Goal: Task Accomplishment & Management: Use online tool/utility

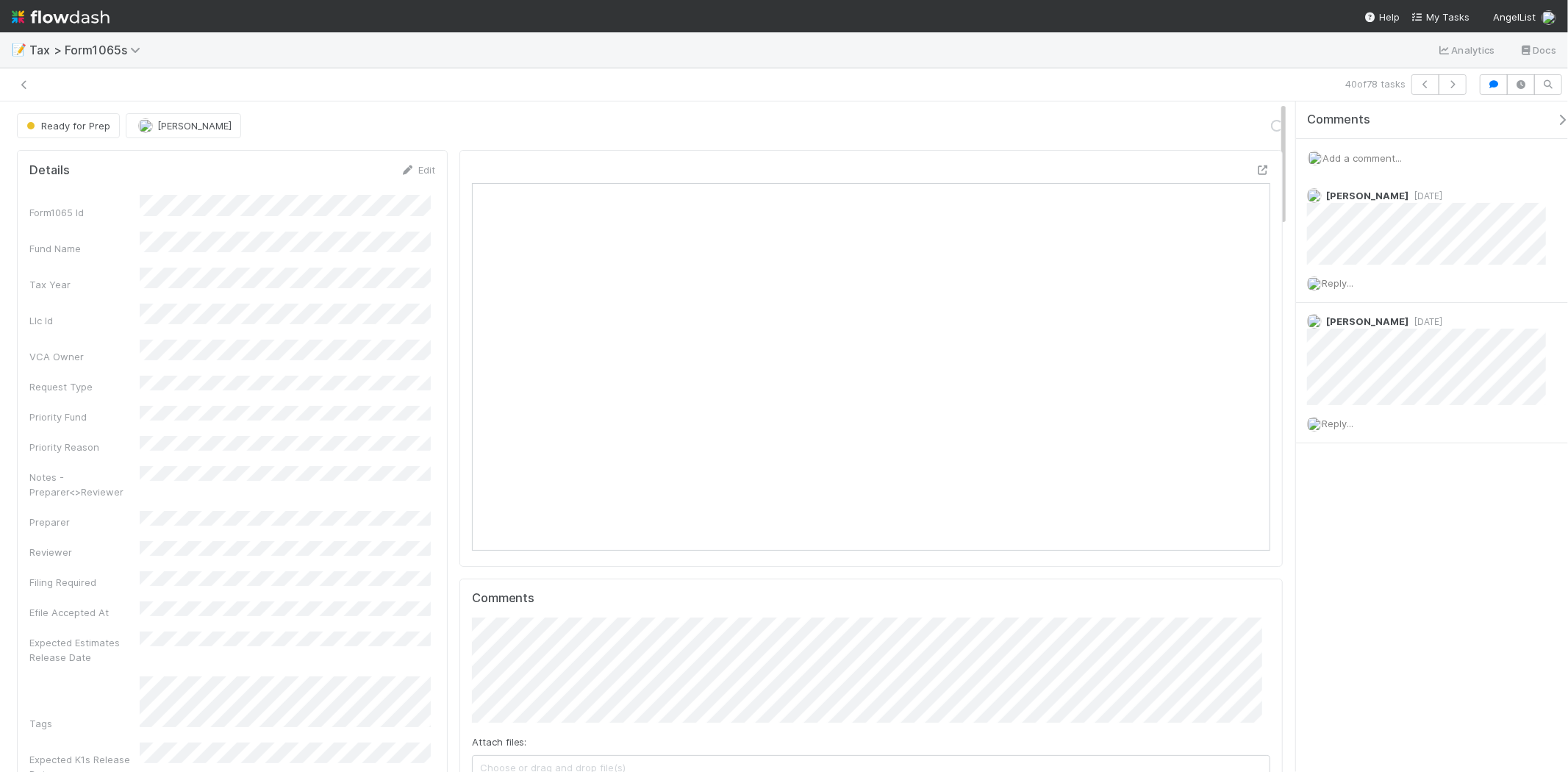
scroll to position [287, 777]
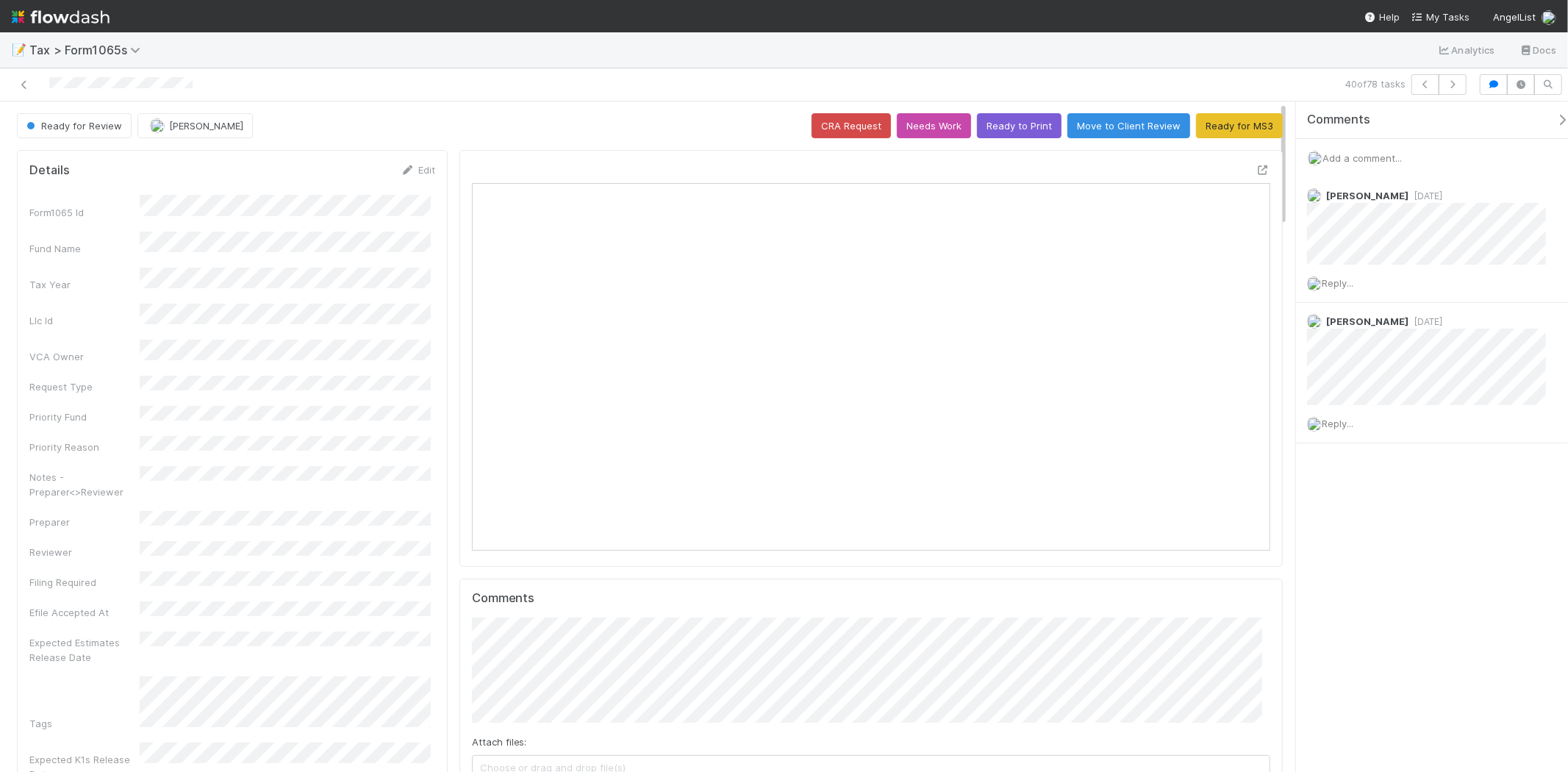
click at [100, 24] on img at bounding box center [60, 17] width 97 height 25
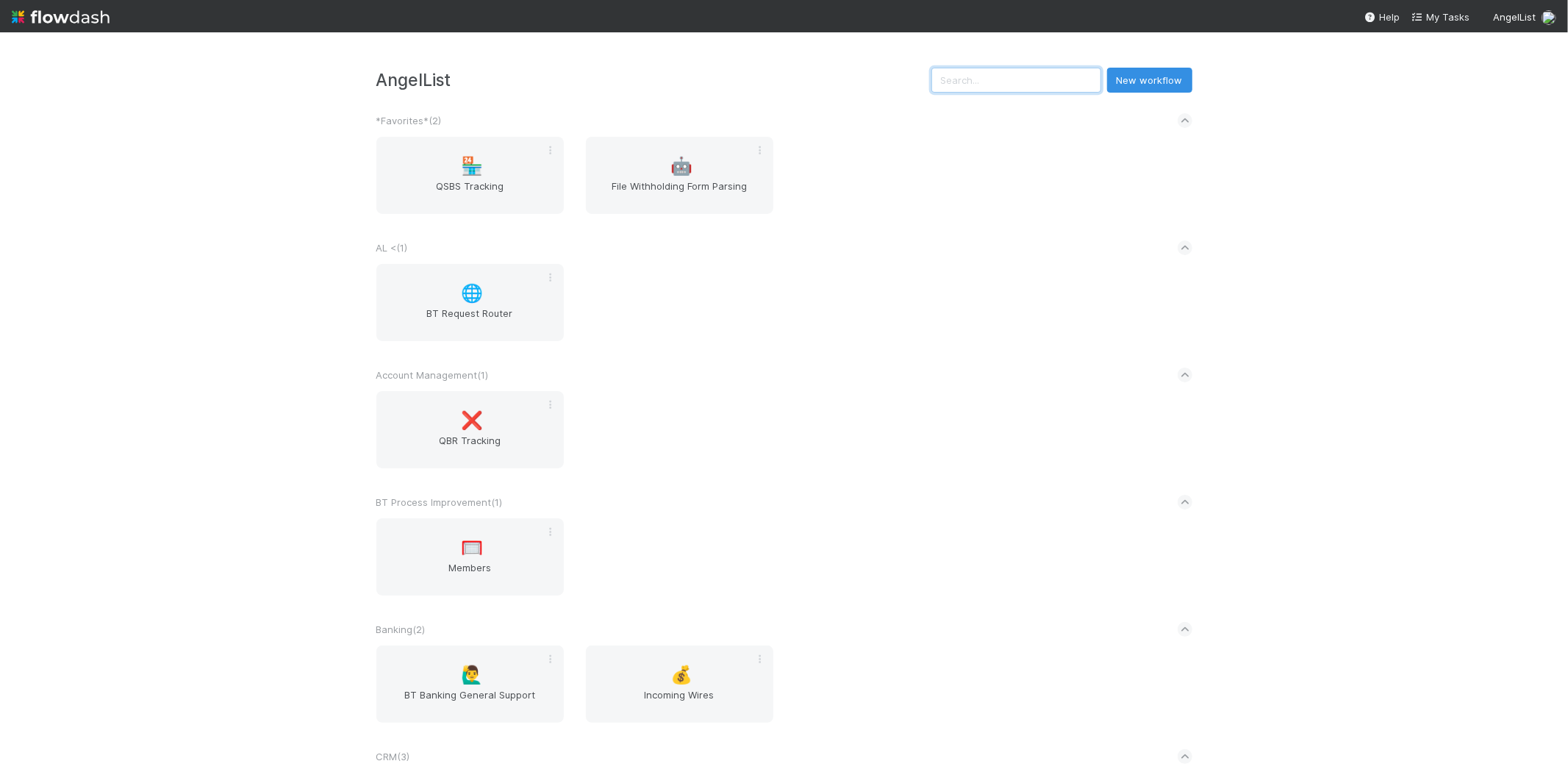
click at [1042, 85] on input "text" at bounding box center [1016, 80] width 170 height 25
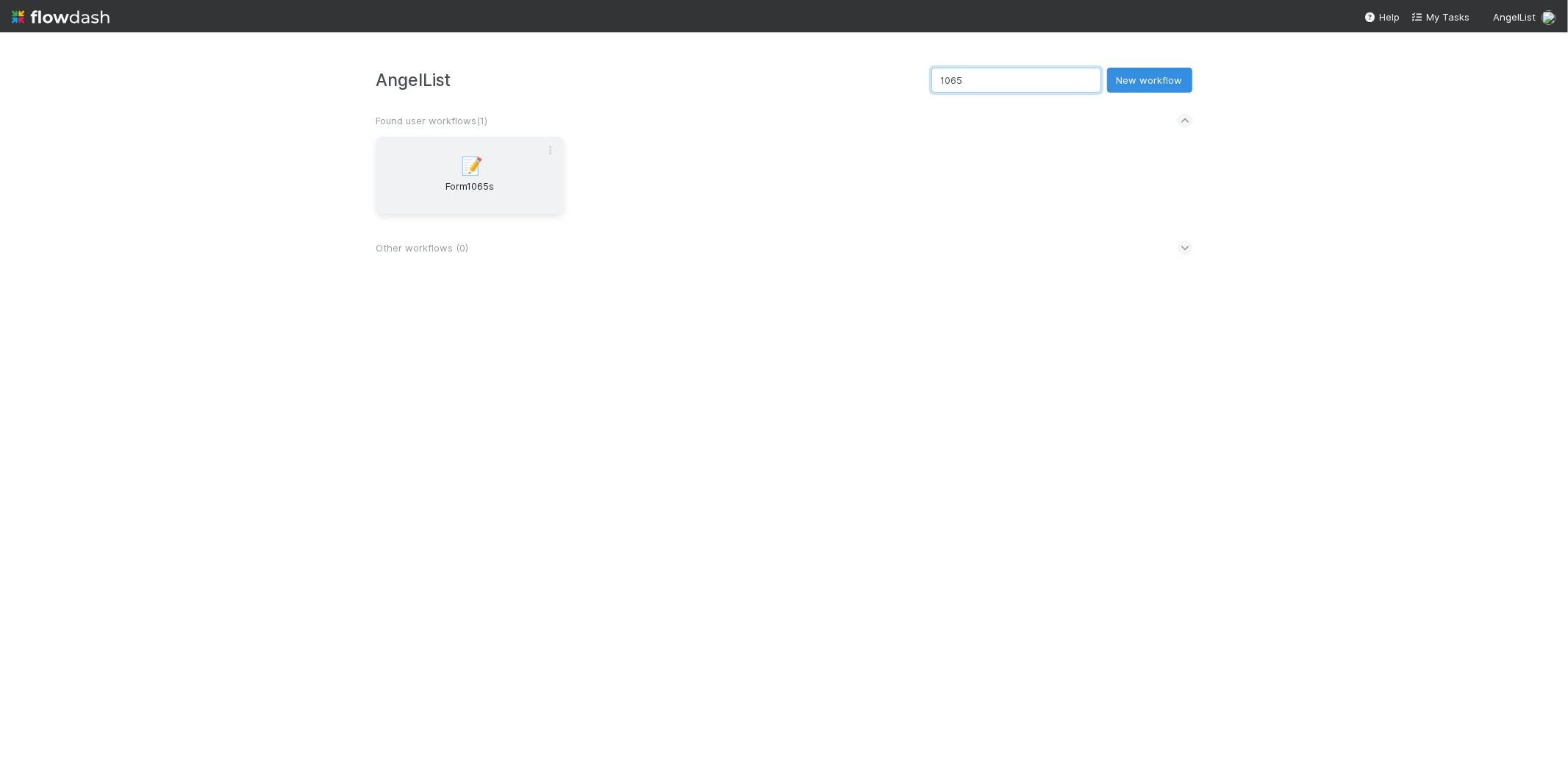
type input "1065"
click at [466, 151] on div "📝 Form1065s" at bounding box center [470, 175] width 188 height 77
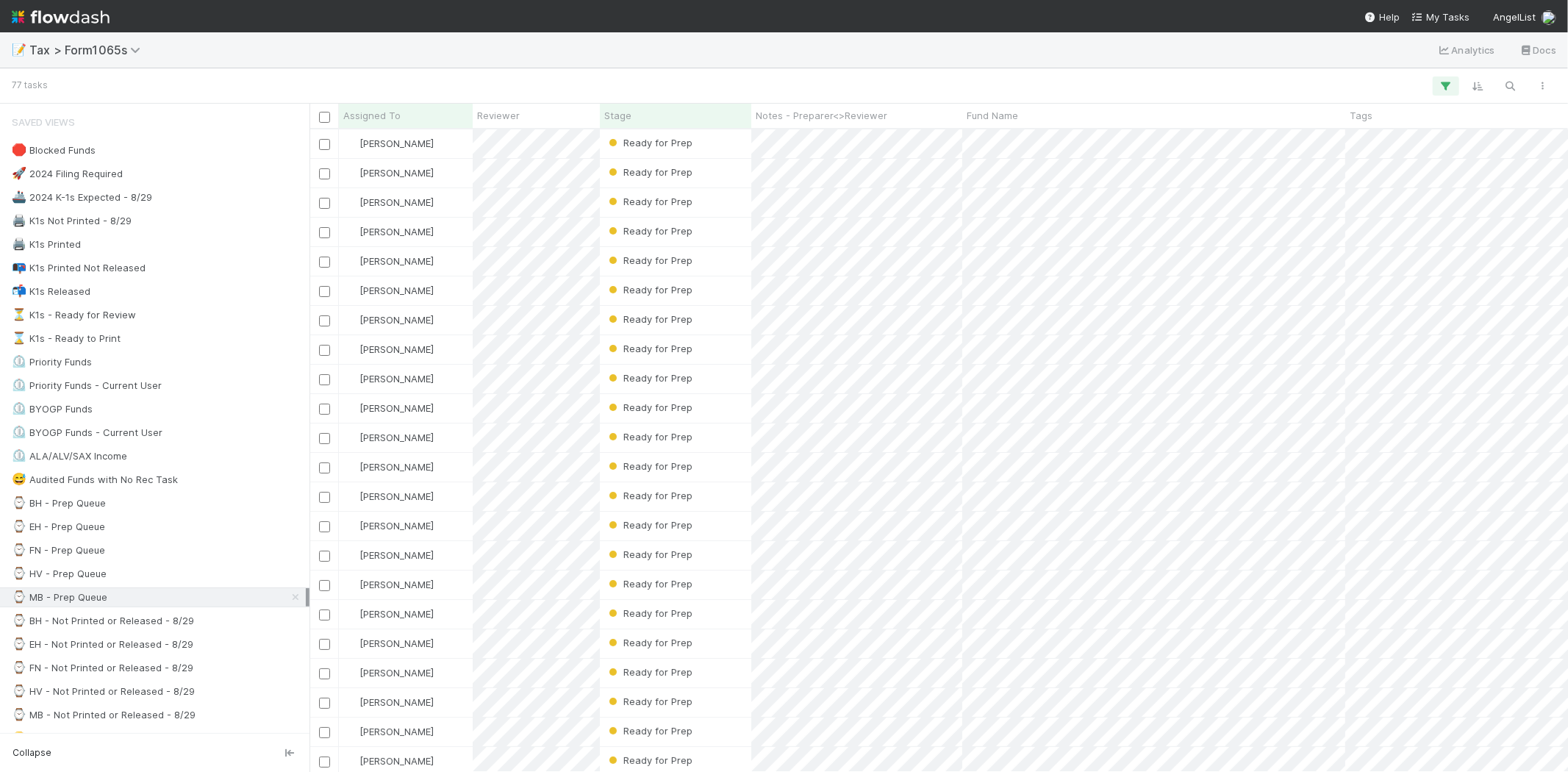
scroll to position [630, 1245]
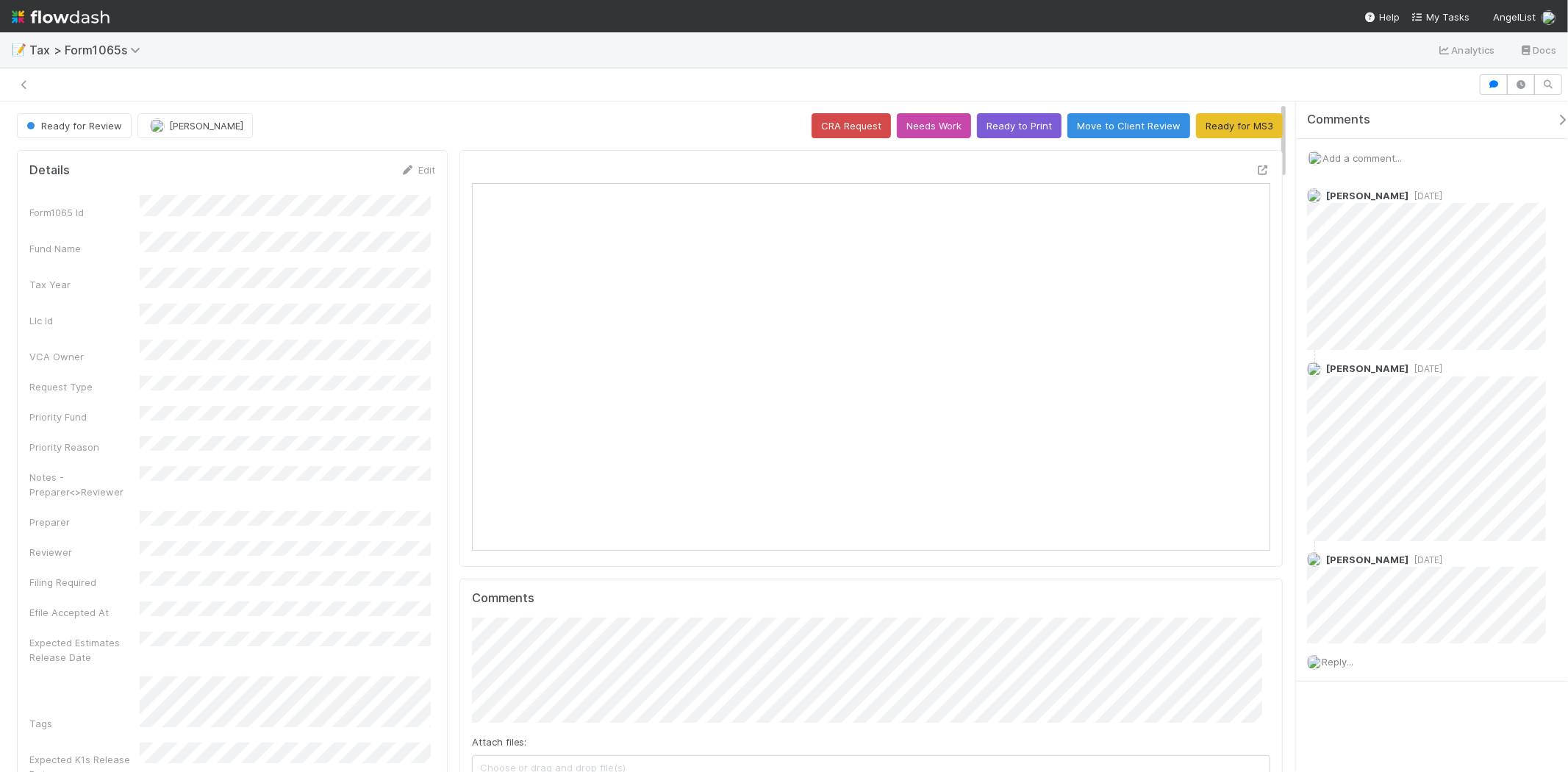
scroll to position [287, 777]
click at [50, 5] on img at bounding box center [60, 17] width 97 height 25
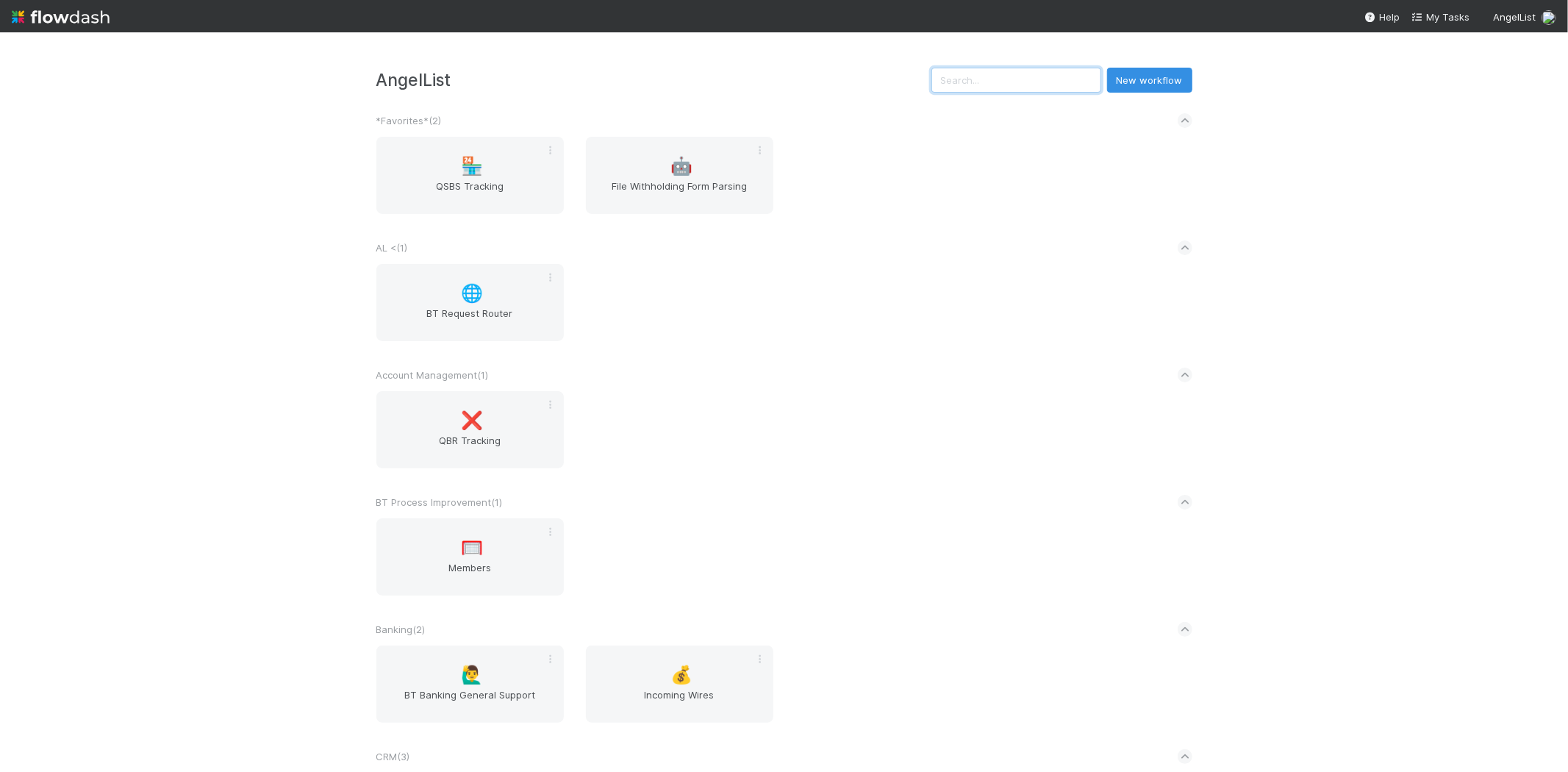
click at [965, 79] on input "text" at bounding box center [1016, 80] width 170 height 25
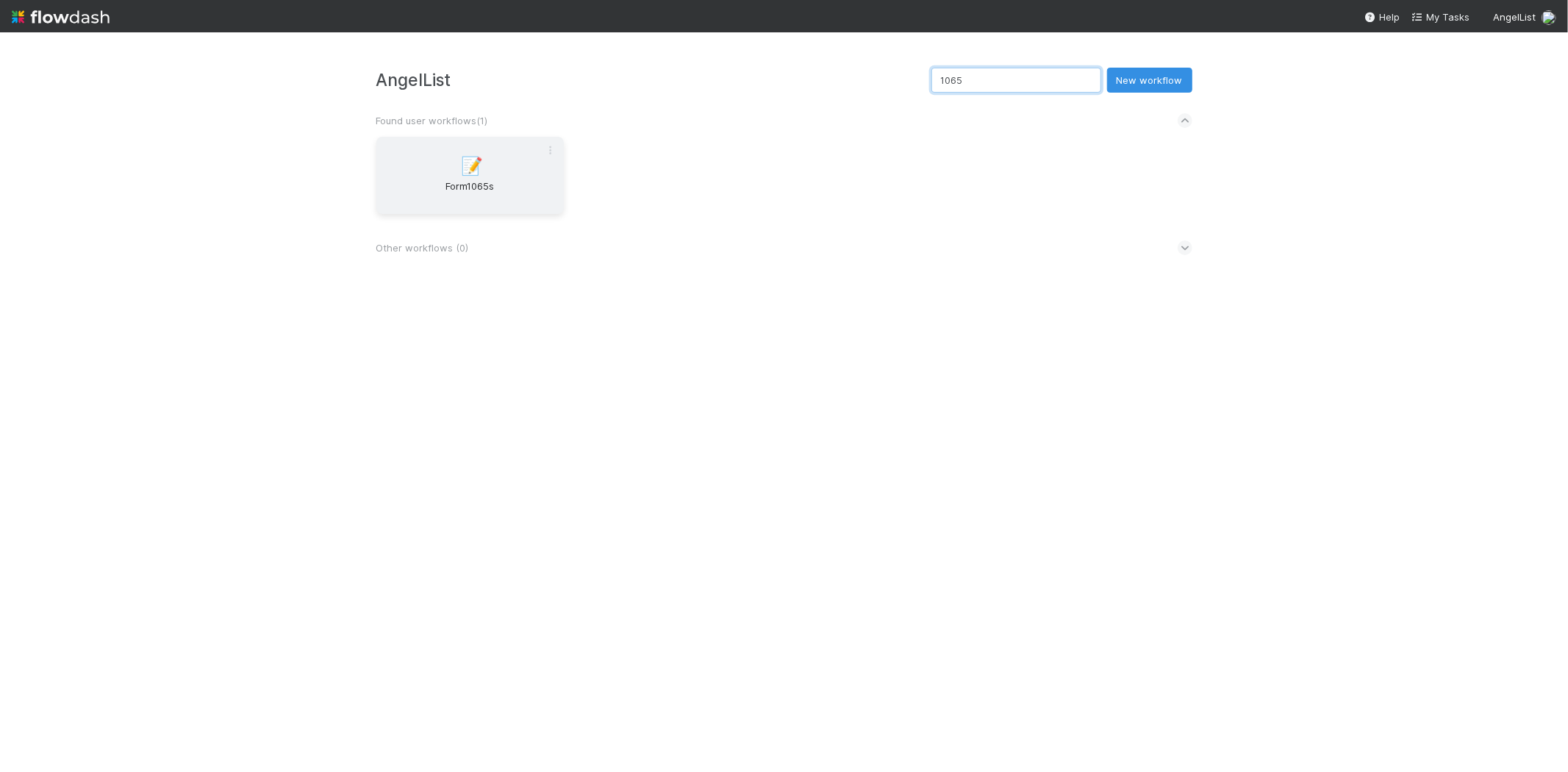
type input "1065"
click at [457, 182] on span "Form1065s" at bounding box center [470, 193] width 176 height 29
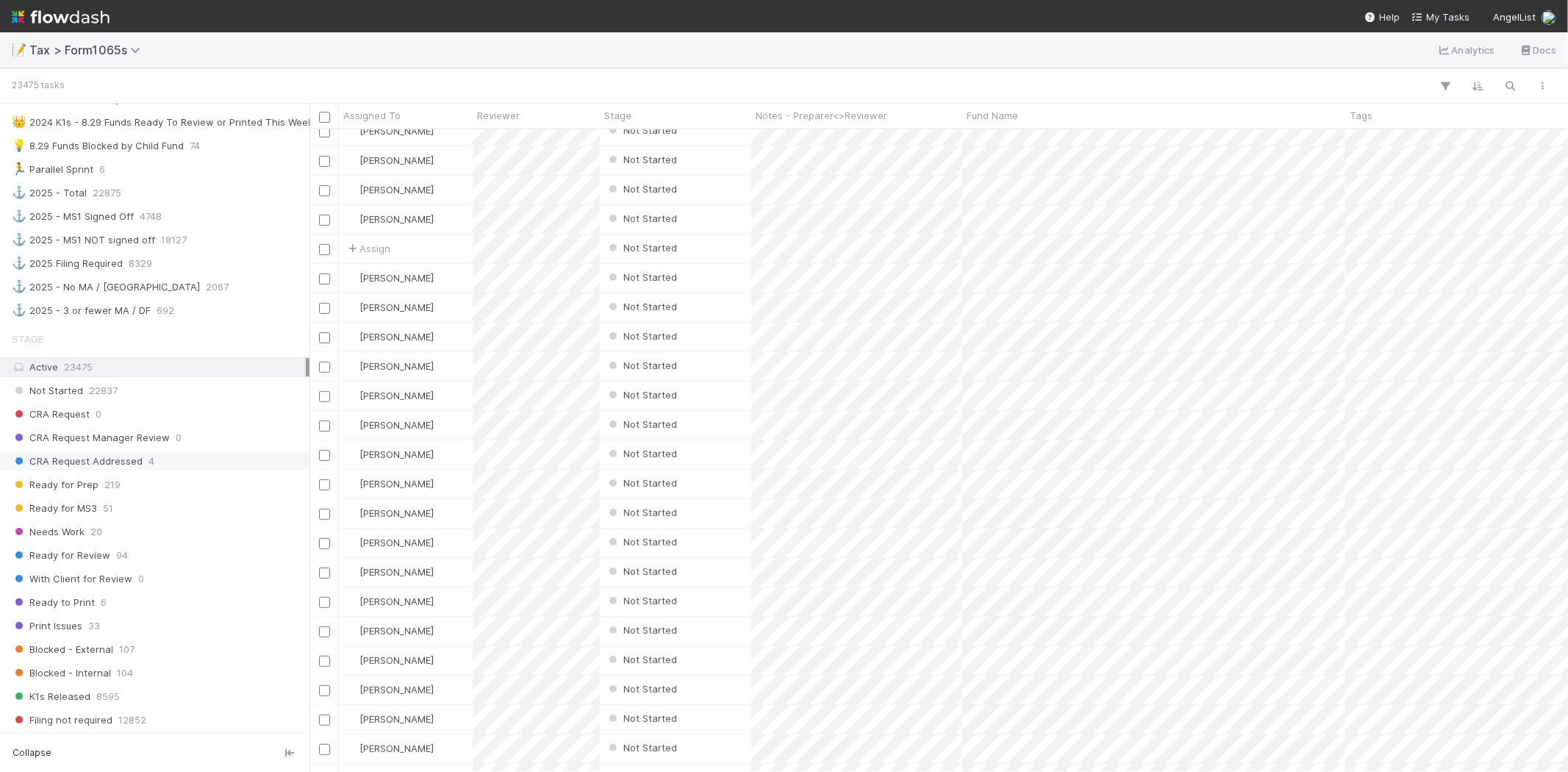
scroll to position [898, 0]
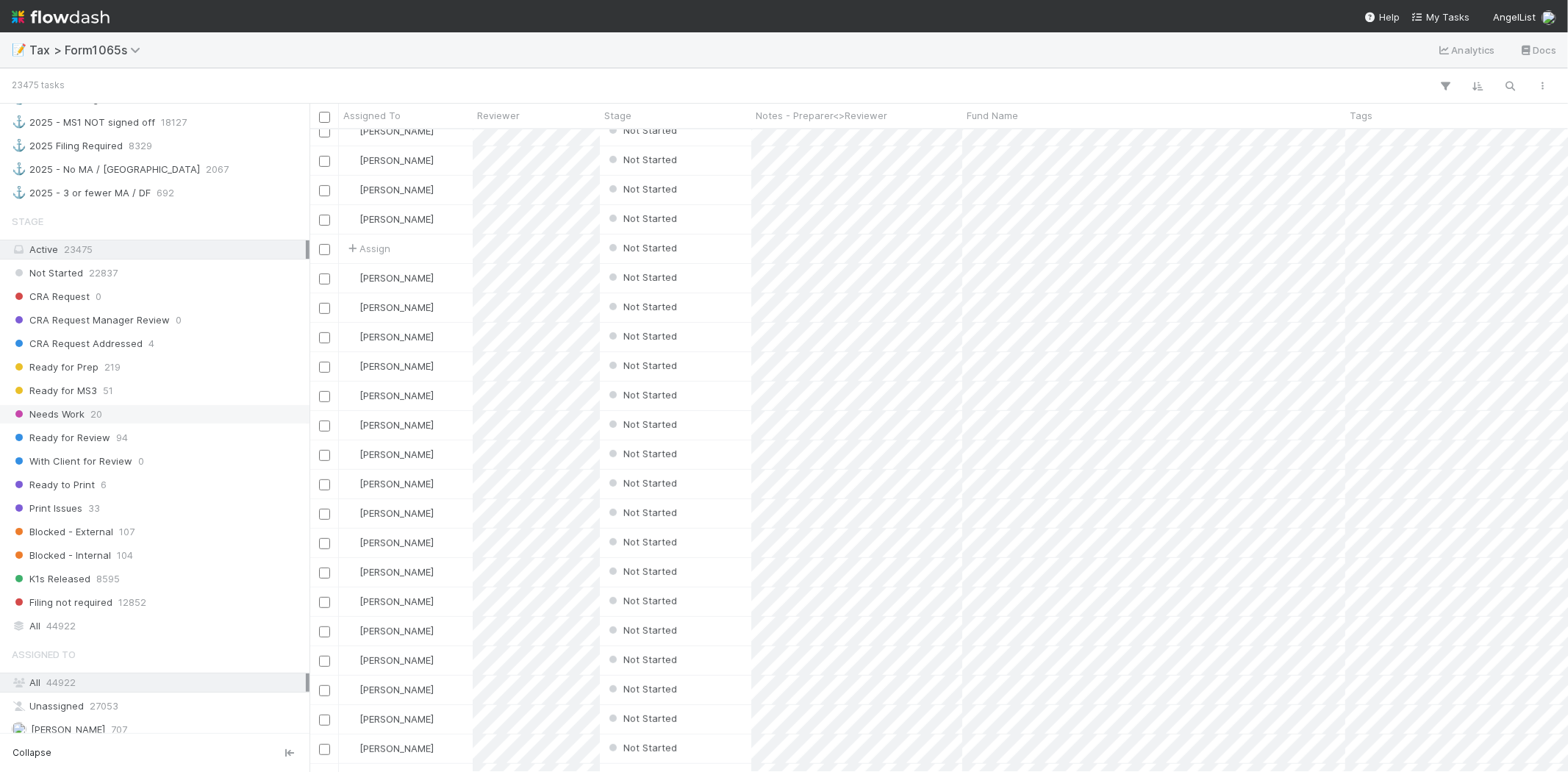
click at [104, 424] on div "Needs Work 20" at bounding box center [155, 414] width 309 height 20
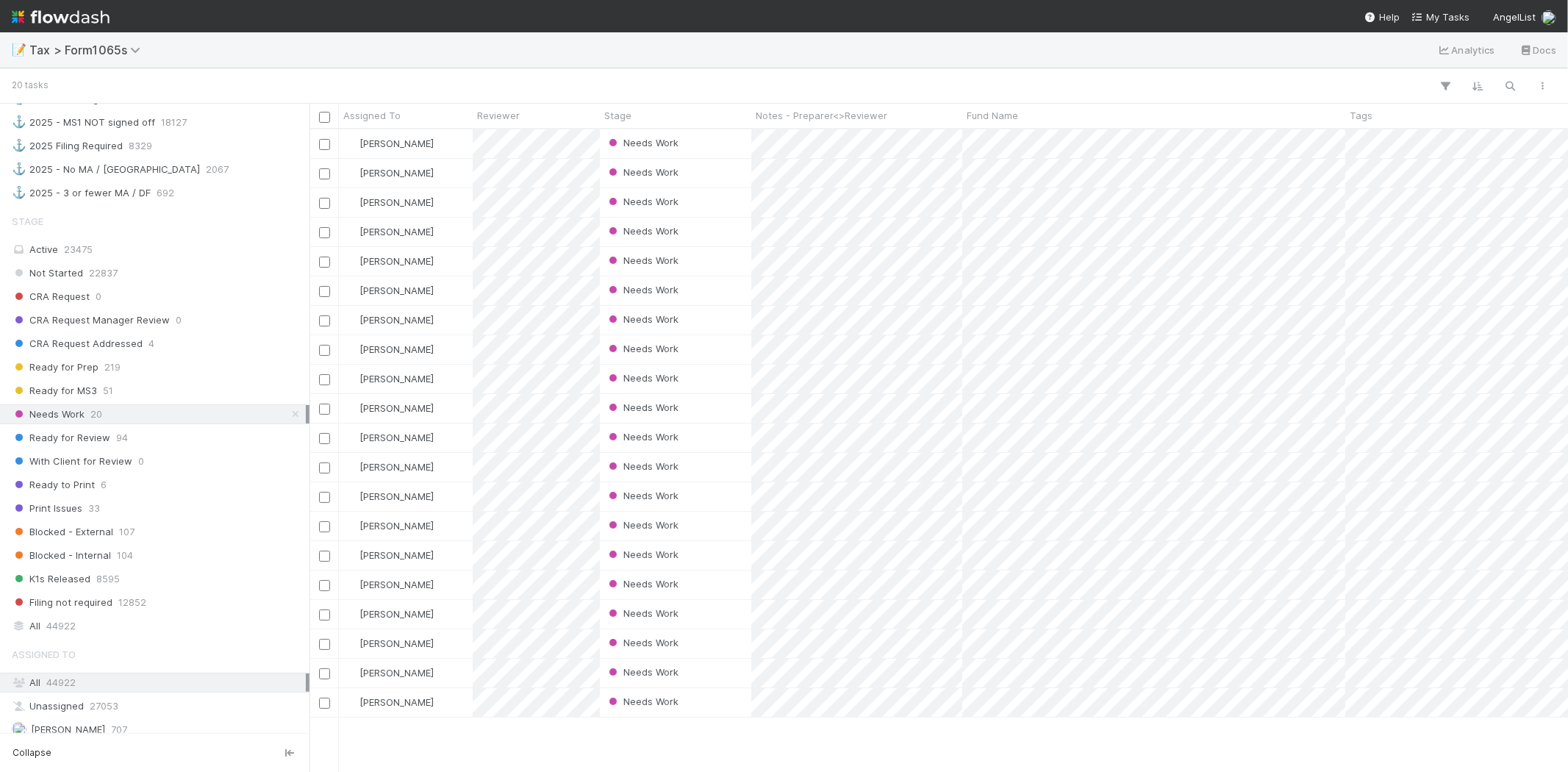
scroll to position [630, 1245]
click at [155, 489] on div "Ready to Print 6" at bounding box center [158, 484] width 294 height 19
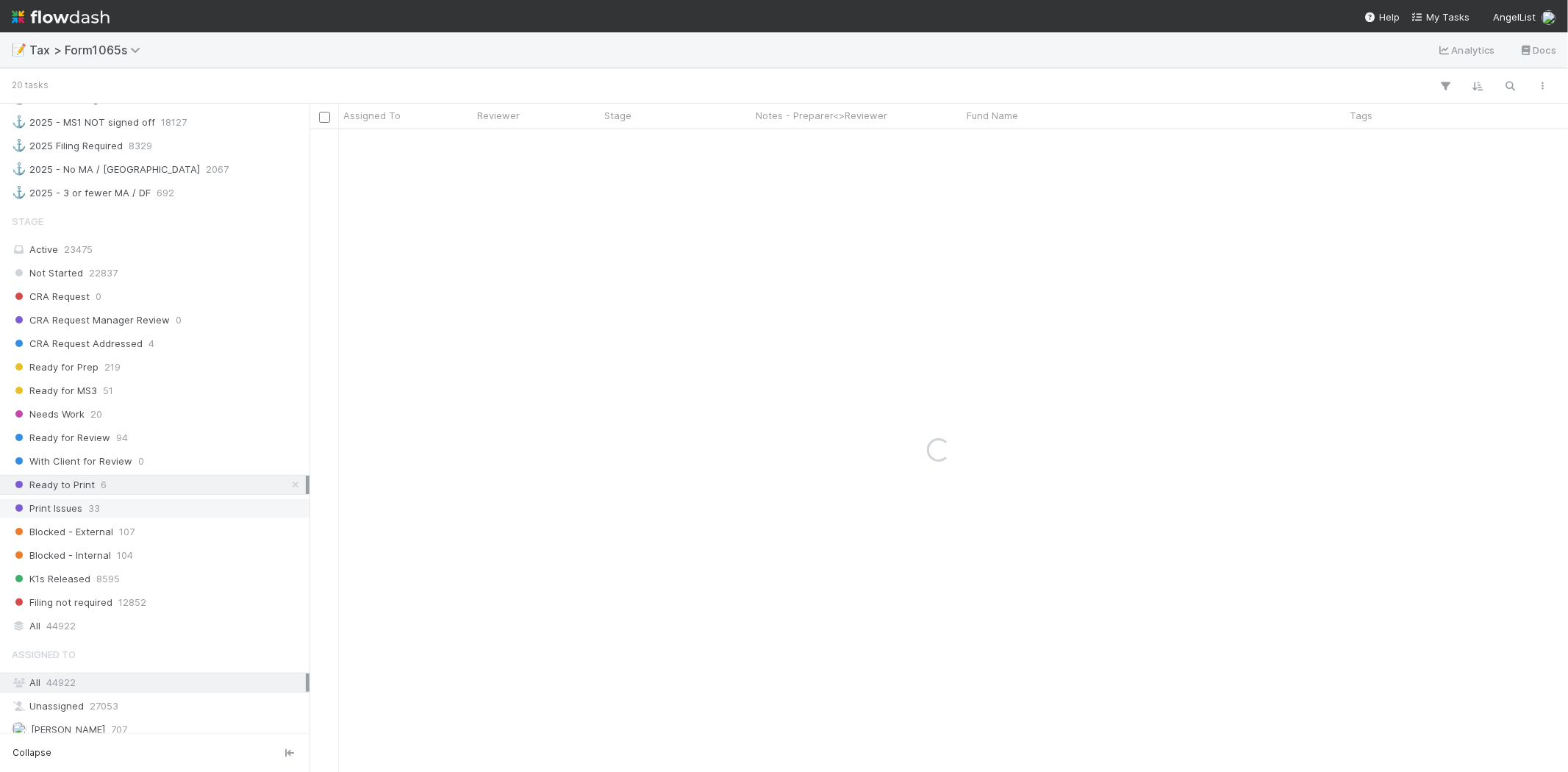
click at [150, 512] on div "Print Issues 33" at bounding box center [158, 508] width 294 height 19
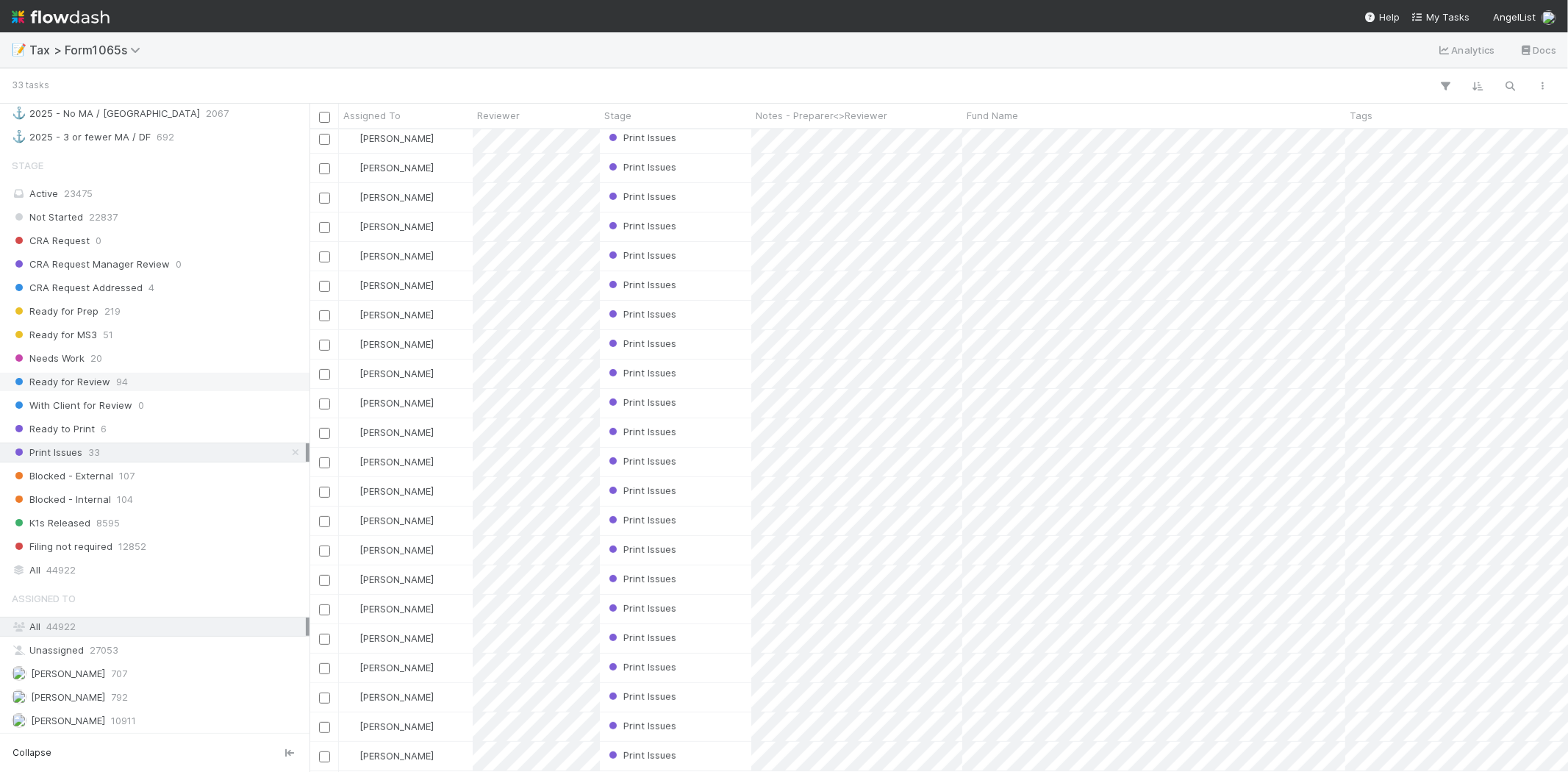
scroll to position [980, 0]
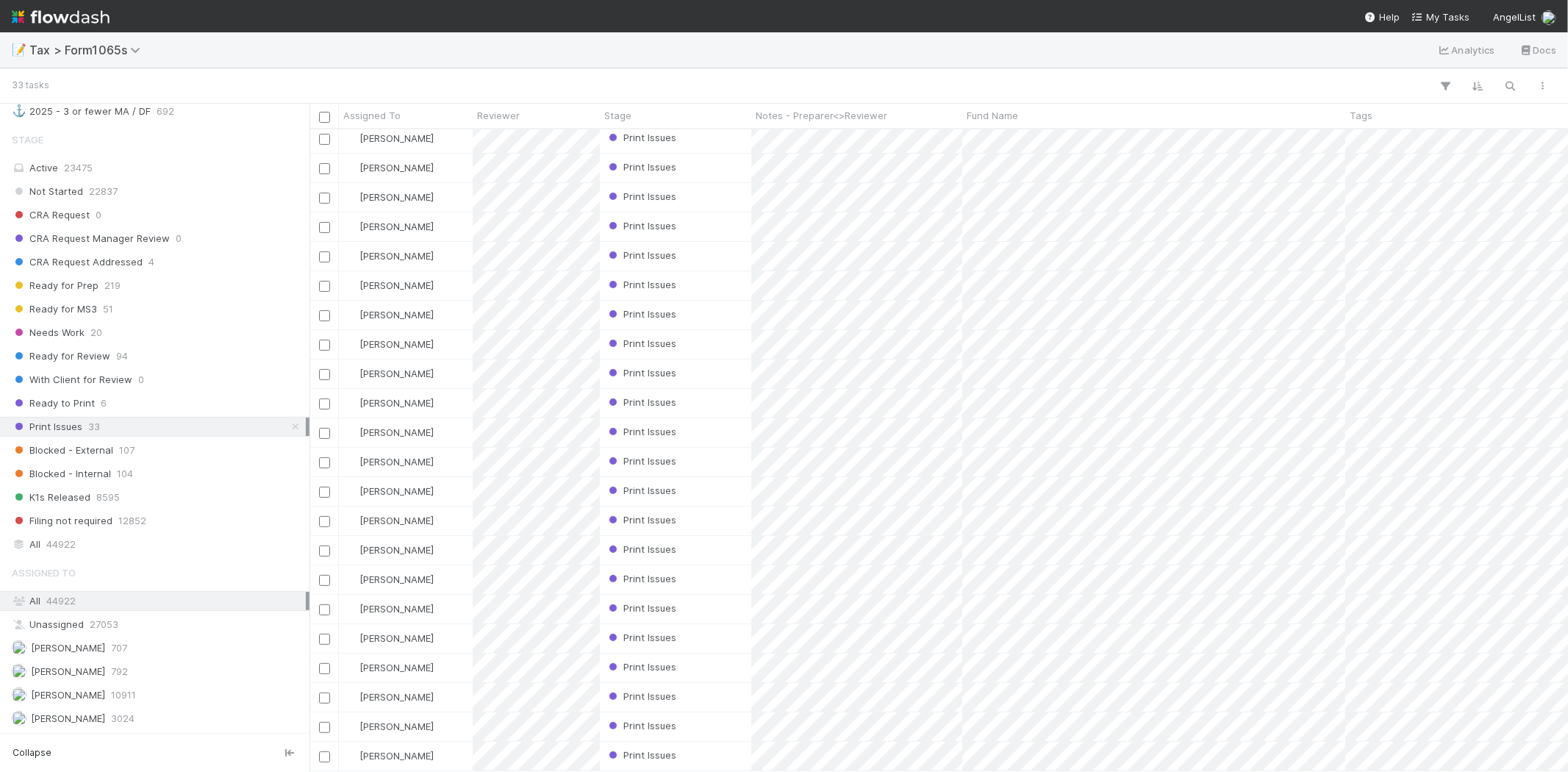
drag, startPoint x: 218, startPoint y: 435, endPoint x: 155, endPoint y: 69, distance: 371.4
click at [155, 69] on div "33 tasks" at bounding box center [784, 86] width 1568 height 35
click at [92, 363] on span "Ready for Review" at bounding box center [61, 356] width 98 height 19
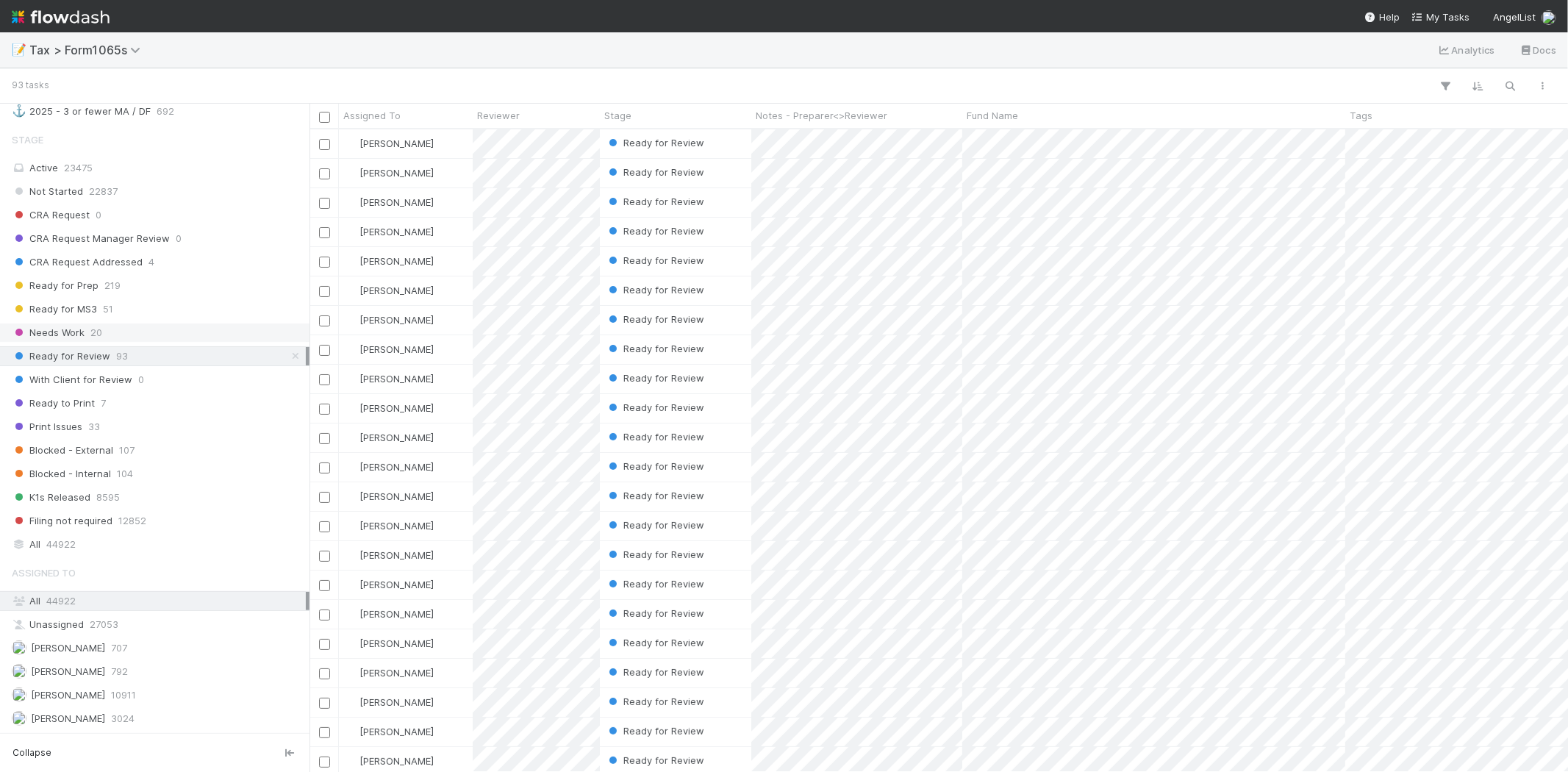
scroll to position [630, 1245]
click at [447, 176] on div "[PERSON_NAME]" at bounding box center [406, 173] width 134 height 29
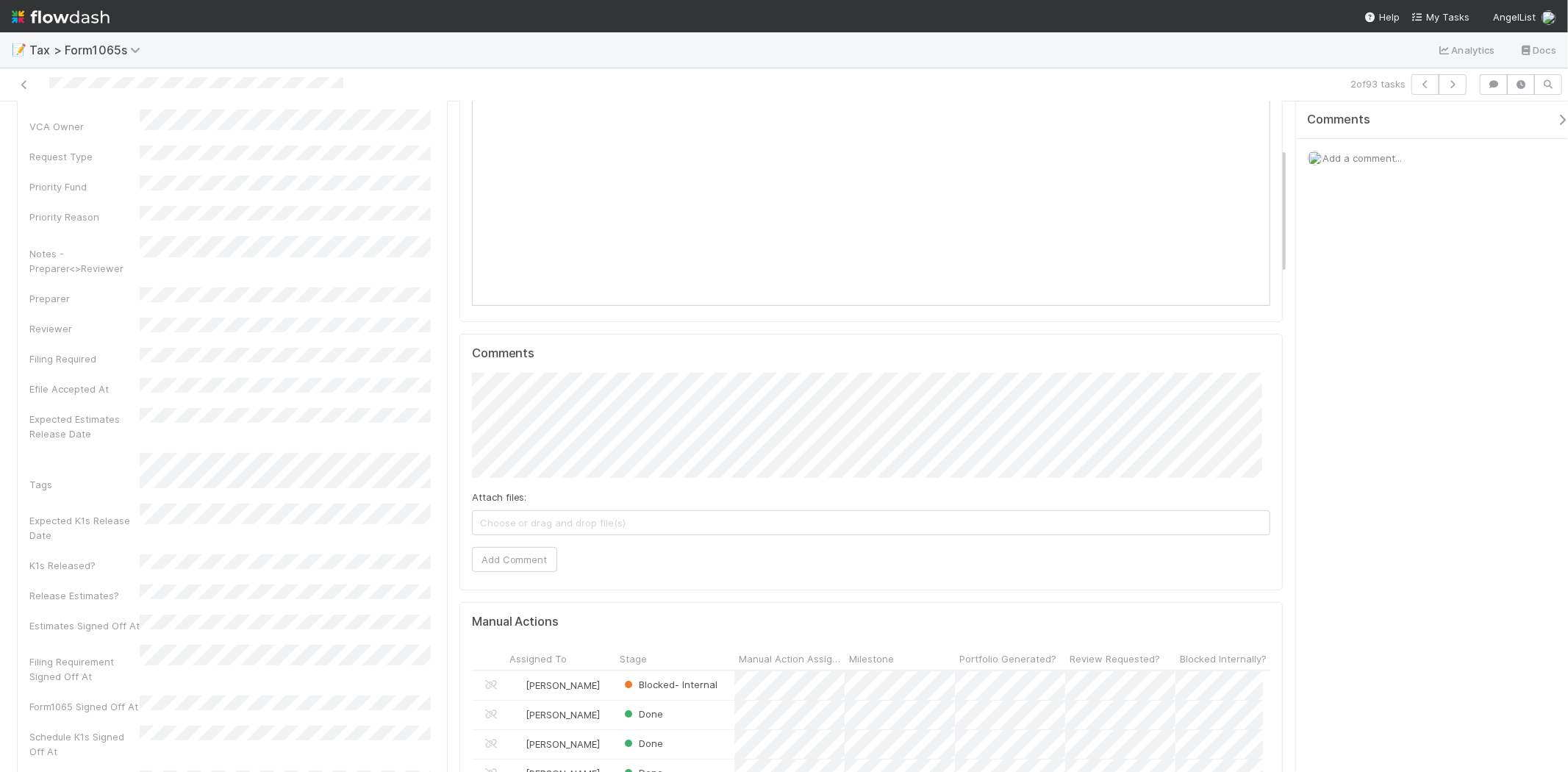
click at [287, 149] on div "Form1065 Id Fund Name Tax Year Llc Id VCA Owner Request Type Priority Fund Prio…" at bounding box center [232, 694] width 406 height 1489
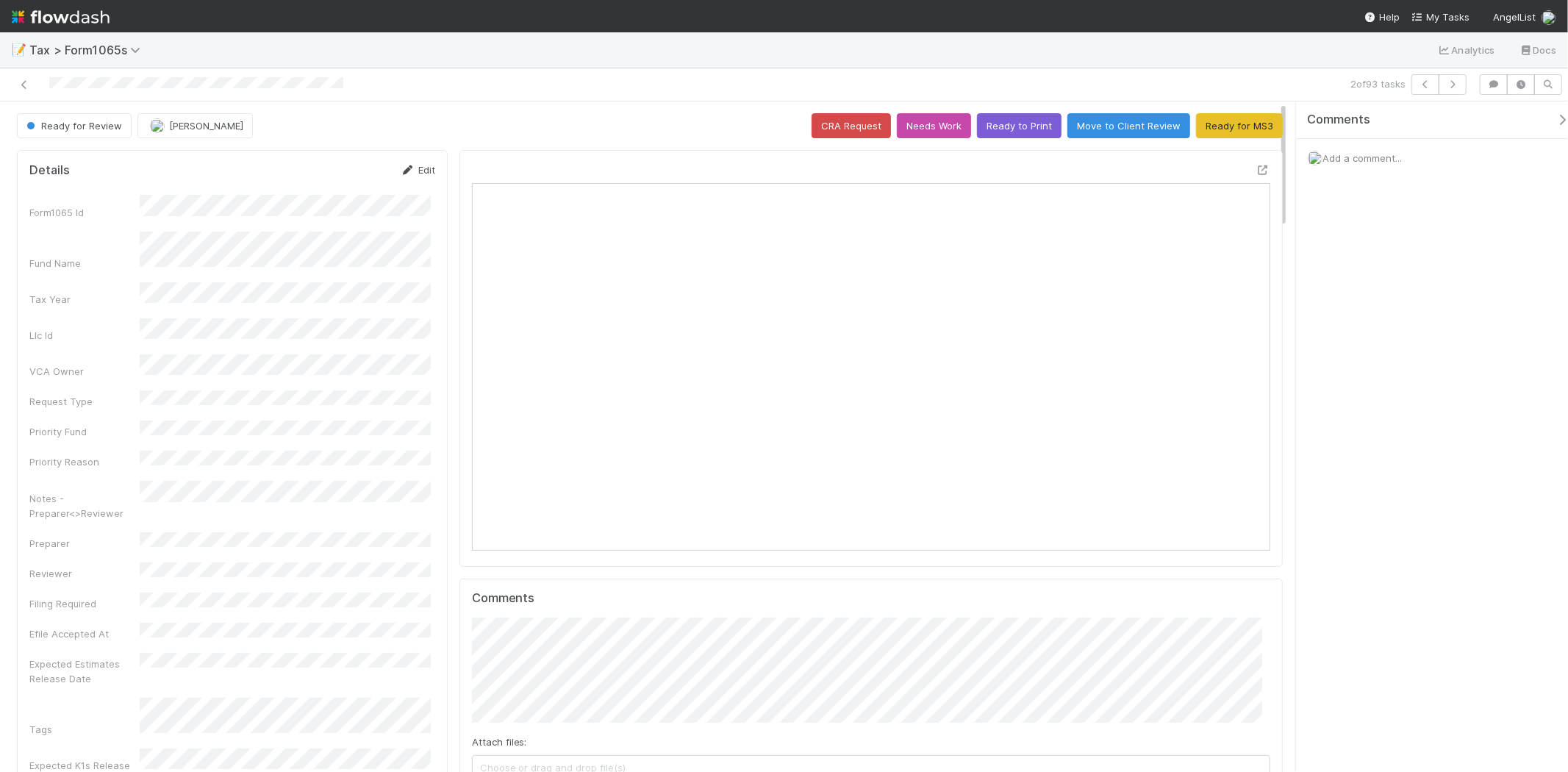
click at [421, 173] on link "Edit" at bounding box center [417, 169] width 35 height 12
click at [355, 182] on button "Save" at bounding box center [356, 175] width 42 height 25
click at [931, 116] on button "Needs Work" at bounding box center [934, 126] width 74 height 25
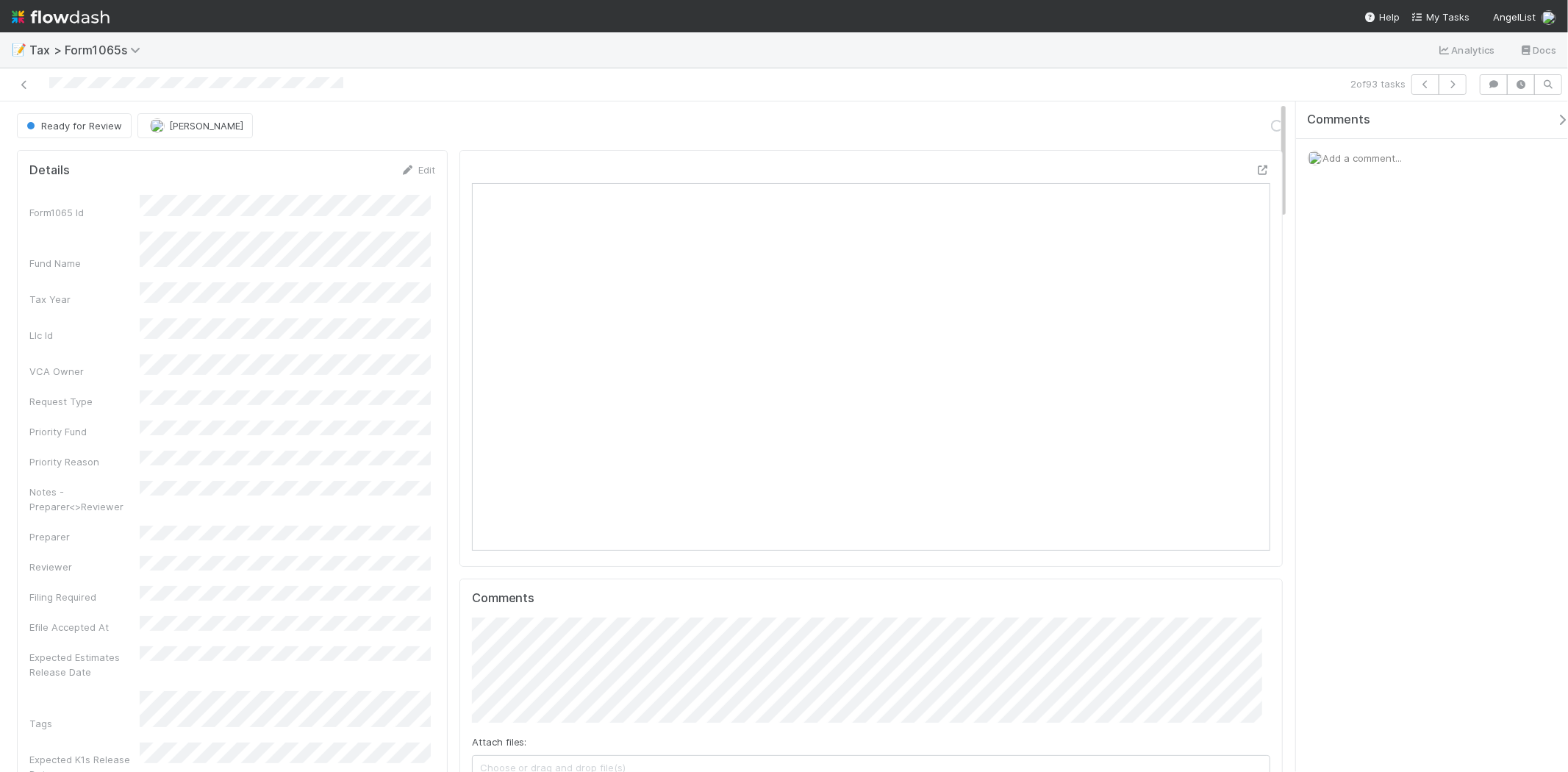
click at [1371, 162] on span "Add a comment..." at bounding box center [1362, 157] width 80 height 12
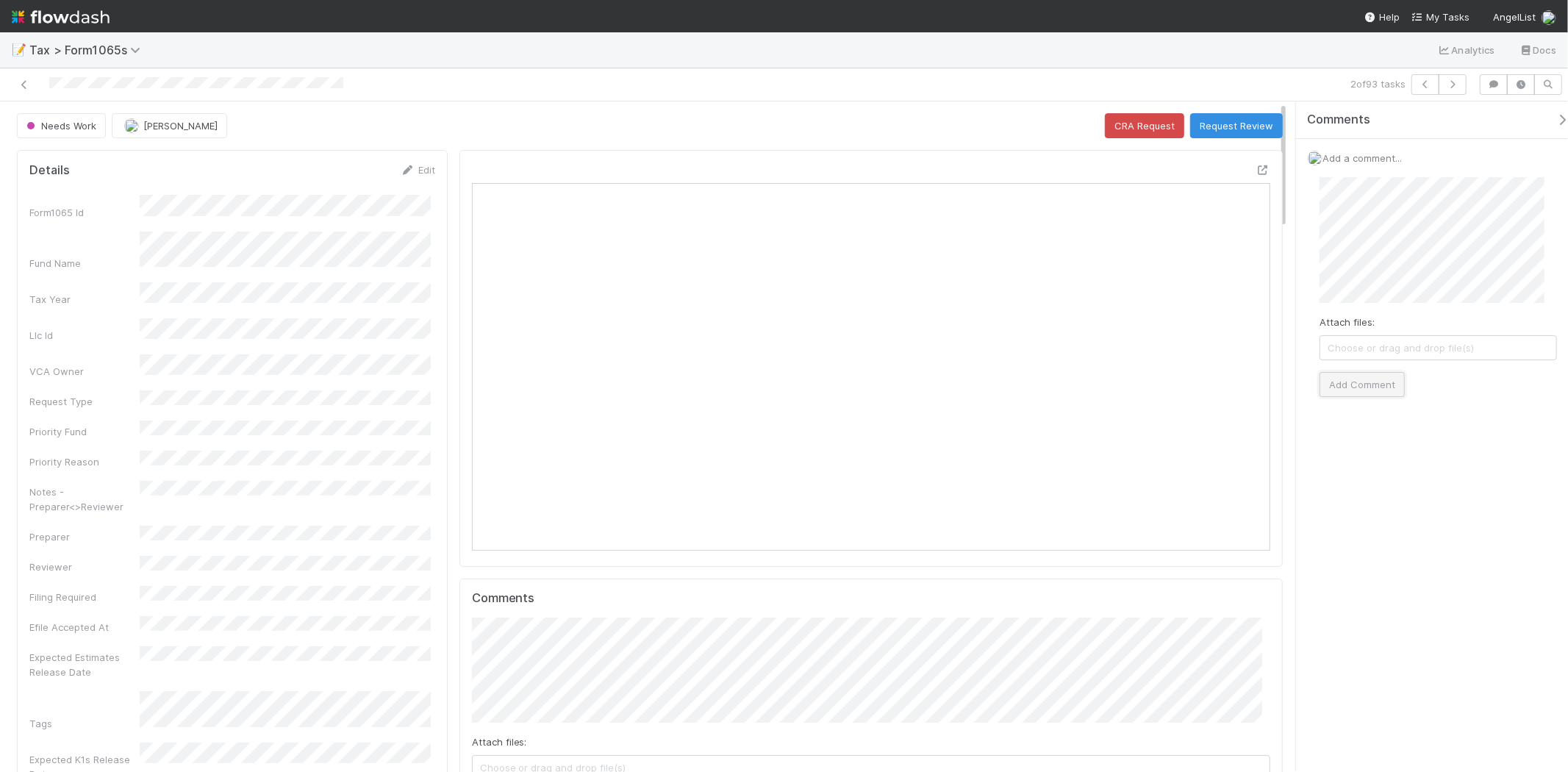
click at [1386, 377] on button "Add Comment" at bounding box center [1362, 384] width 85 height 25
click at [28, 87] on icon at bounding box center [24, 85] width 14 height 10
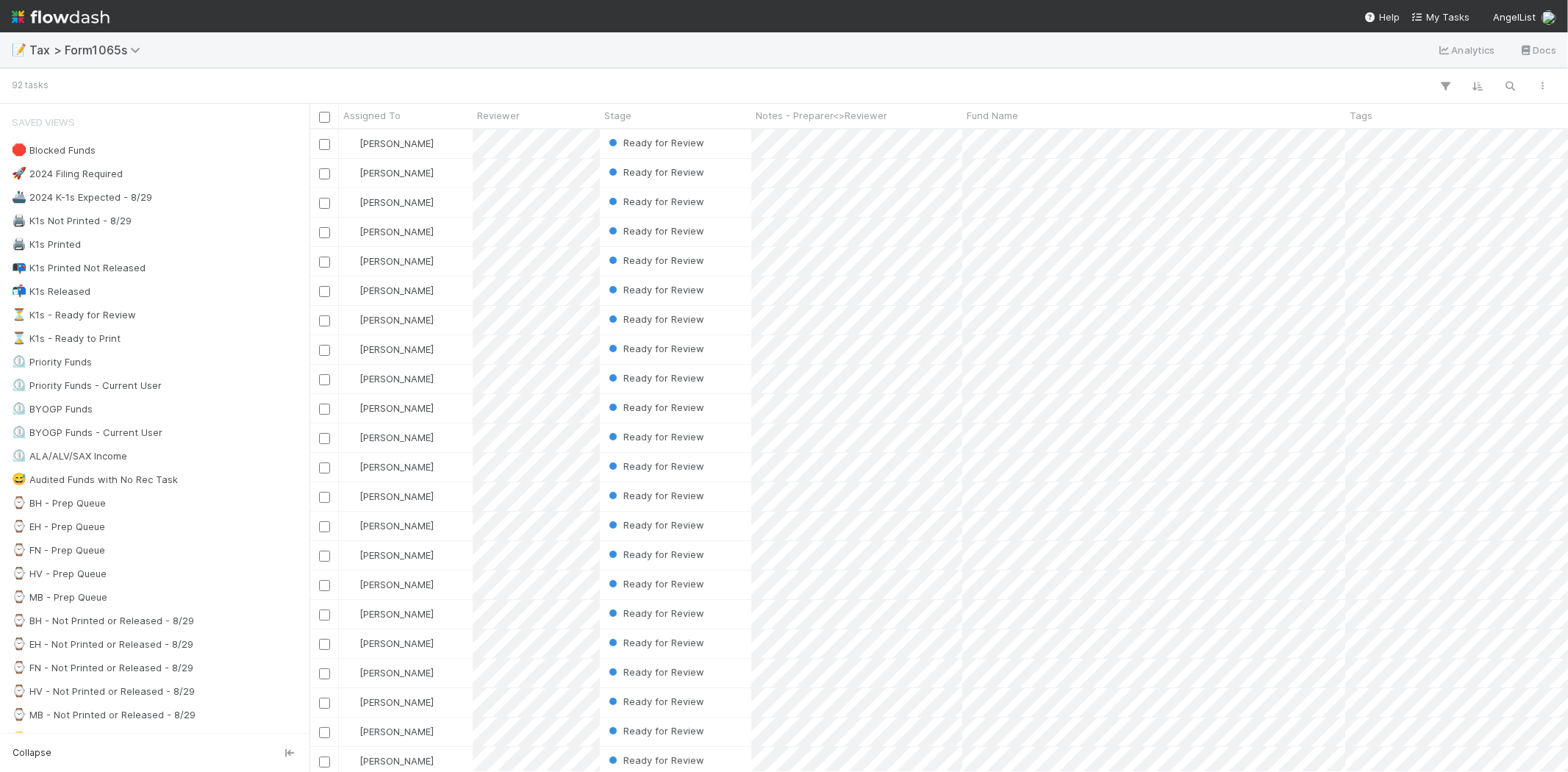
scroll to position [630, 1245]
click at [421, 110] on div "Assigned To" at bounding box center [406, 115] width 126 height 14
click at [421, 137] on div "Sort A → Z" at bounding box center [428, 143] width 168 height 22
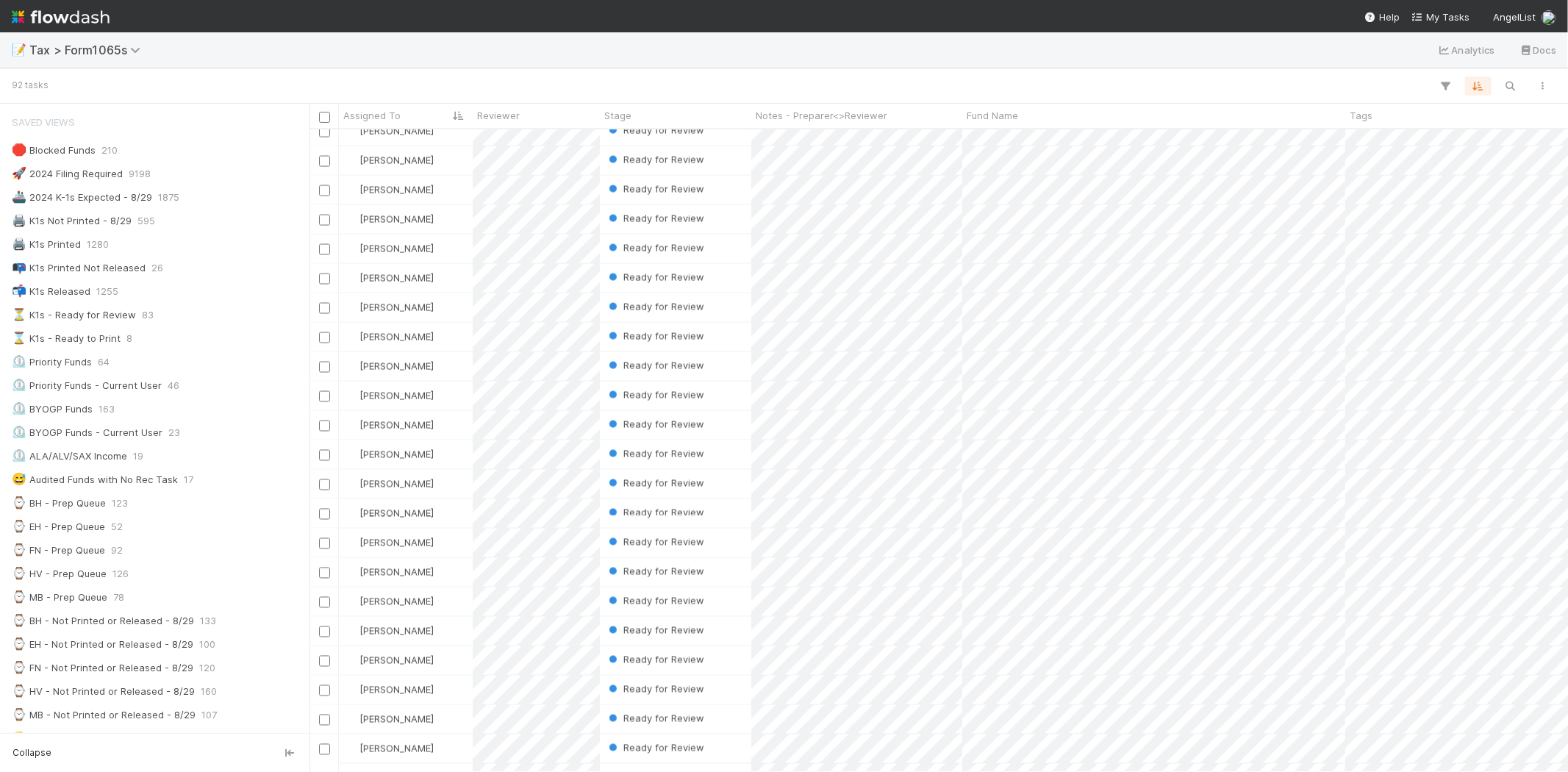
scroll to position [2075, 0]
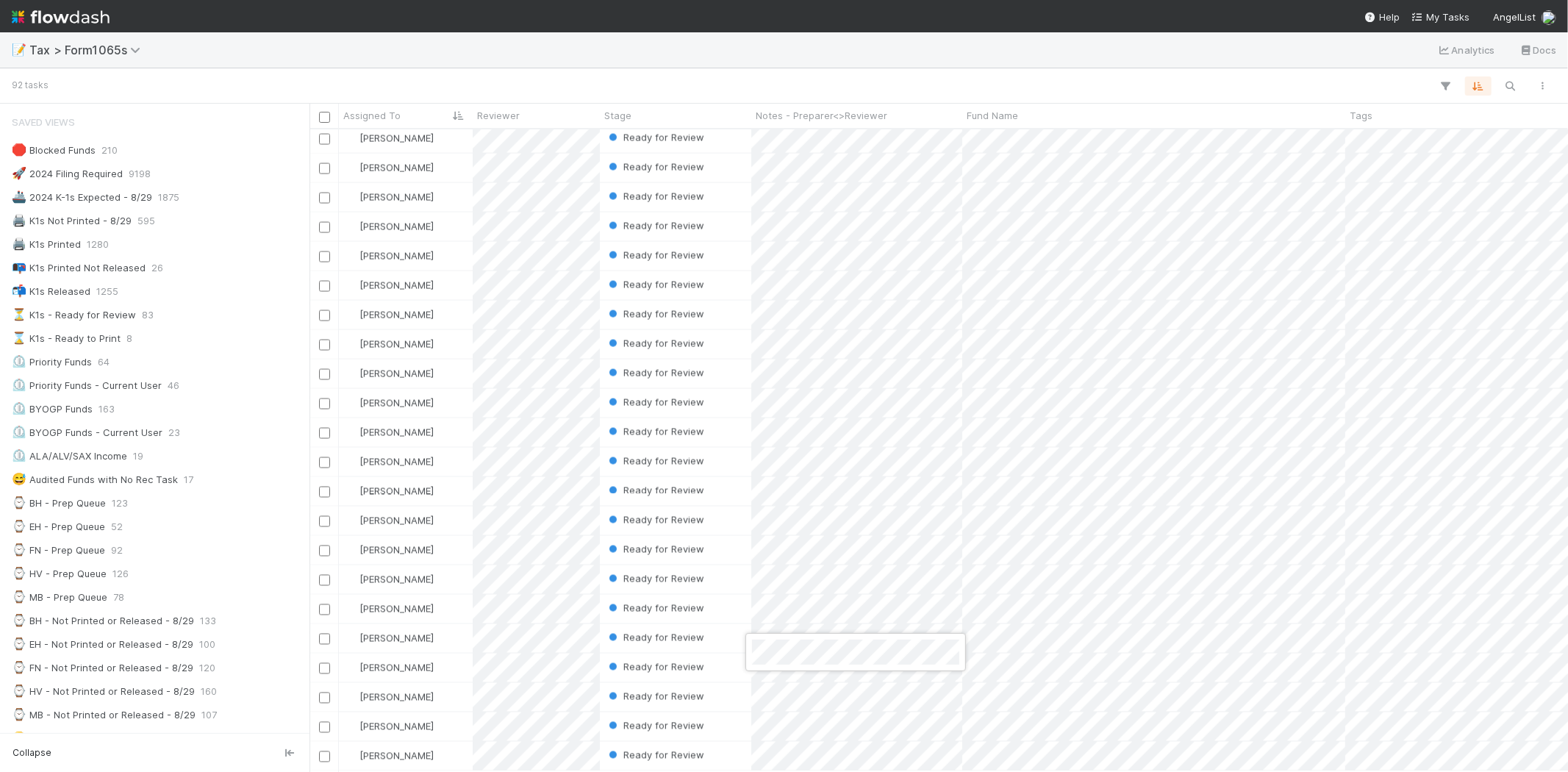
click at [765, 70] on div at bounding box center [784, 386] width 1568 height 772
click at [807, 61] on div at bounding box center [784, 386] width 1568 height 772
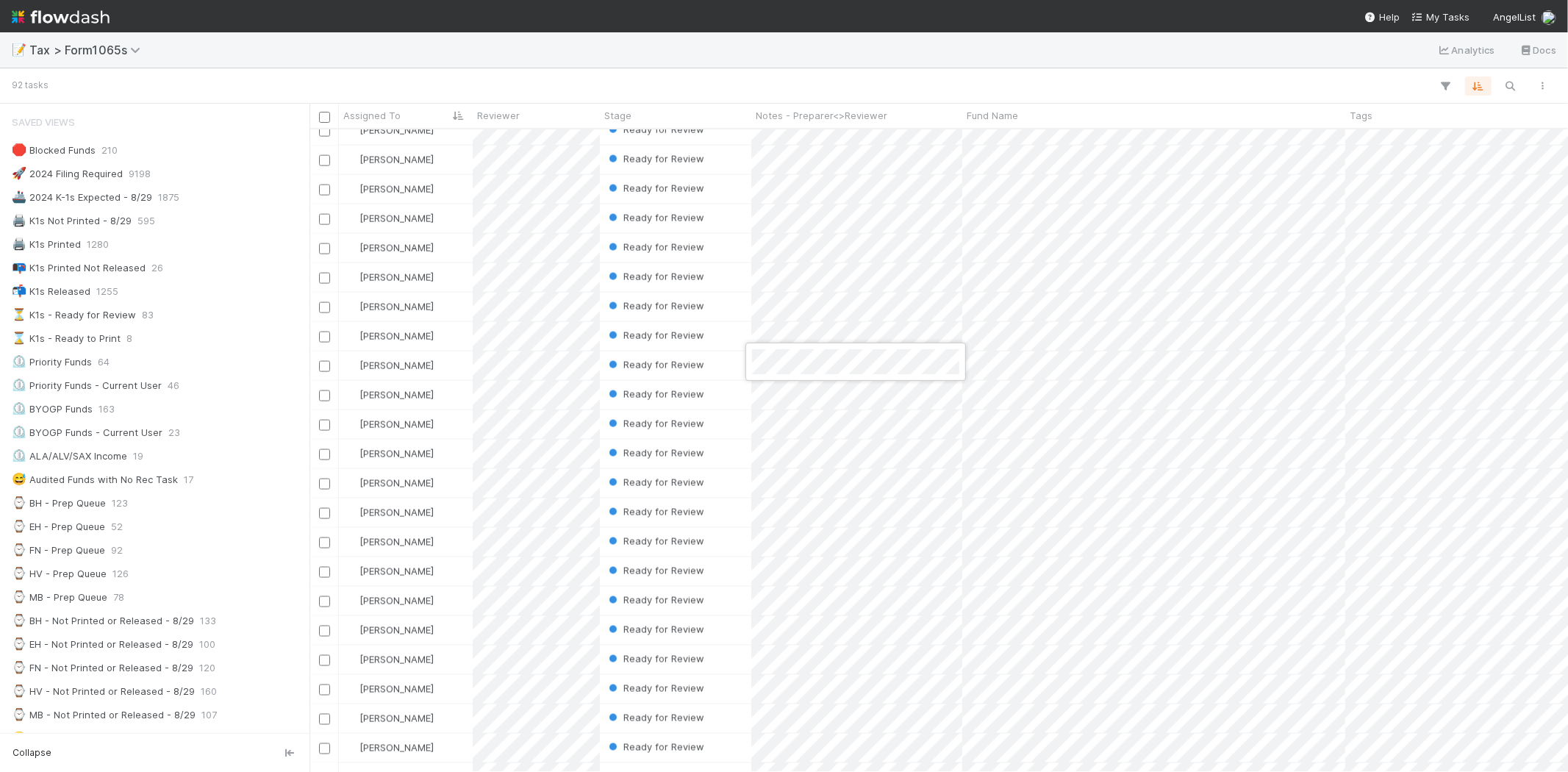
click at [792, 19] on div at bounding box center [784, 386] width 1568 height 772
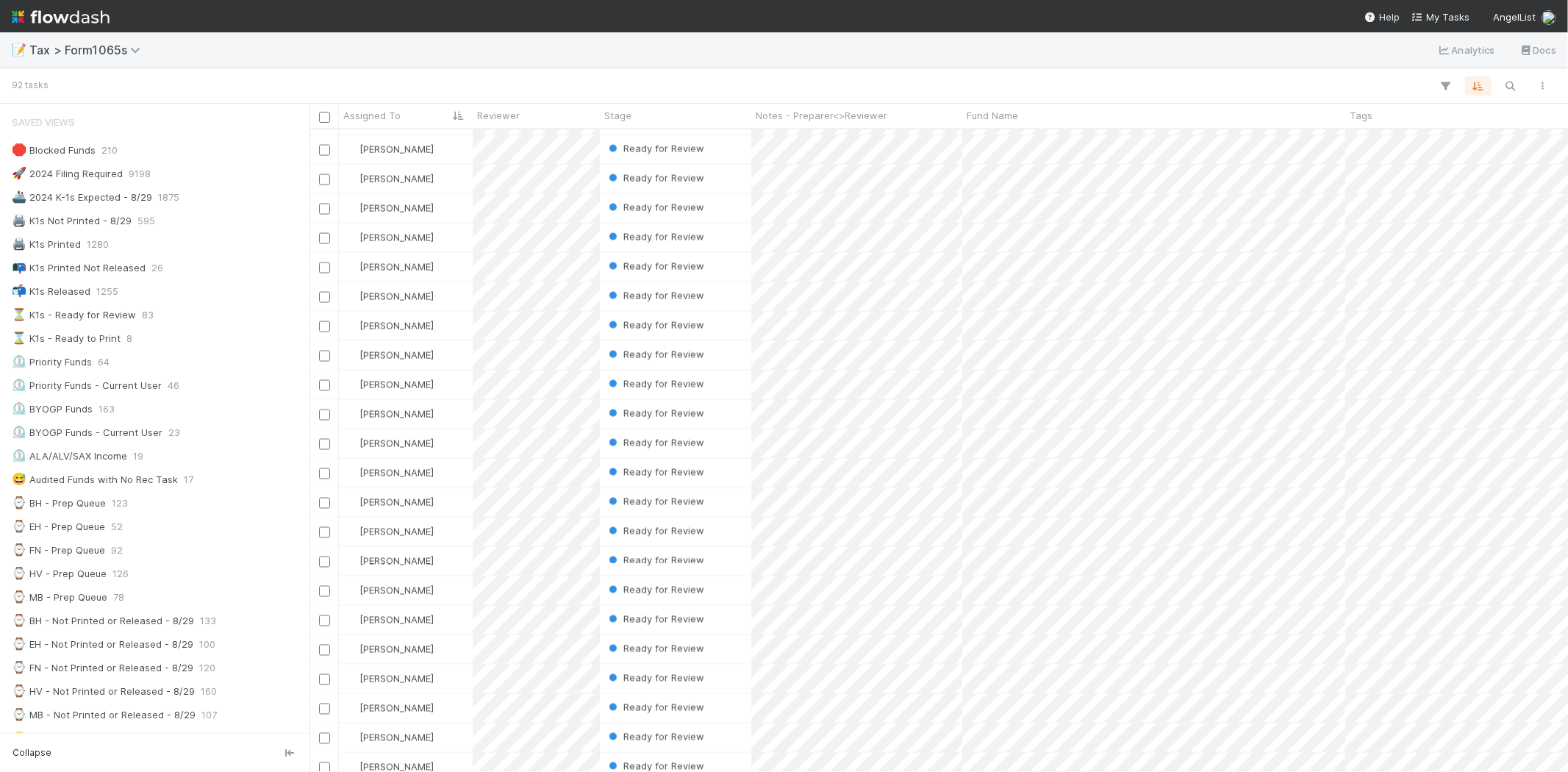
scroll to position [2075, 0]
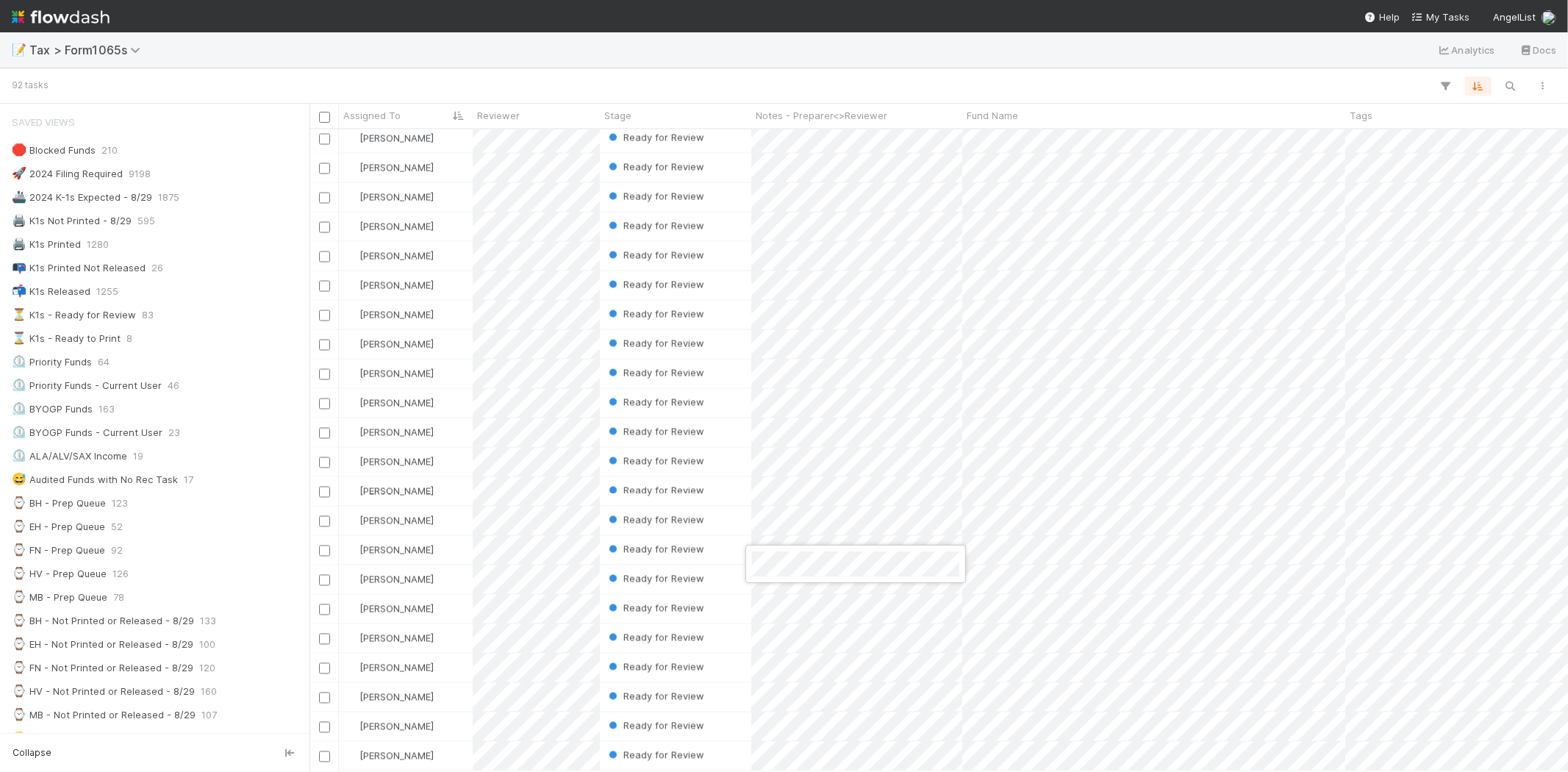
click at [795, 64] on div at bounding box center [784, 386] width 1568 height 772
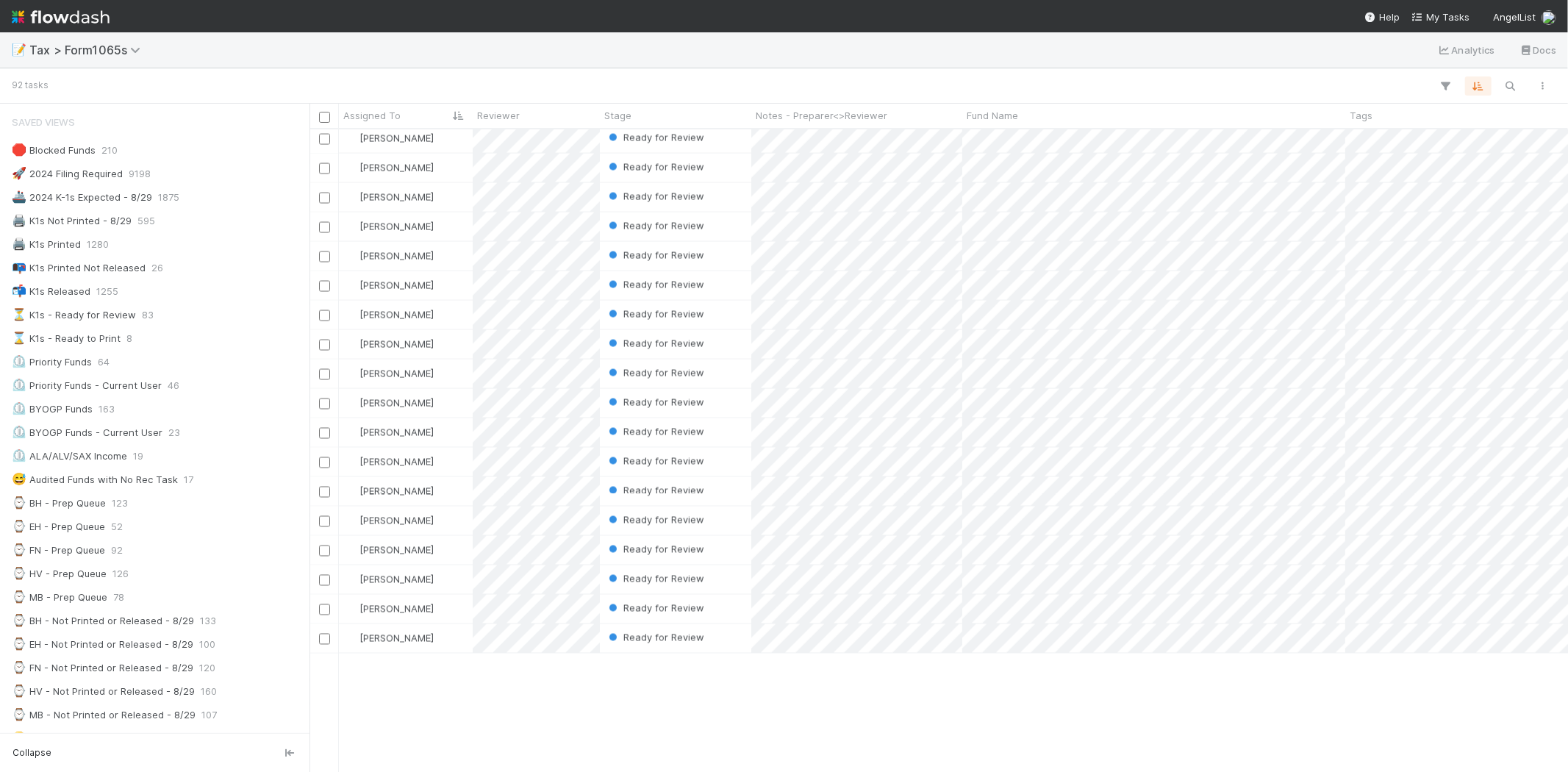
scroll to position [1830, 0]
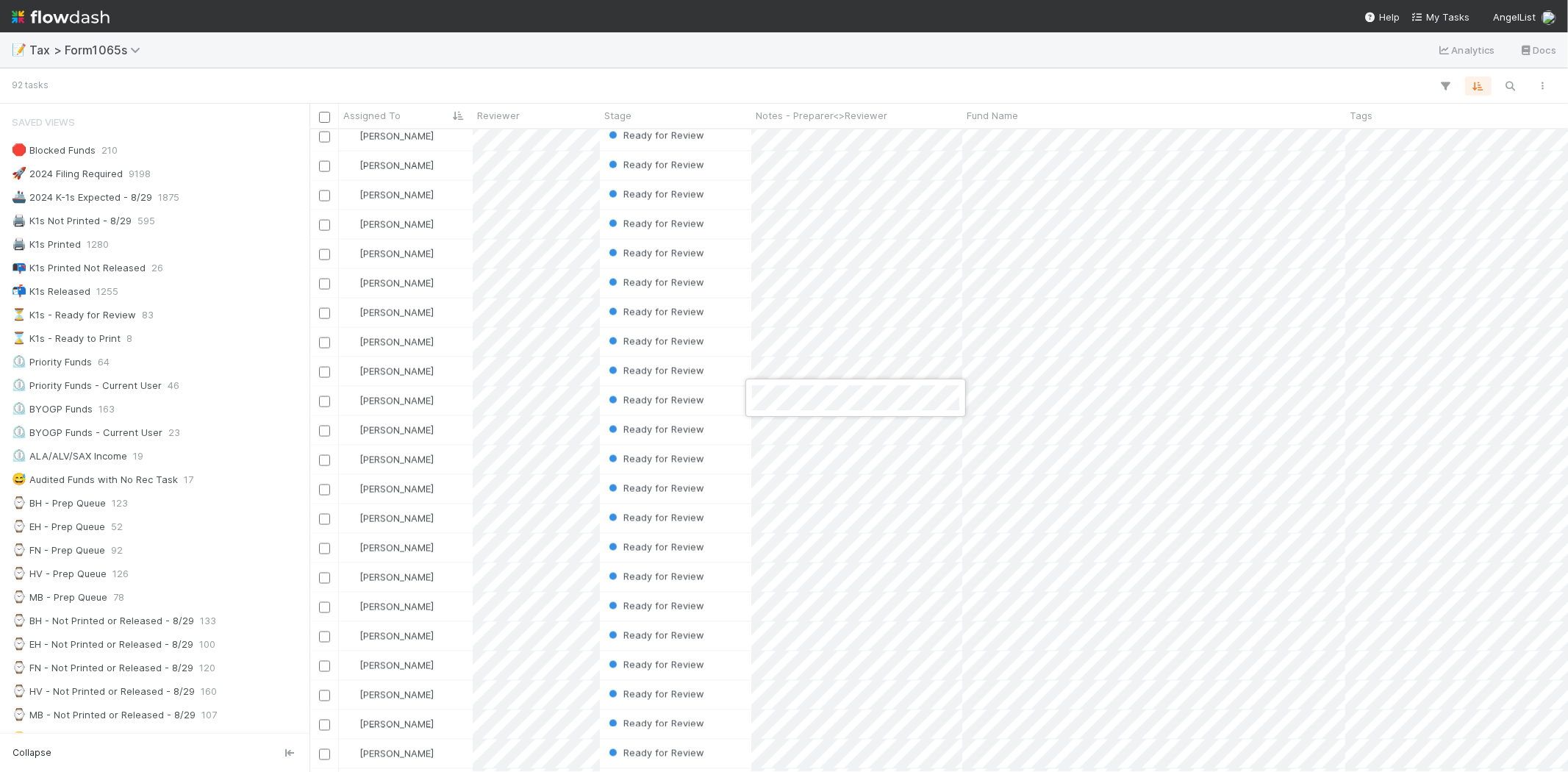
click at [853, 56] on div at bounding box center [784, 386] width 1568 height 772
click at [823, 60] on div at bounding box center [784, 386] width 1568 height 772
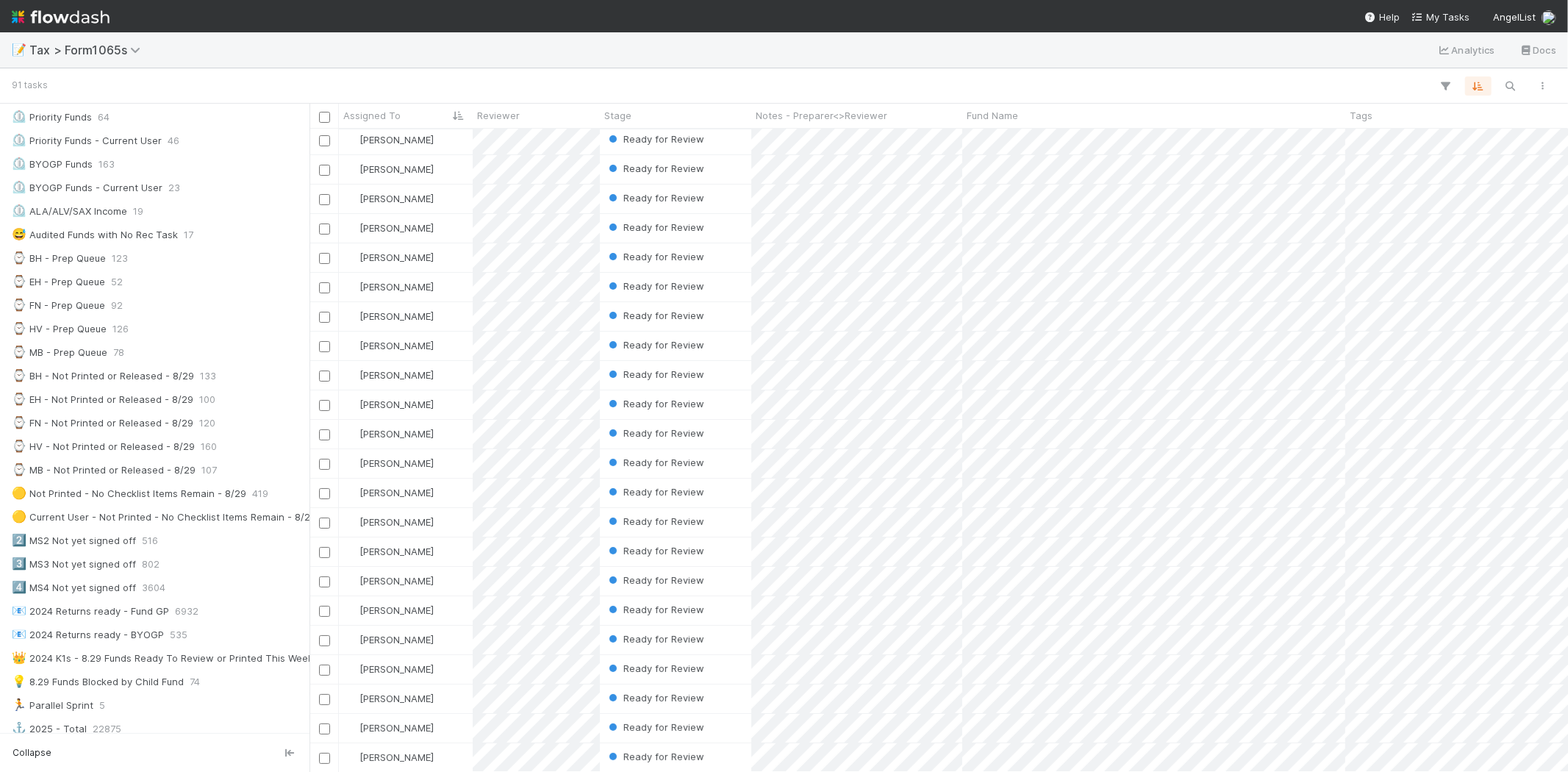
scroll to position [0, 0]
click at [130, 357] on div "⌚ MB - Prep Queue 78" at bounding box center [158, 352] width 294 height 19
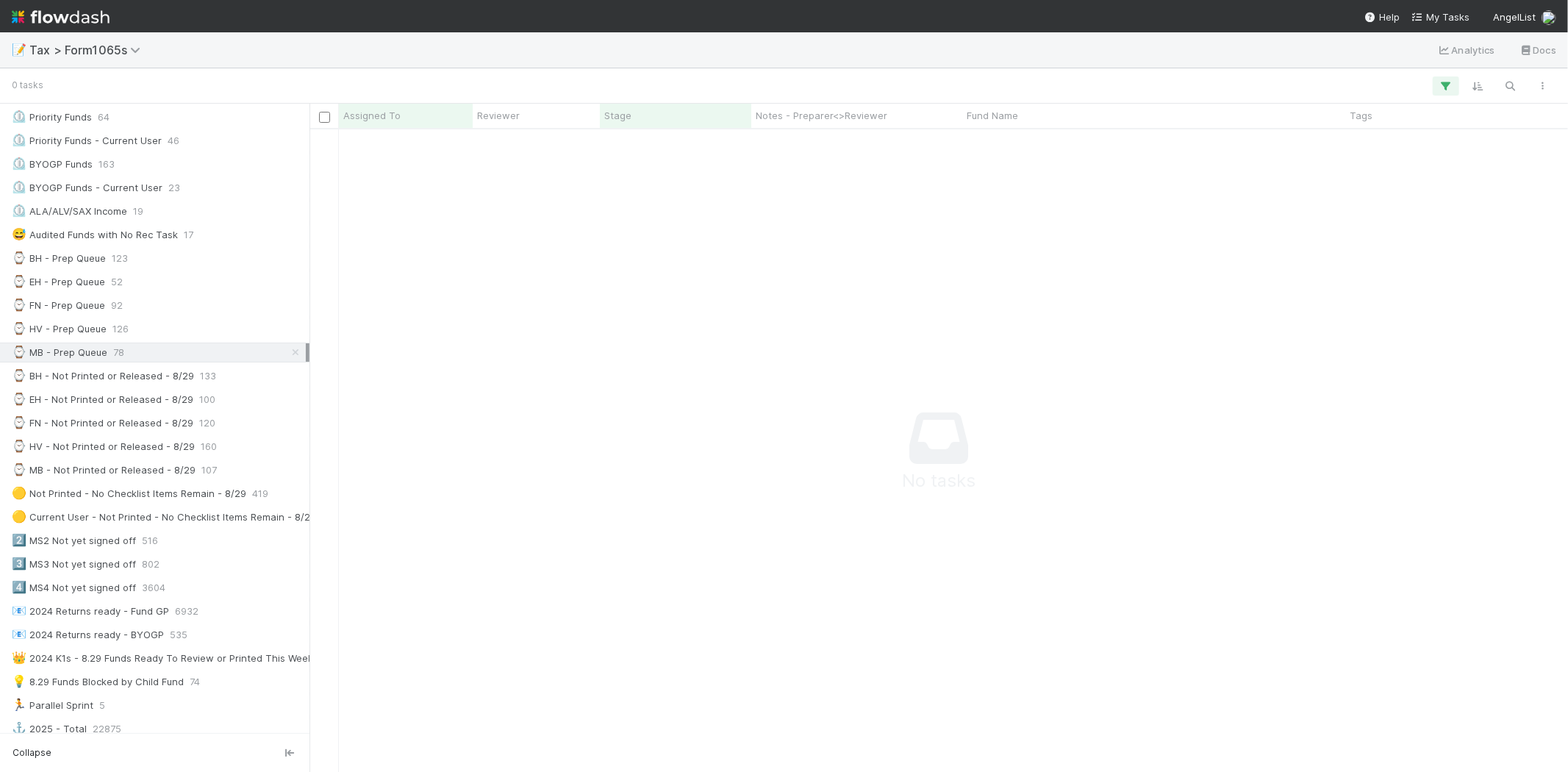
scroll to position [618, 1233]
click at [288, 362] on link at bounding box center [295, 352] width 14 height 19
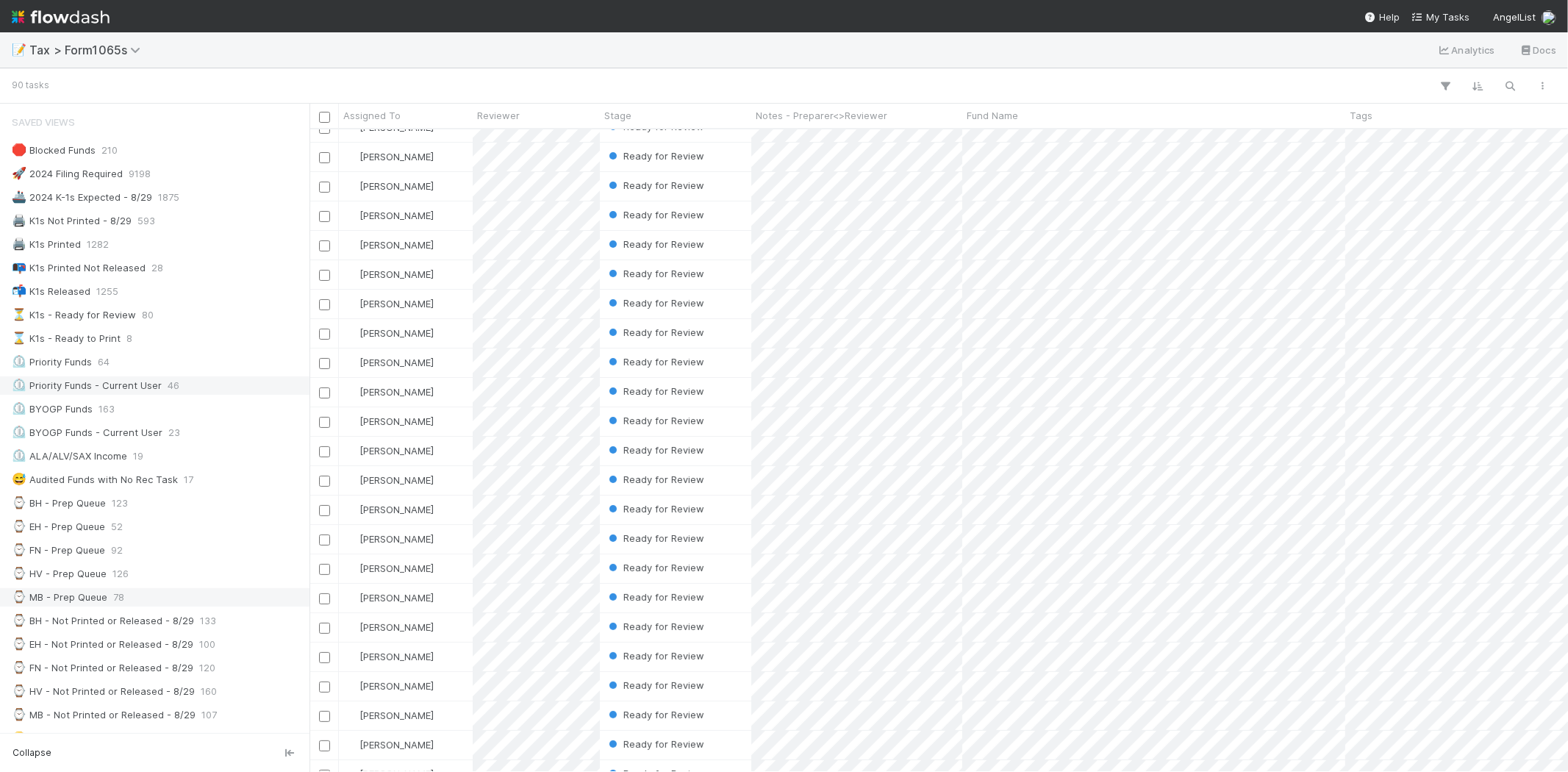
click at [143, 391] on div "⏲️ Priority Funds - Current User" at bounding box center [87, 385] width 150 height 19
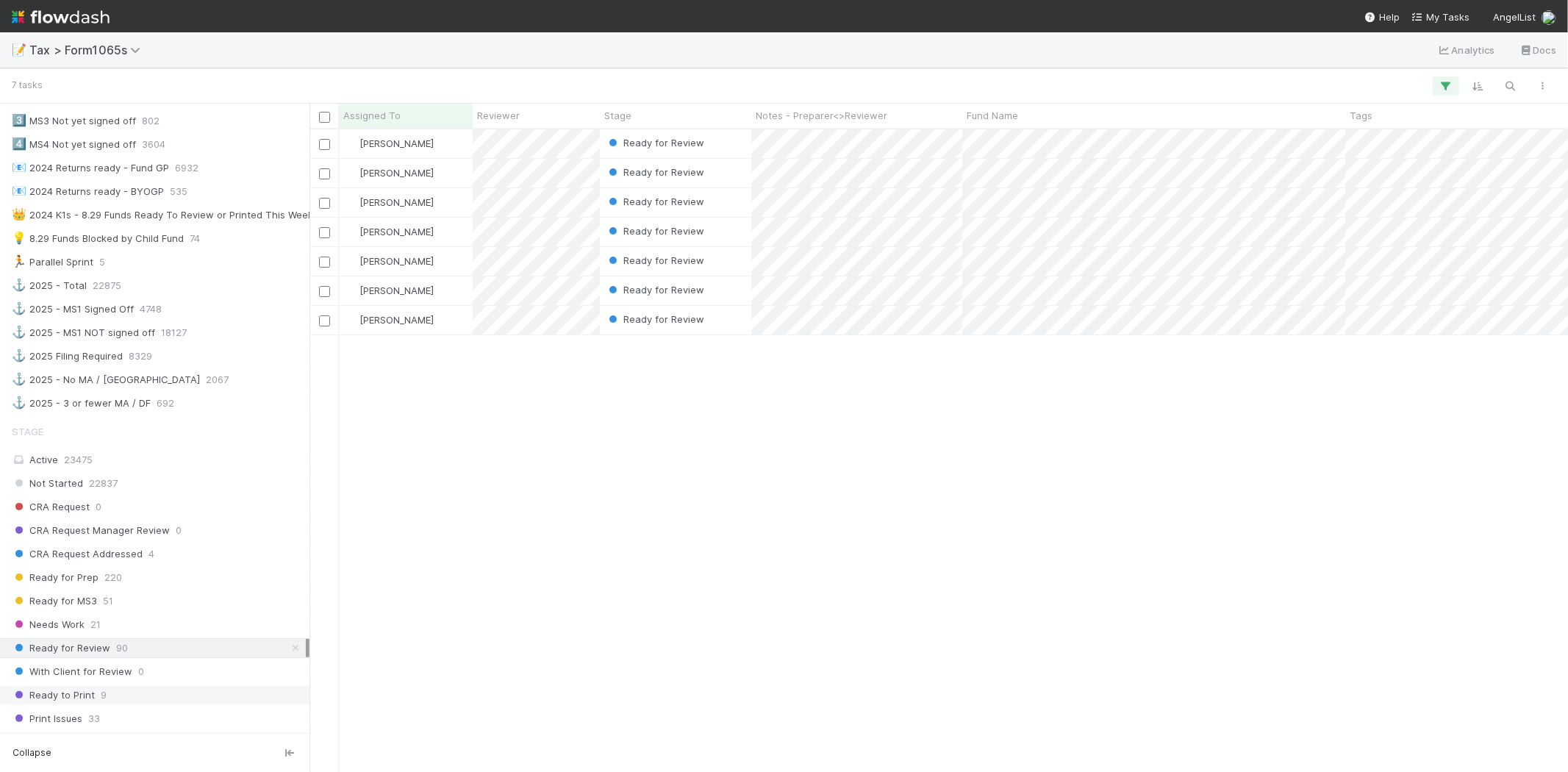
scroll to position [898, 0]
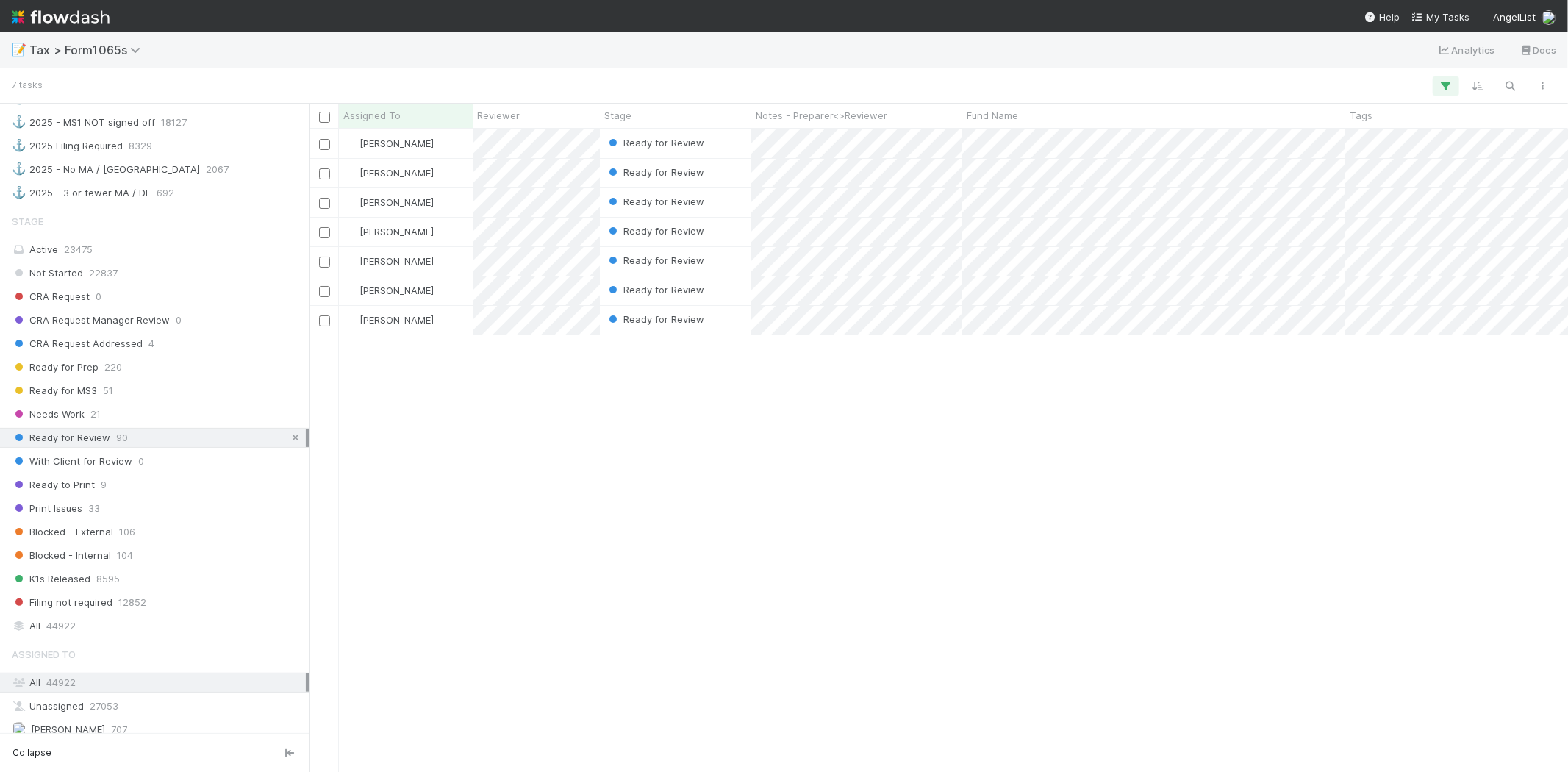
click at [288, 442] on icon at bounding box center [295, 438] width 14 height 10
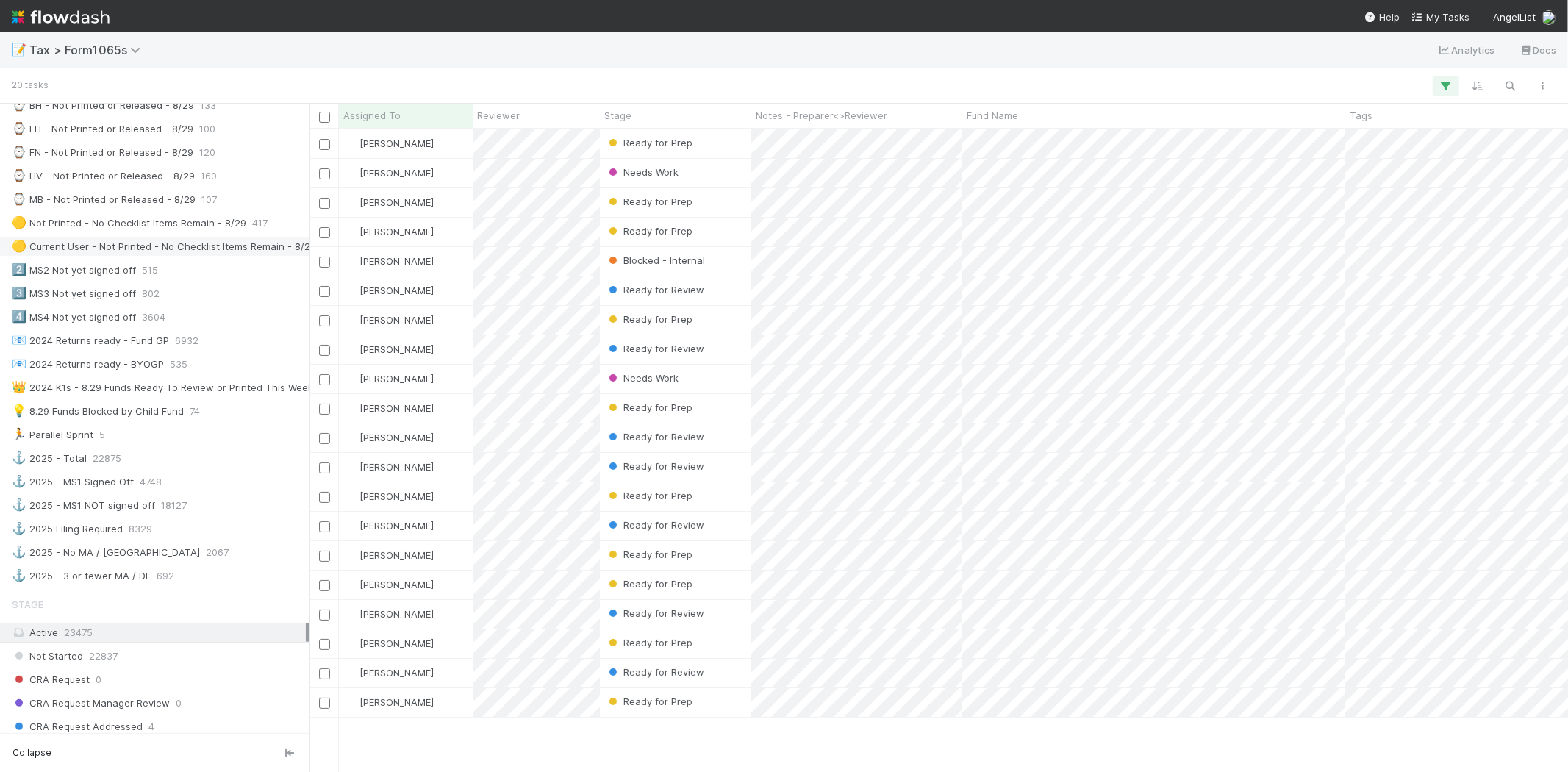
scroll to position [490, 0]
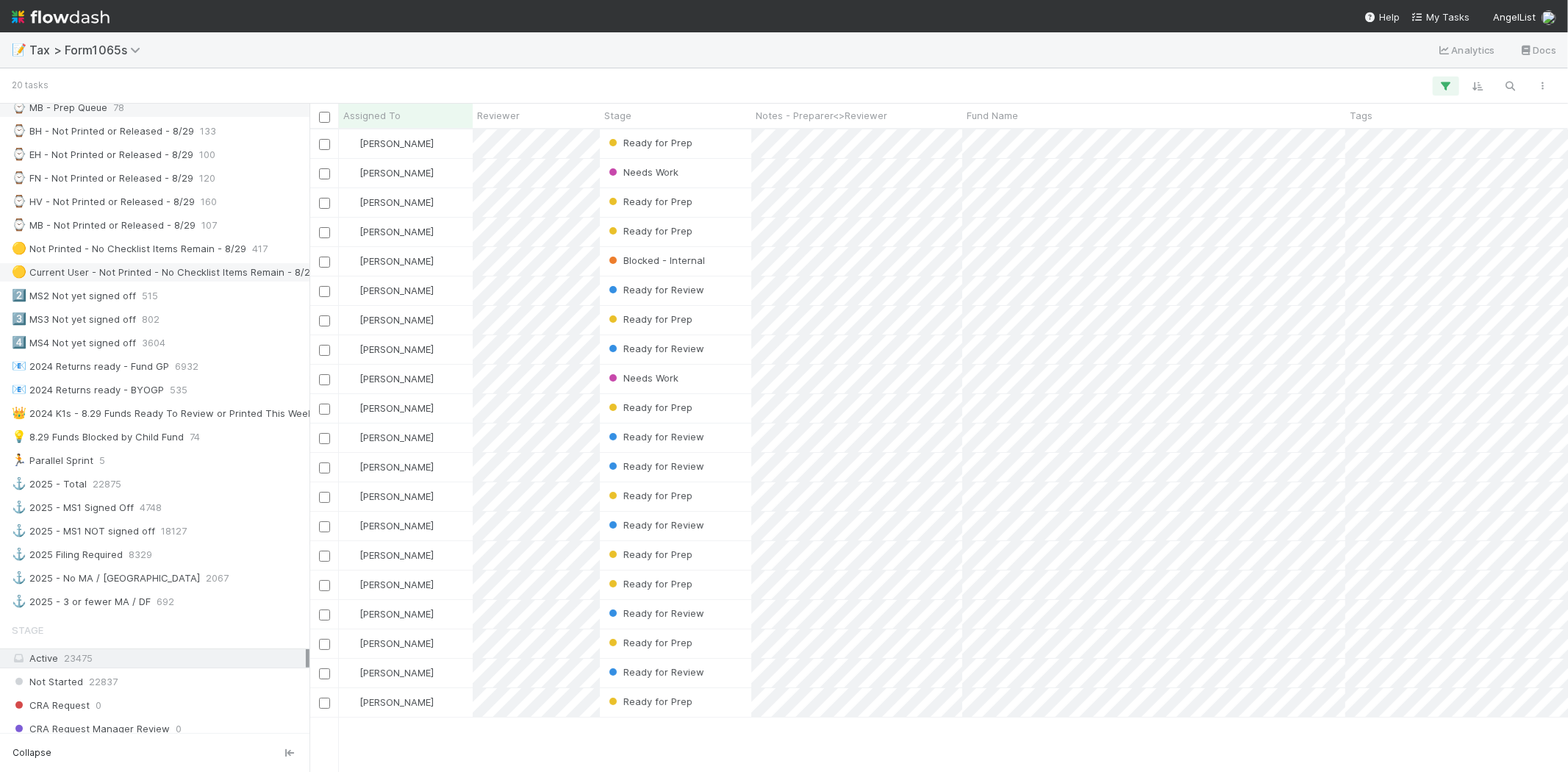
click at [84, 273] on div "🟡 Current User - Not Printed - No Checklist Items Remain - 8/29" at bounding box center [164, 273] width 305 height 19
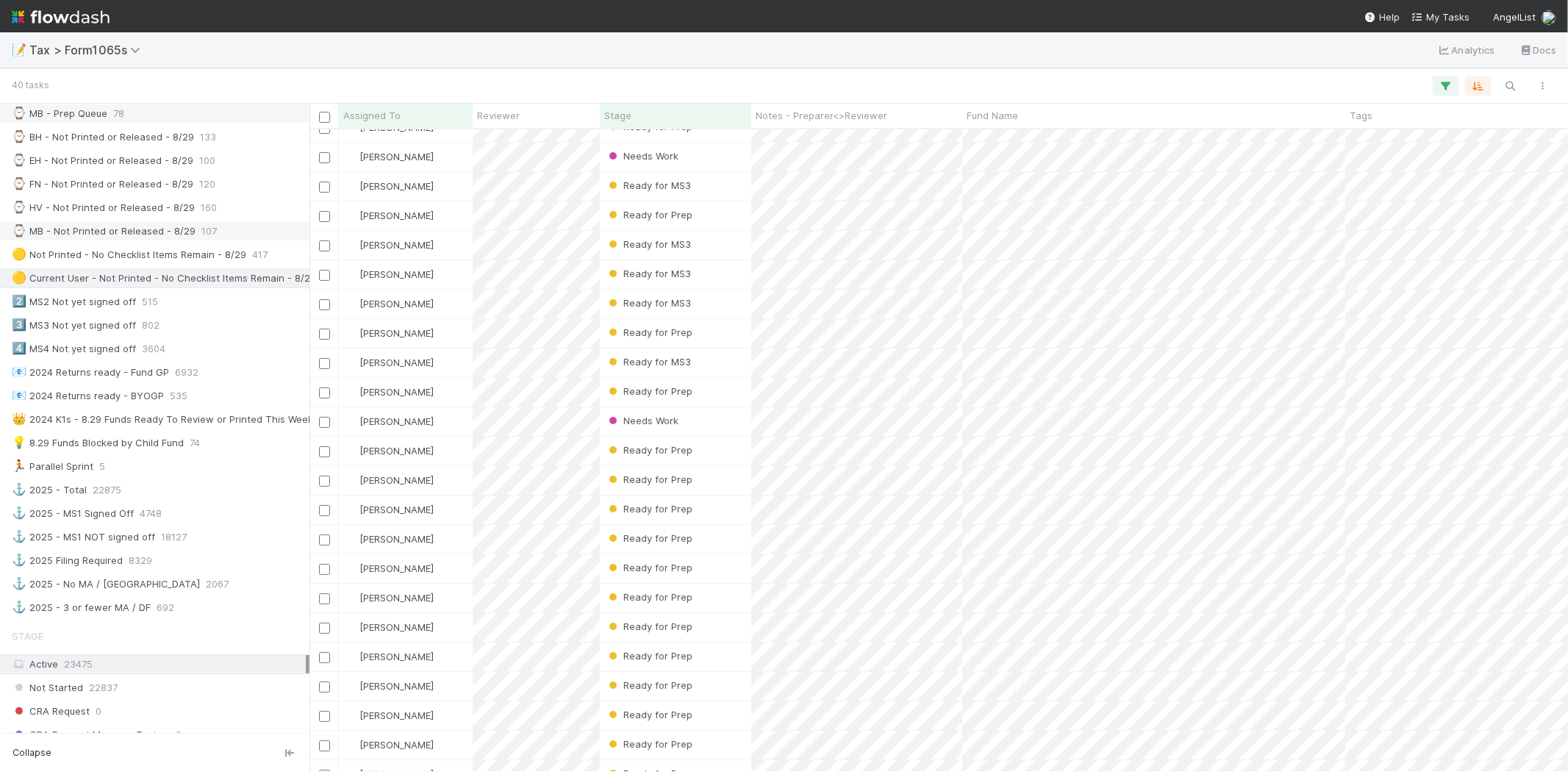
scroll to position [326, 0]
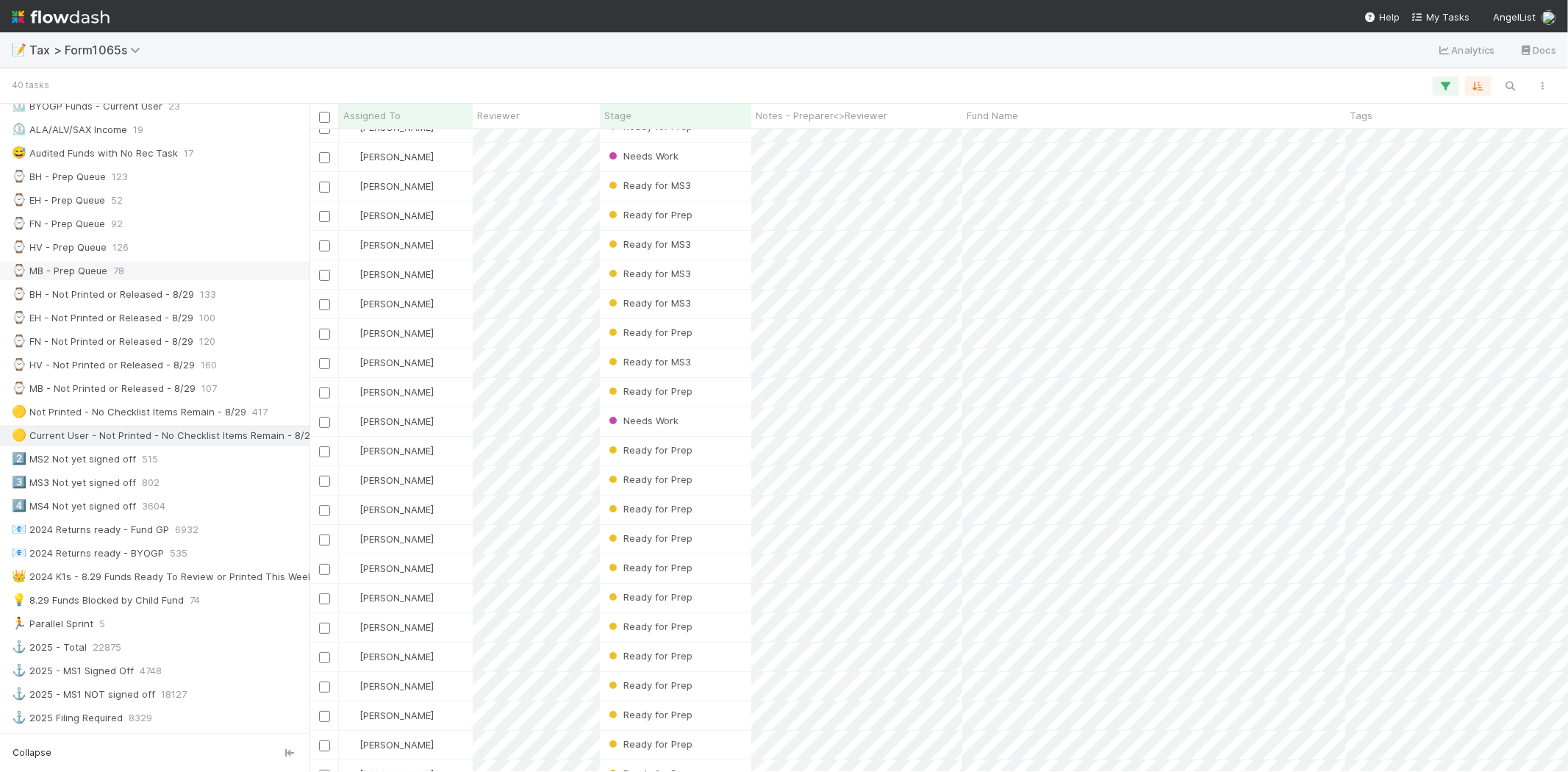
click at [141, 275] on div "⌚ MB - Prep Queue 78" at bounding box center [158, 271] width 294 height 19
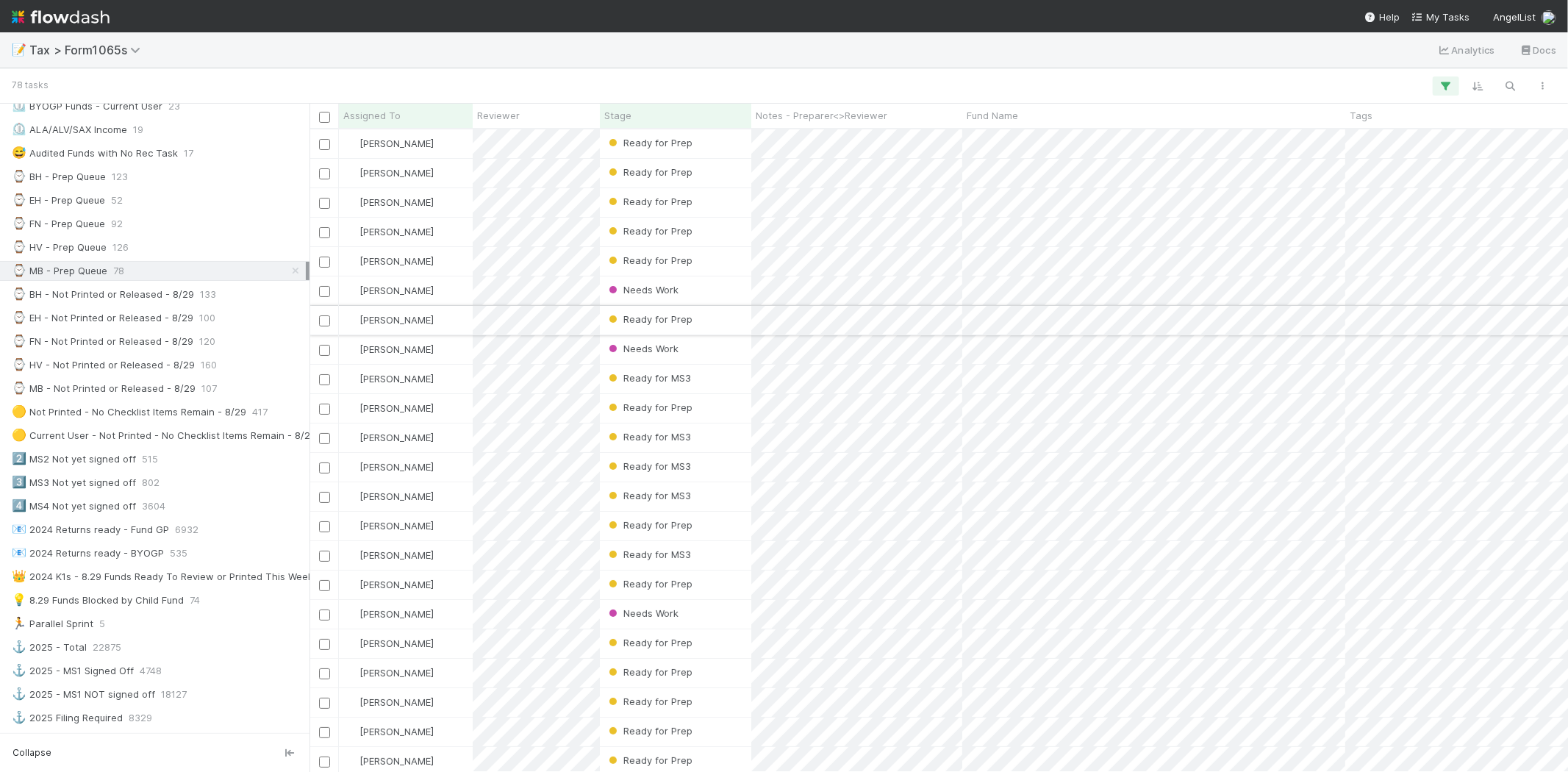
click at [442, 317] on div "[PERSON_NAME]" at bounding box center [406, 320] width 134 height 29
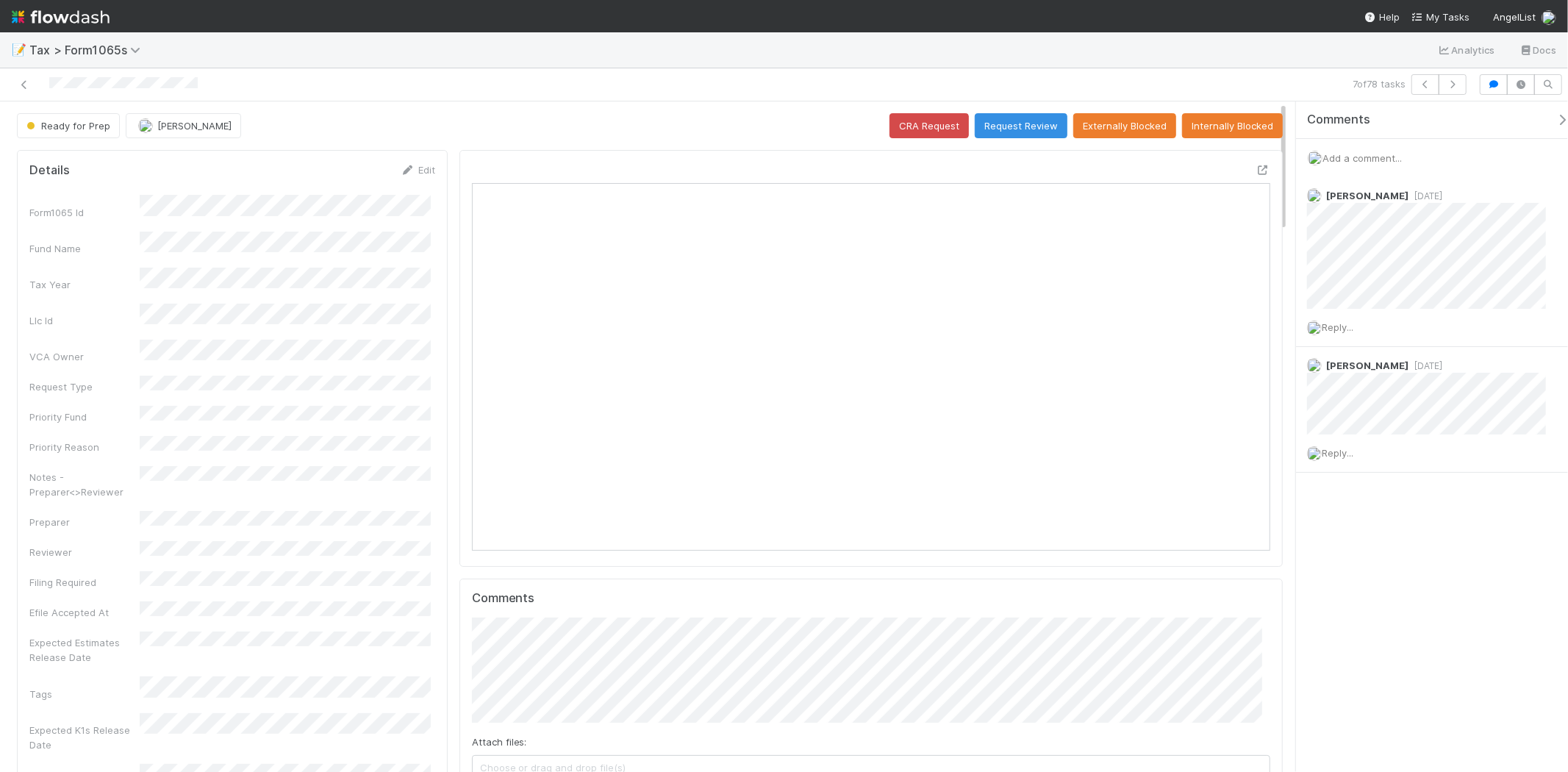
scroll to position [287, 777]
click at [1387, 159] on span "Add a comment..." at bounding box center [1362, 157] width 80 height 12
click at [1389, 162] on span "Add a comment..." at bounding box center [1362, 157] width 80 height 12
click at [1393, 164] on span "Add a comment..." at bounding box center [1362, 157] width 80 height 12
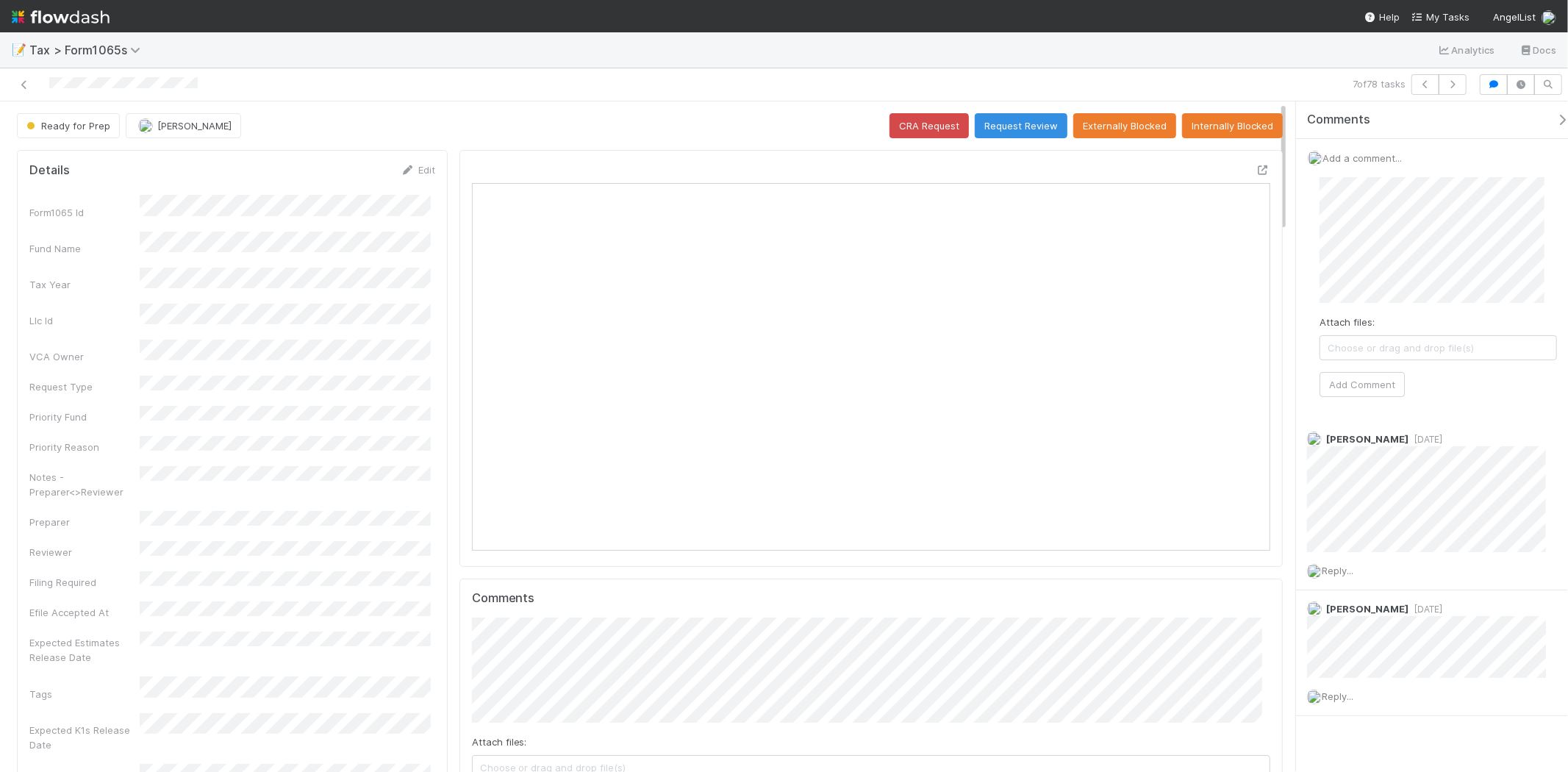
click at [1353, 371] on div "Attach files: Choose or drag and drop file(s) Add Comment" at bounding box center [1438, 287] width 238 height 220
click at [1360, 388] on button "Add Comment" at bounding box center [1362, 384] width 85 height 25
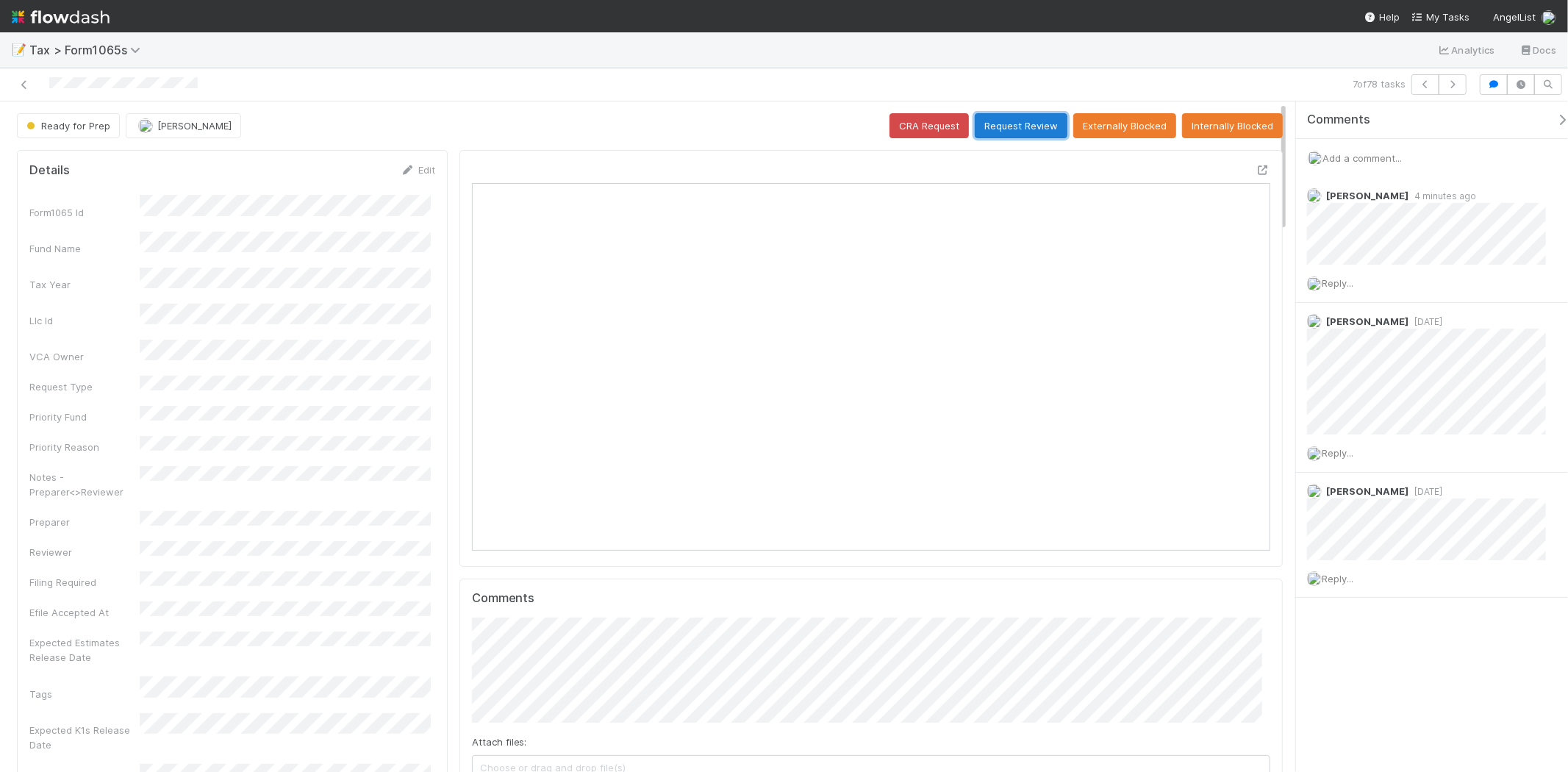
click at [1019, 126] on button "Request Review" at bounding box center [1021, 126] width 93 height 25
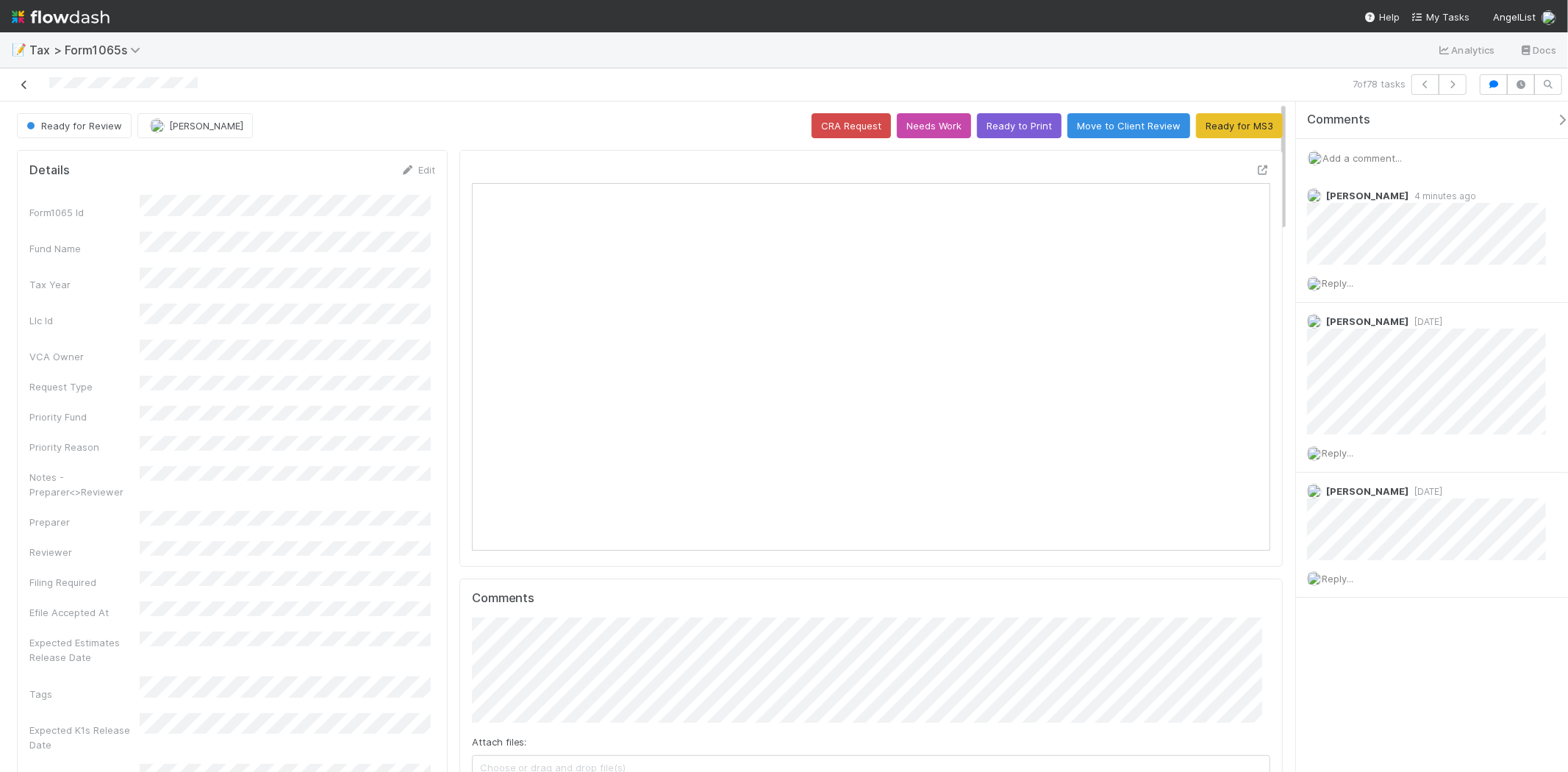
click at [25, 85] on icon at bounding box center [24, 85] width 14 height 10
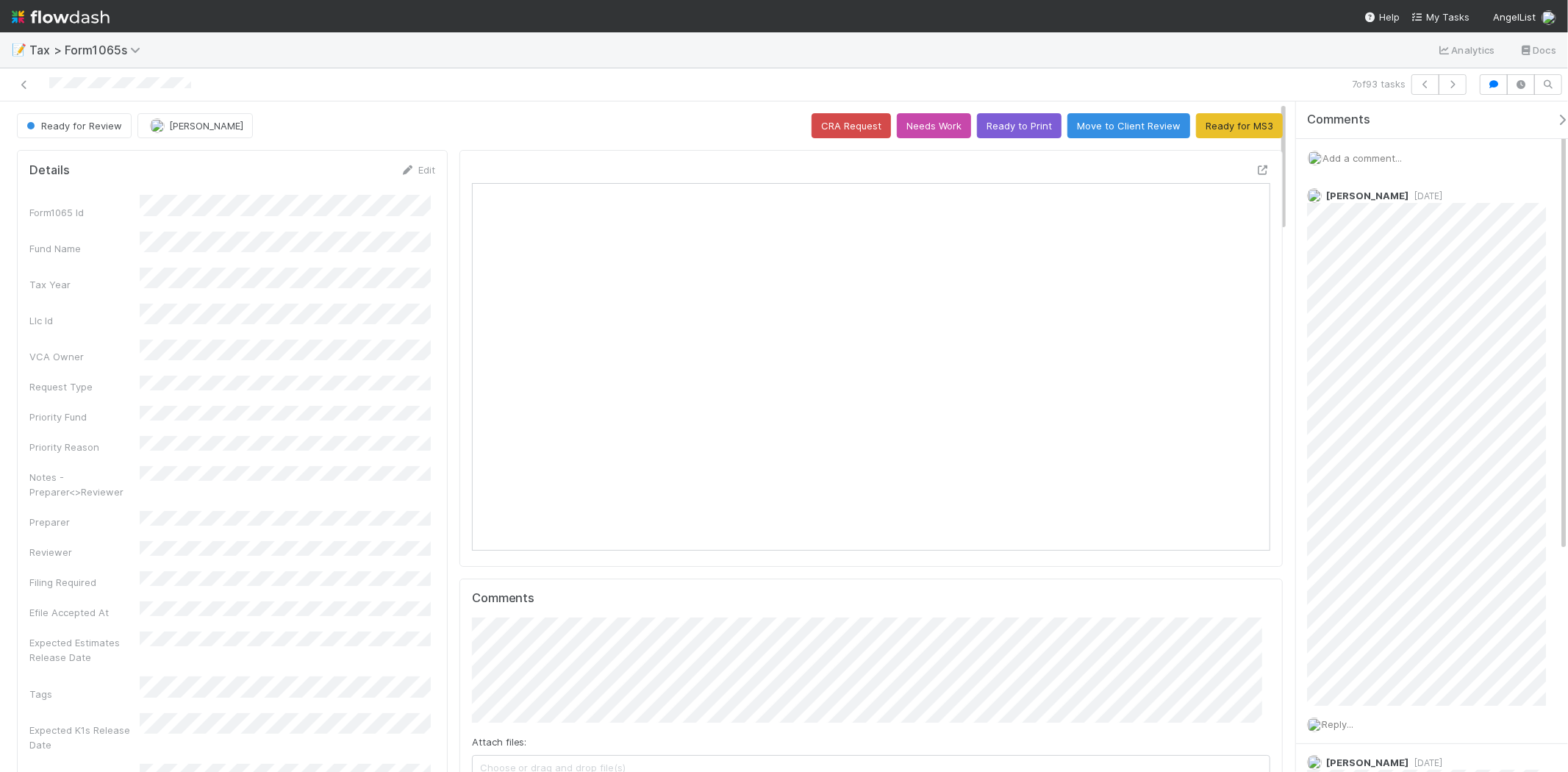
scroll to position [287, 388]
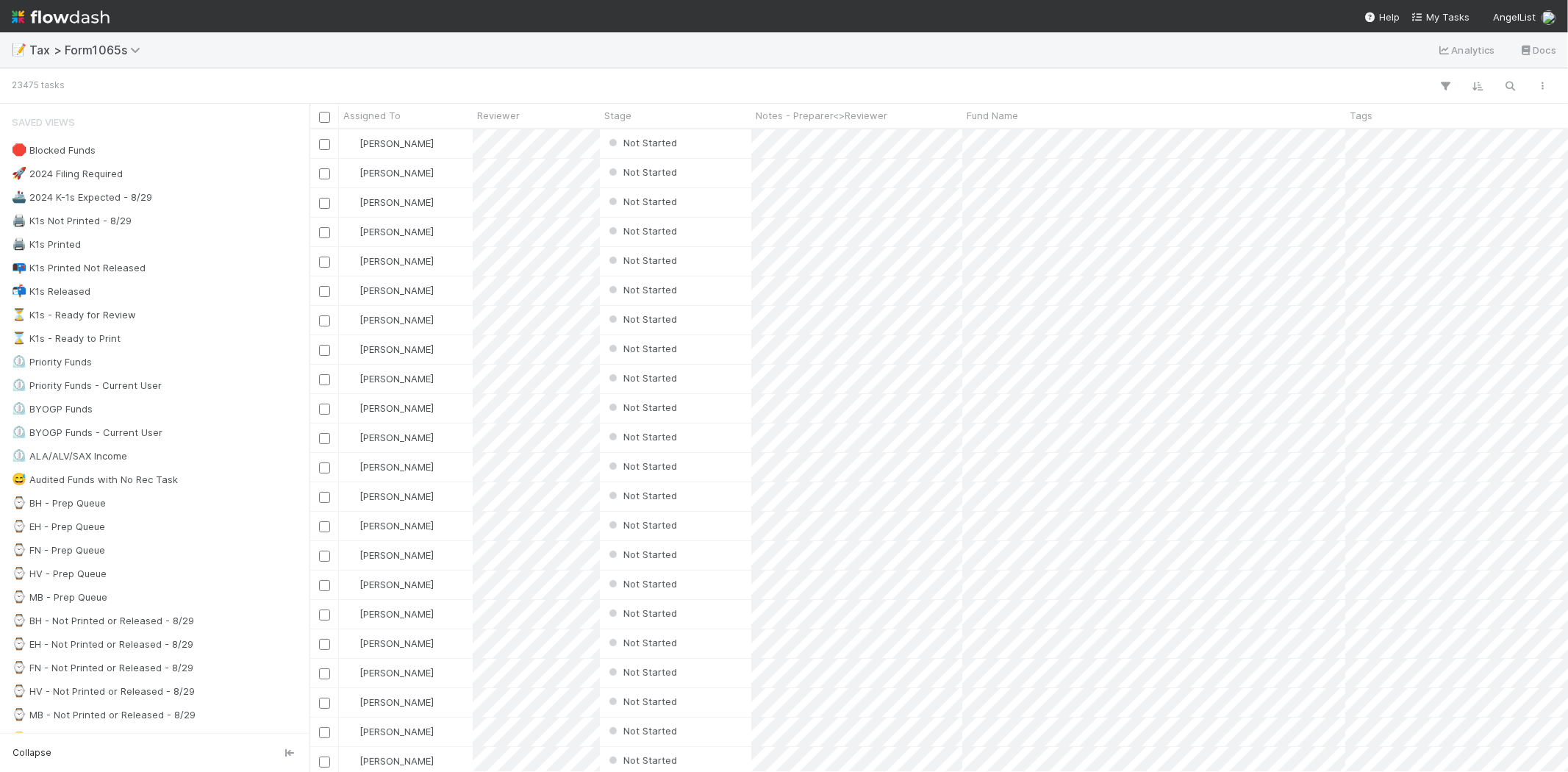
scroll to position [630, 1245]
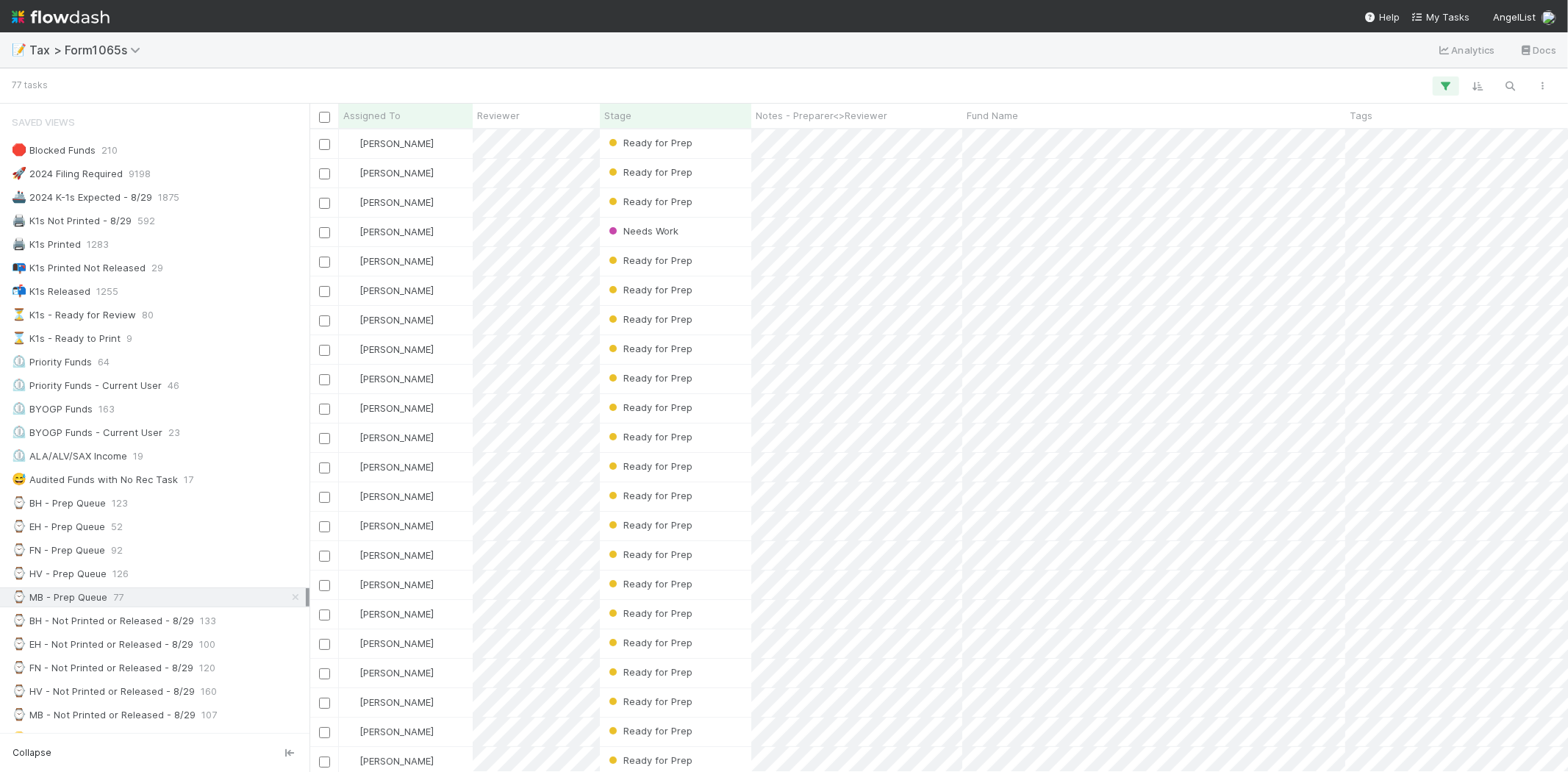
scroll to position [630, 1245]
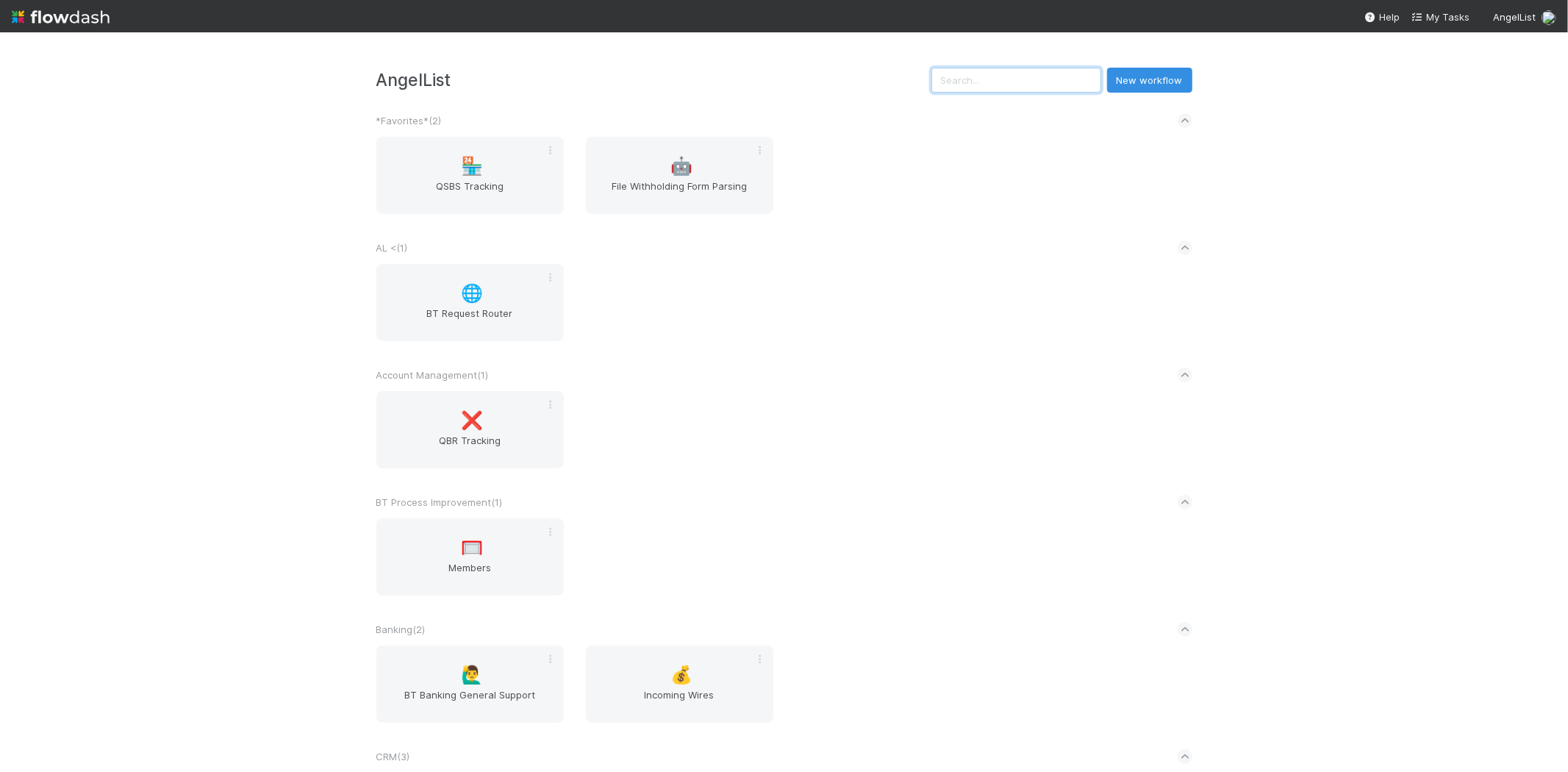
click at [1051, 69] on input "text" at bounding box center [1016, 80] width 170 height 25
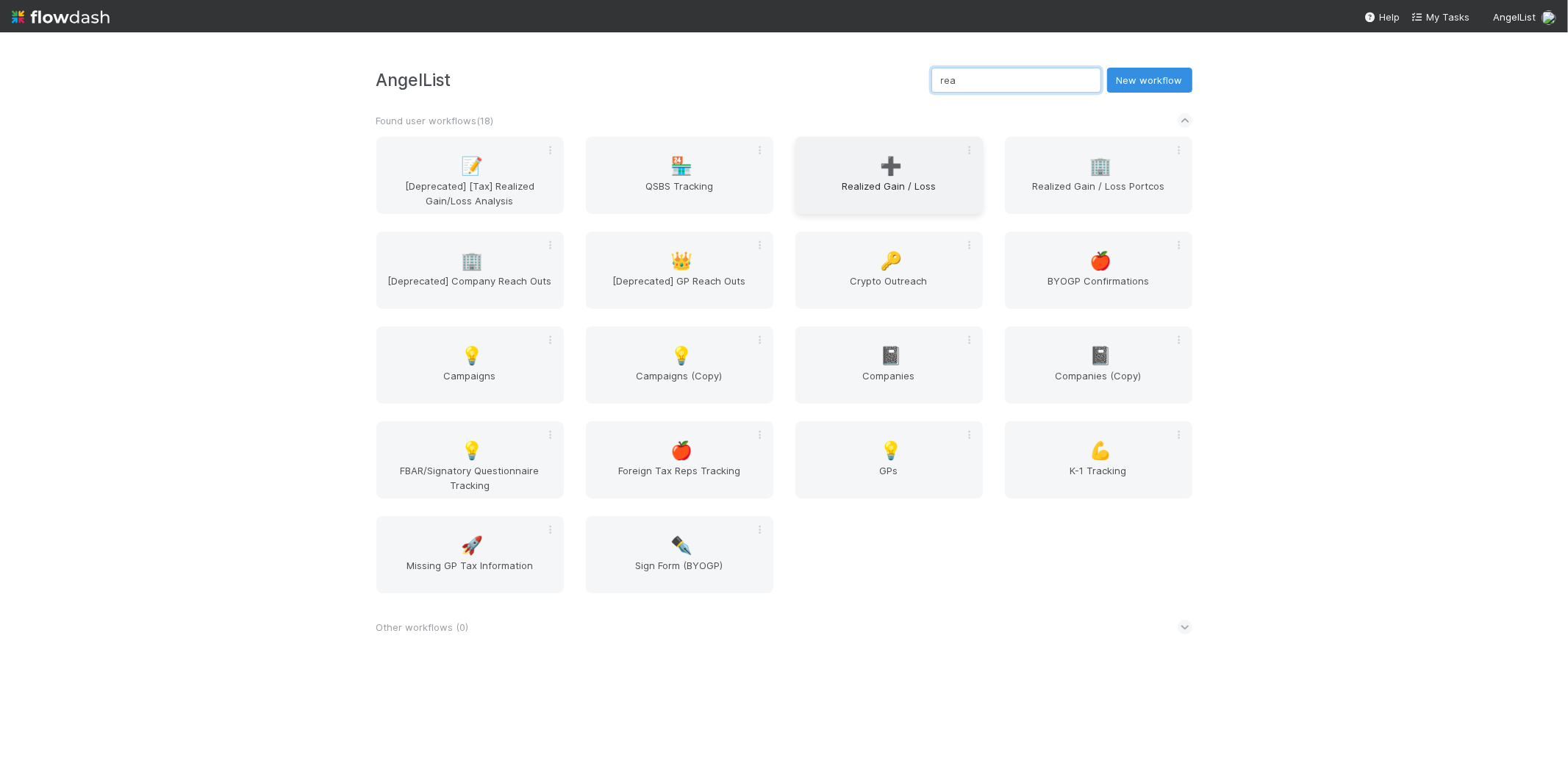
type input "rea"
click at [846, 184] on span "Realized Gain / Loss" at bounding box center [889, 193] width 176 height 29
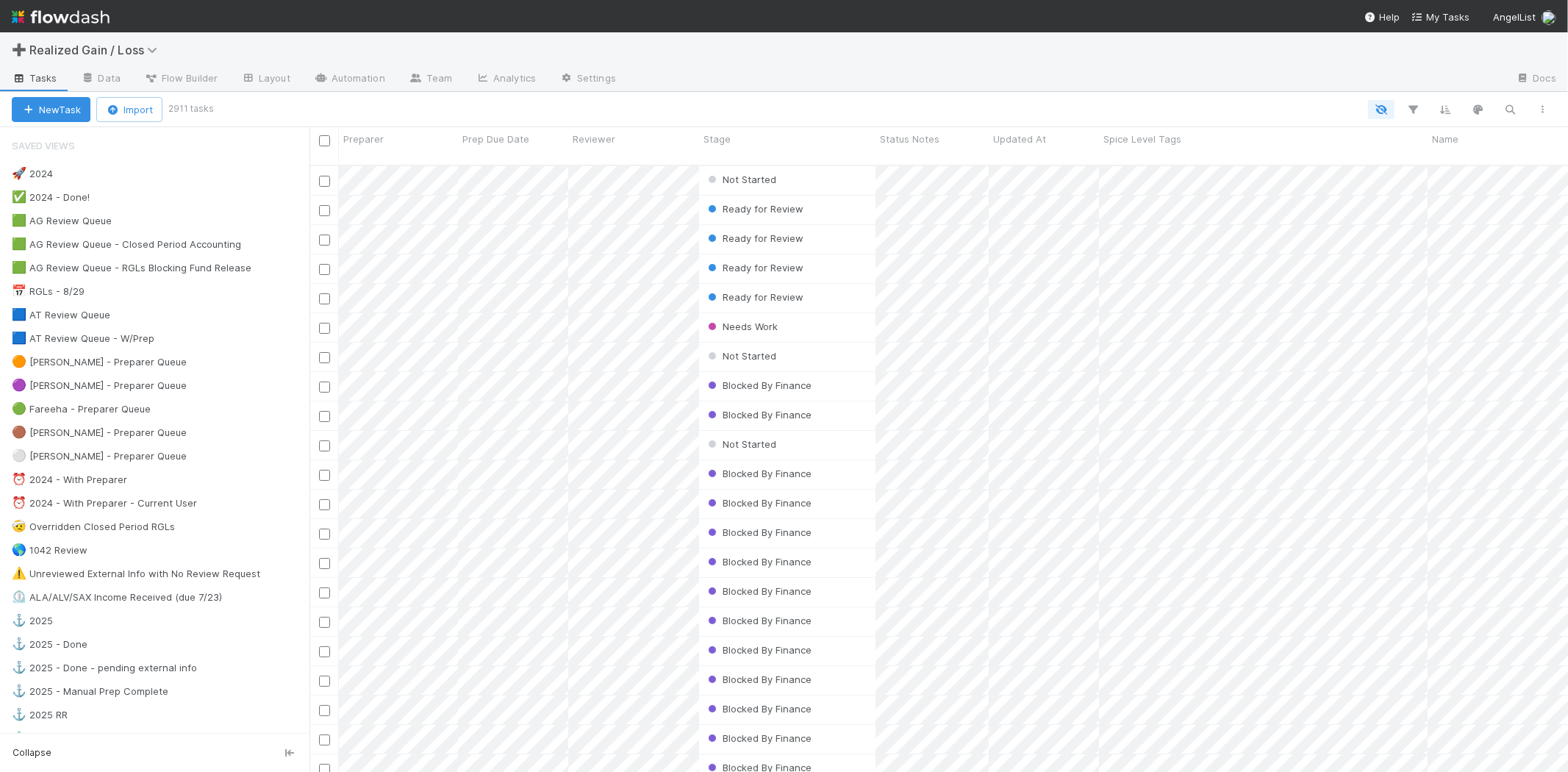
scroll to position [607, 1245]
click at [108, 222] on div "🟩 AG Review Queue" at bounding box center [62, 221] width 100 height 19
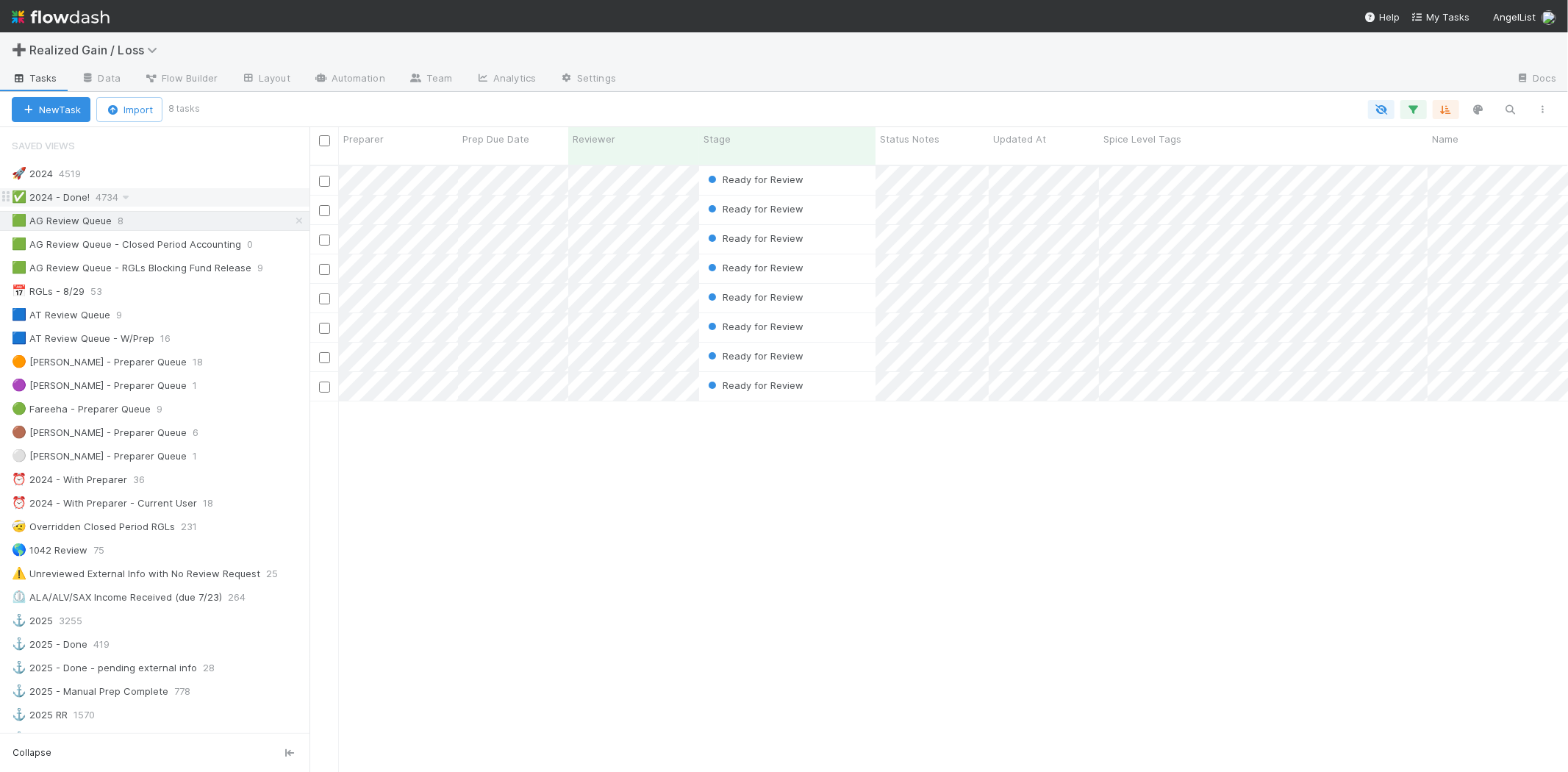
scroll to position [607, 1245]
click at [160, 261] on div "🟩 AG Review Queue - RGLs Blocking Fund Release" at bounding box center [131, 268] width 239 height 19
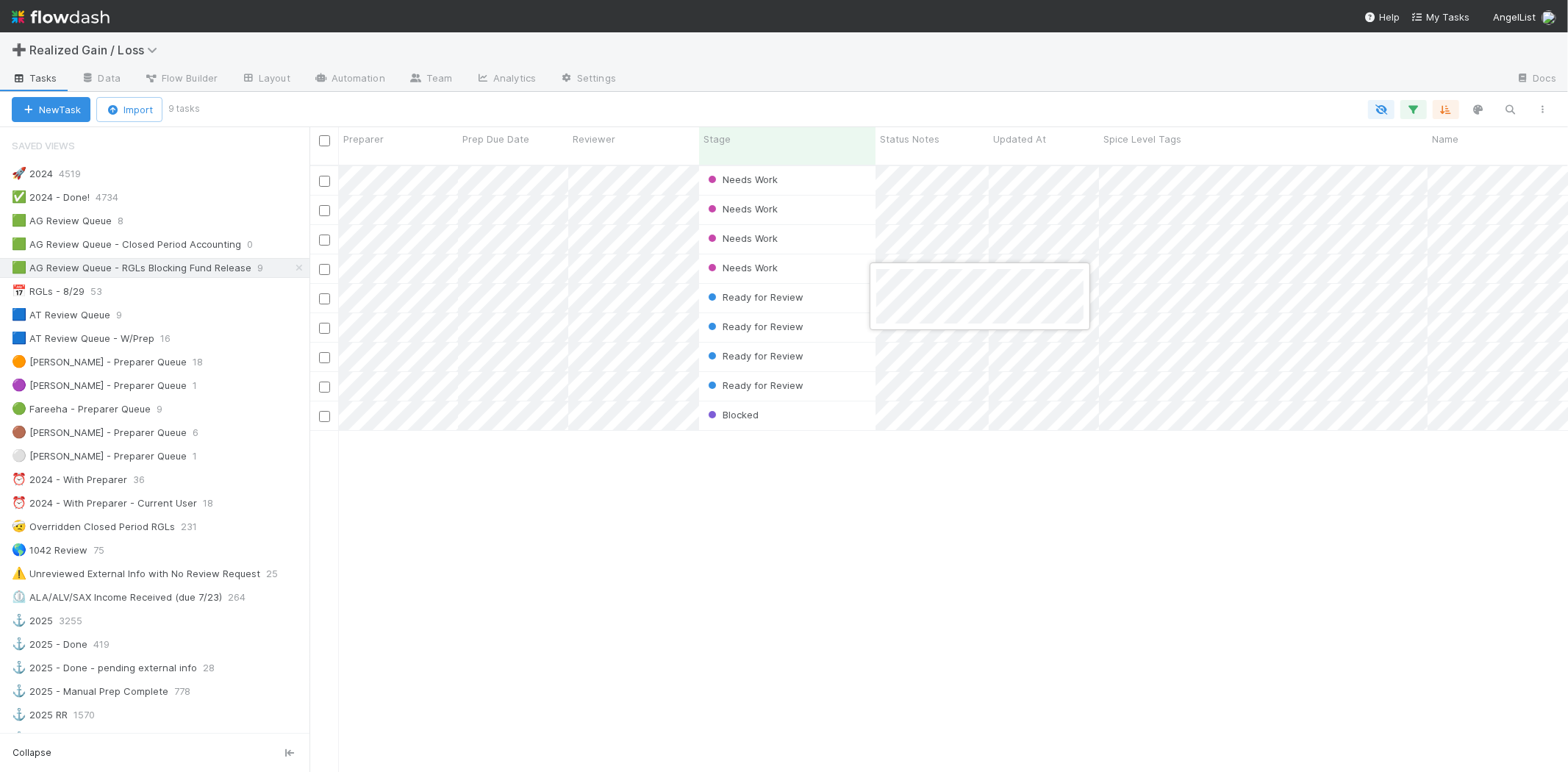
click at [872, 520] on div at bounding box center [784, 386] width 1568 height 772
click at [481, 556] on div "Needs Work Fareeha Naim 0 1 0 0 1 0 0 0 0 0 Needs Work Fareeha Naim 0 1 0 0 1 0…" at bounding box center [938, 475] width 1258 height 618
click at [136, 363] on div "🟠 Michael - Preparer Queue" at bounding box center [99, 362] width 175 height 19
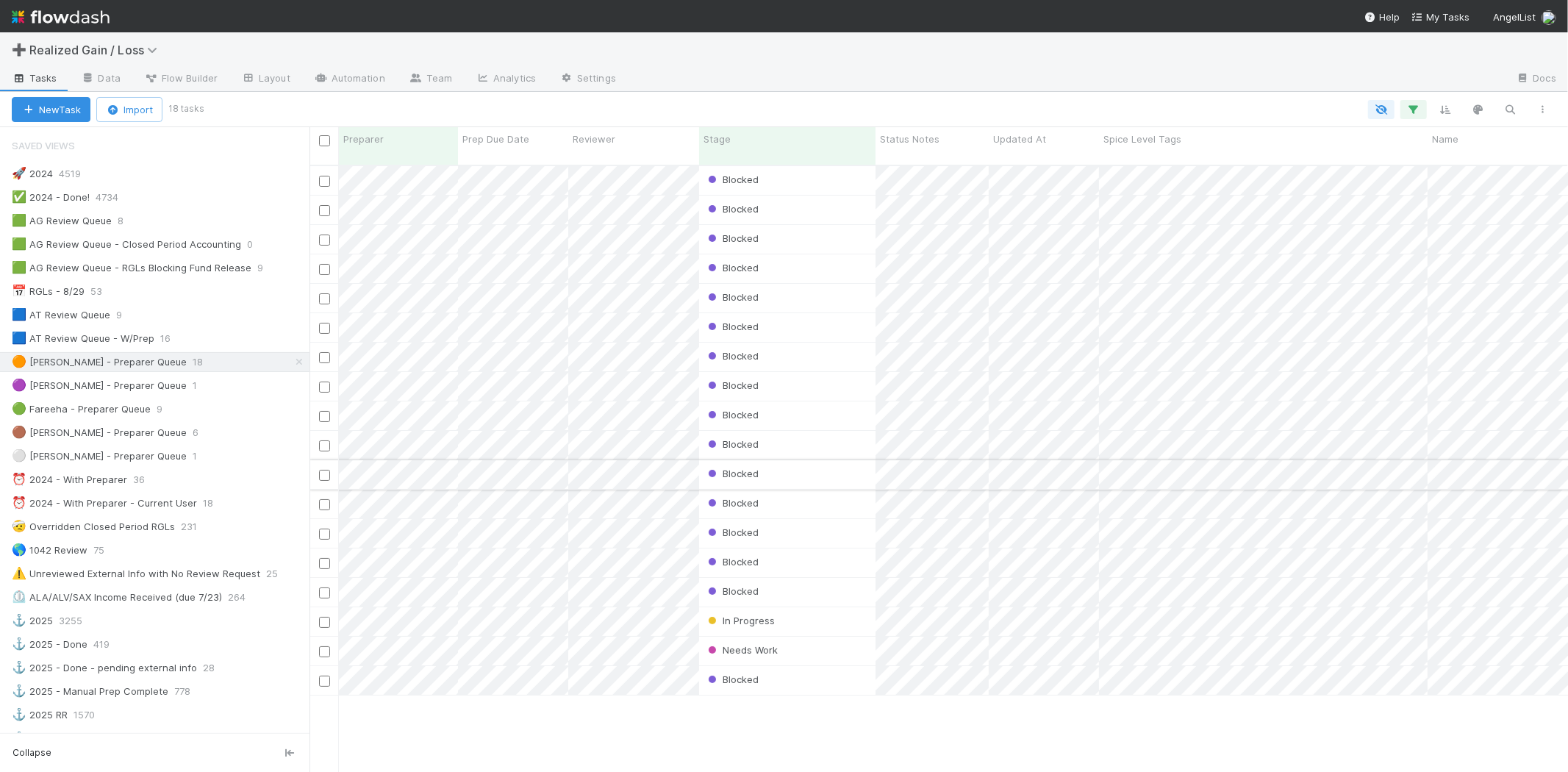
scroll to position [607, 1245]
click at [133, 393] on div "🟣 Helen - Preparer Queue" at bounding box center [99, 385] width 175 height 19
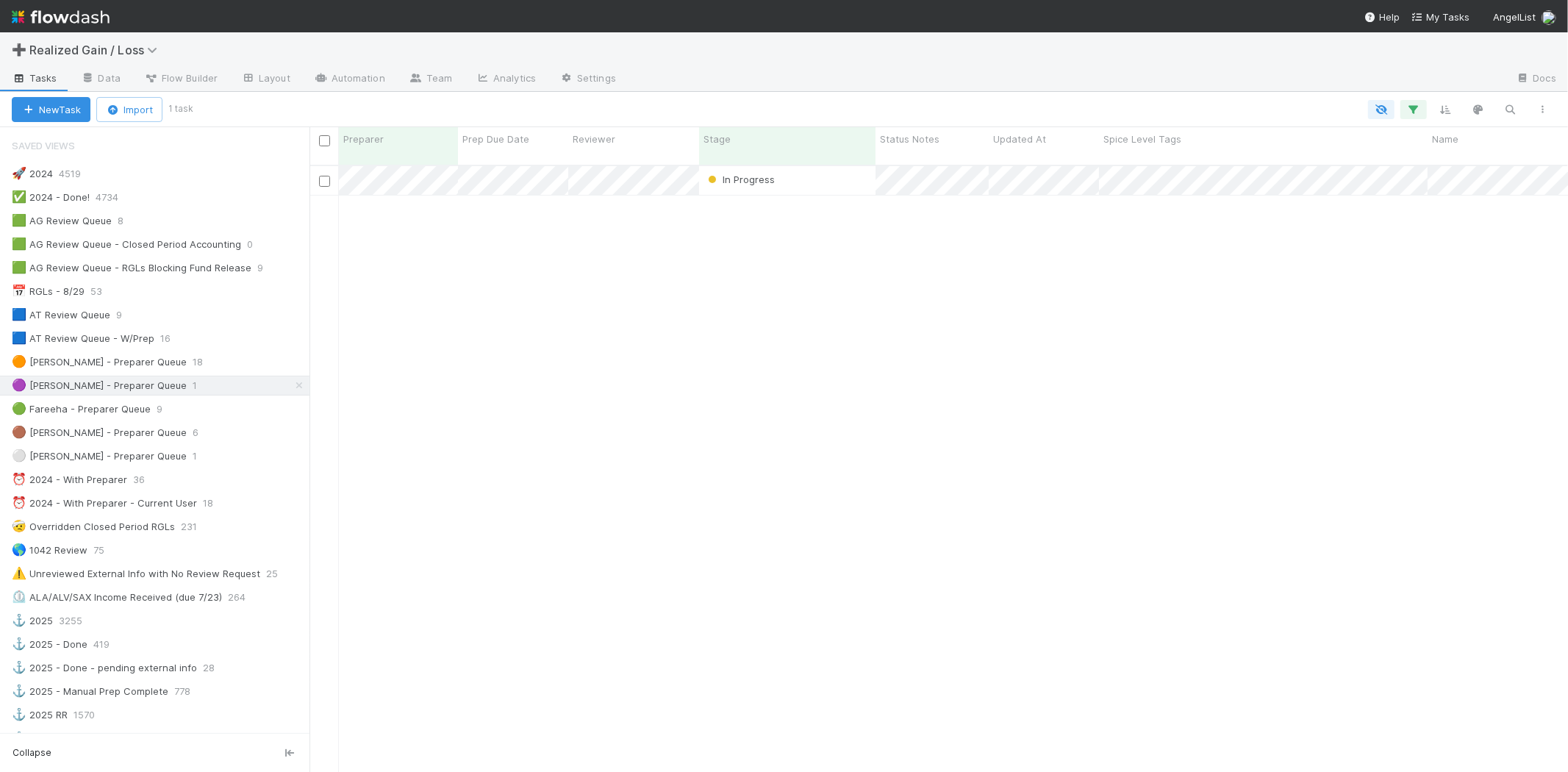
scroll to position [607, 1245]
click at [164, 528] on div "🤕 Overridden Closed Period RGLs" at bounding box center [93, 526] width 164 height 19
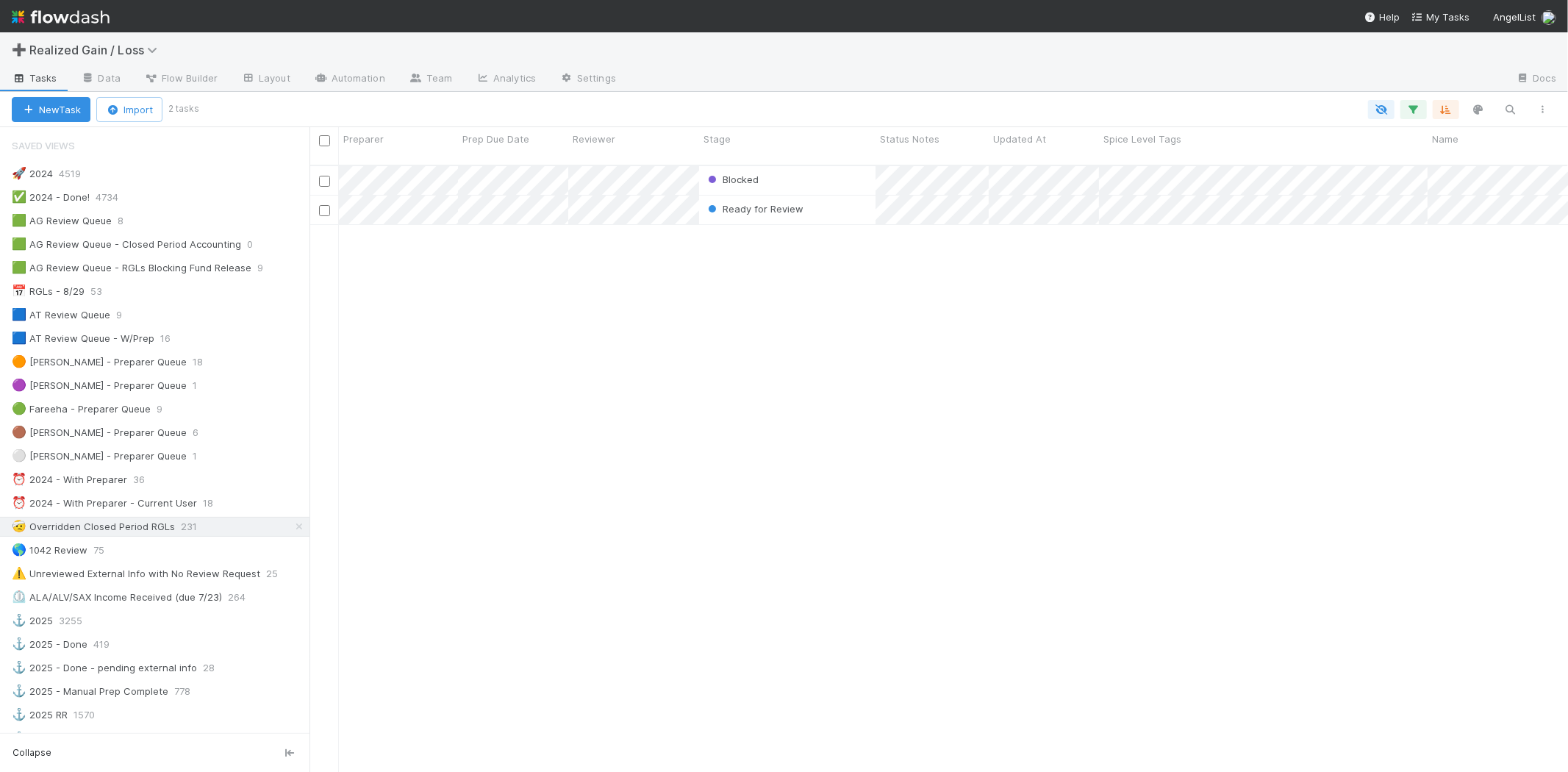
scroll to position [607, 1245]
click at [170, 550] on div "🌎 1042 Review 75" at bounding box center [160, 550] width 298 height 19
click at [226, 571] on div "⚠️ Unreviewed External Info with No Review Request" at bounding box center [136, 574] width 248 height 19
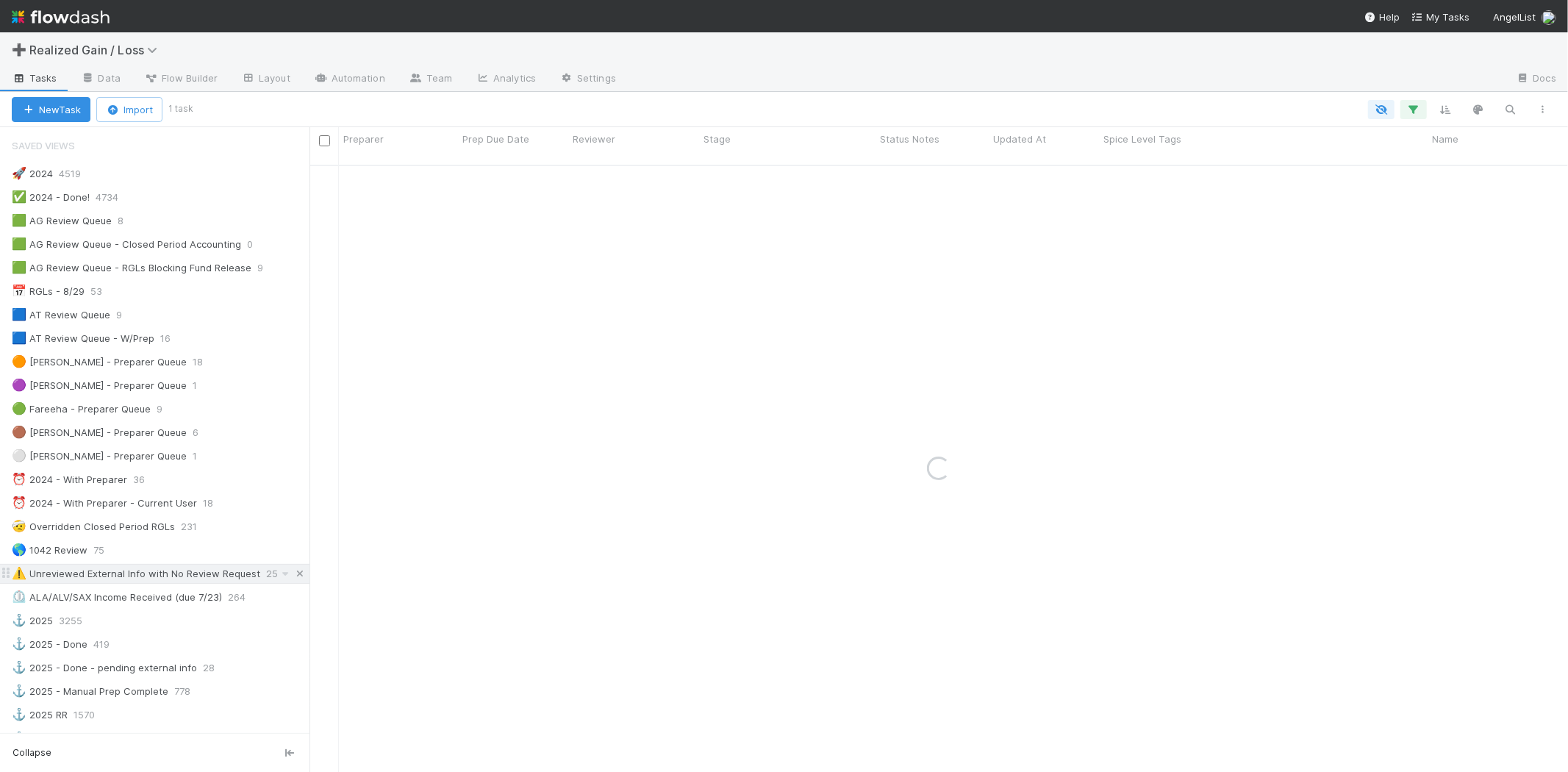
click at [292, 576] on icon at bounding box center [299, 574] width 14 height 10
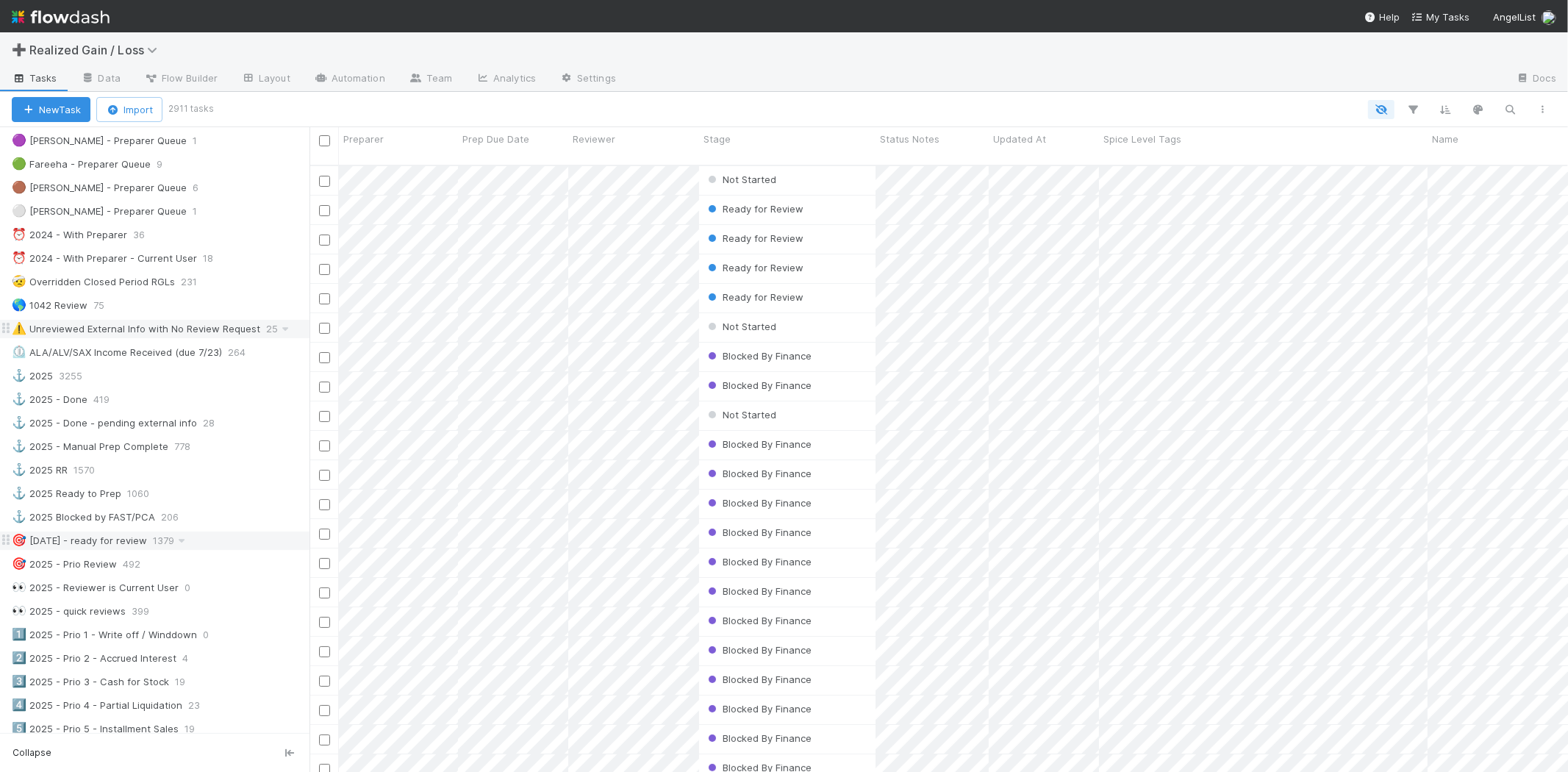
click at [143, 550] on div "🎯 10/24/25 - ready for review" at bounding box center [79, 541] width 135 height 19
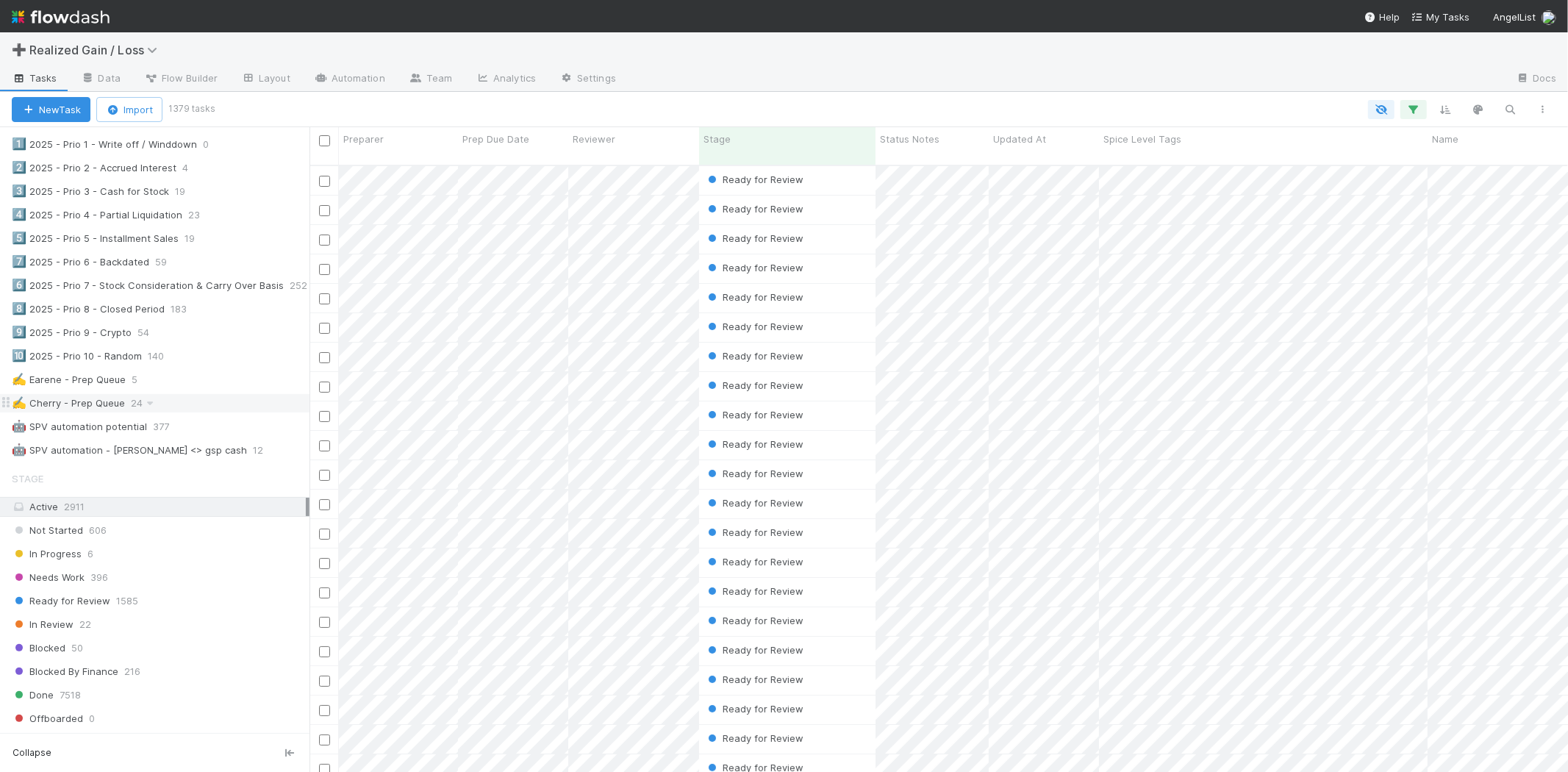
scroll to position [817, 0]
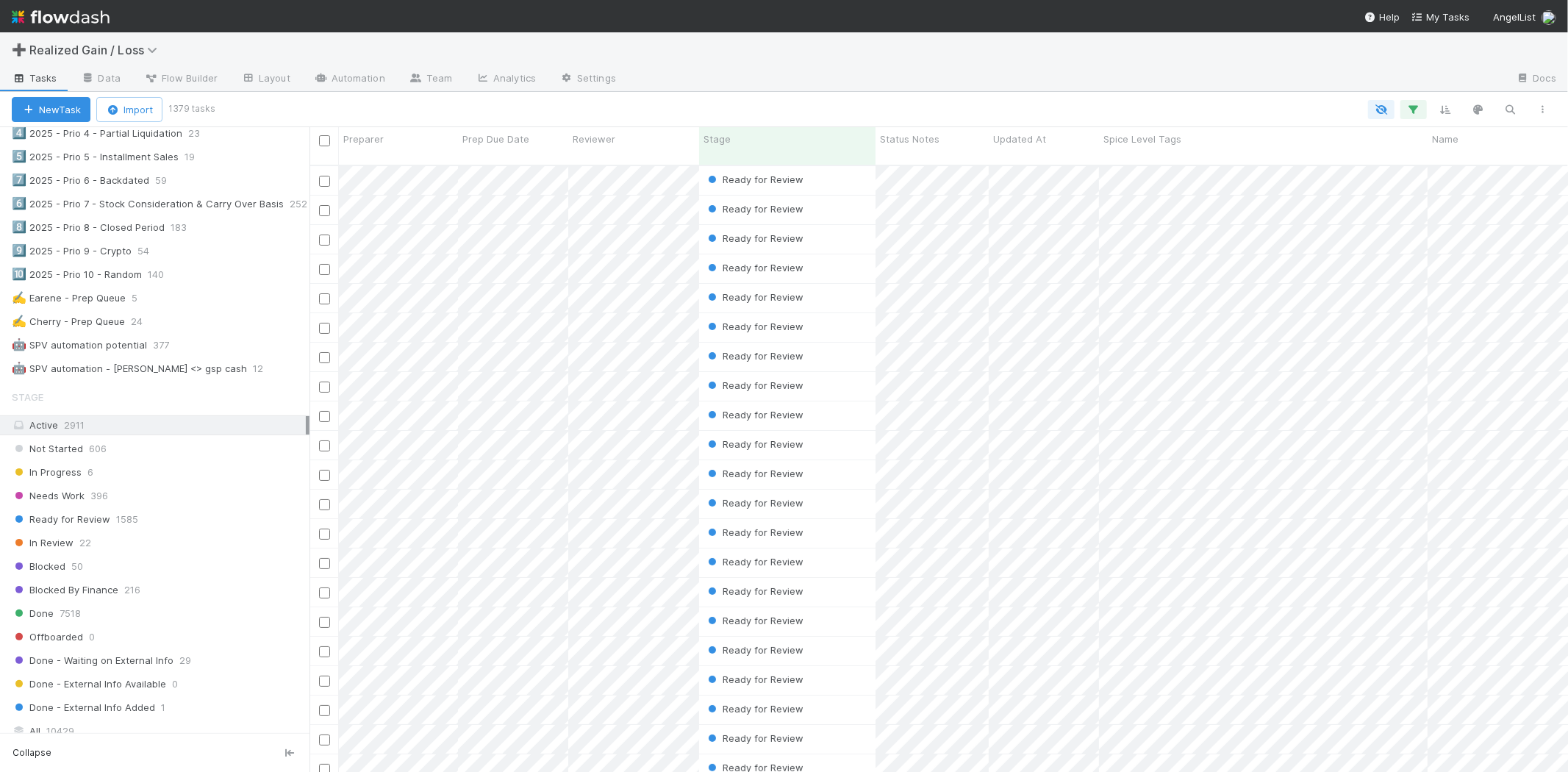
click at [87, 27] on img at bounding box center [60, 17] width 97 height 25
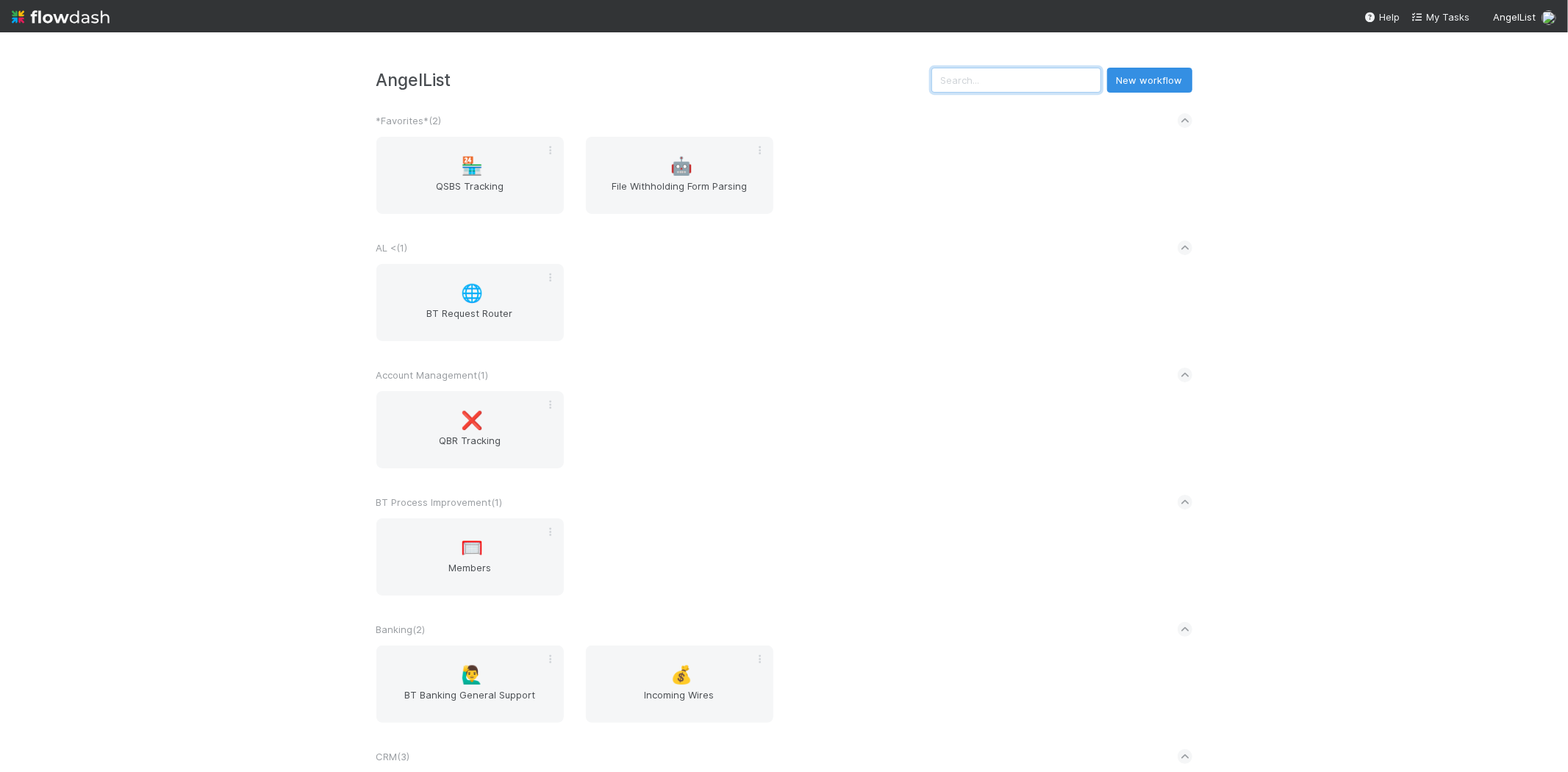
click at [1039, 80] on input "text" at bounding box center [1016, 80] width 170 height 25
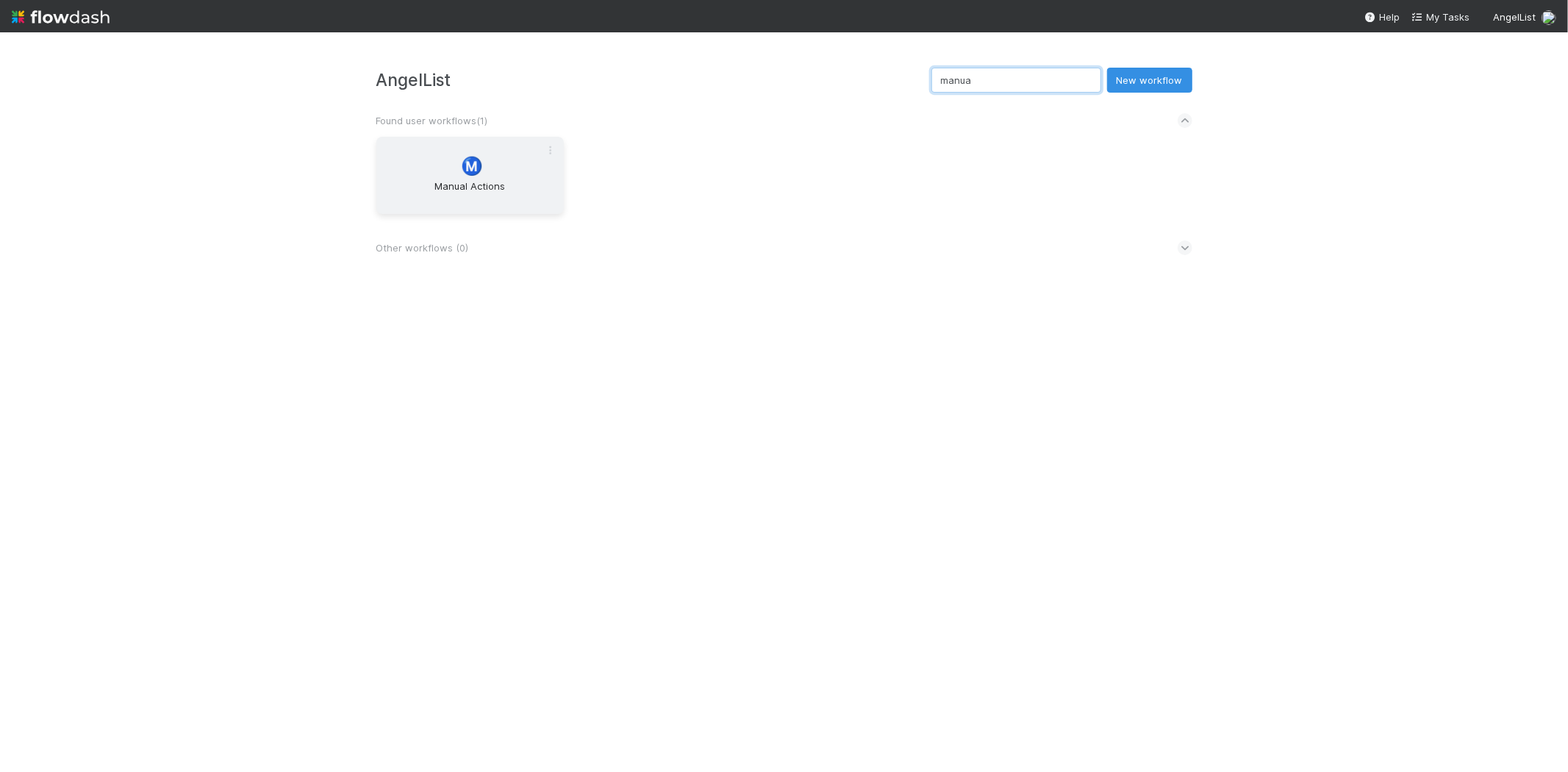
type input "manua"
click at [473, 175] on div "Ⓜ️ Manual Actions" at bounding box center [470, 175] width 188 height 77
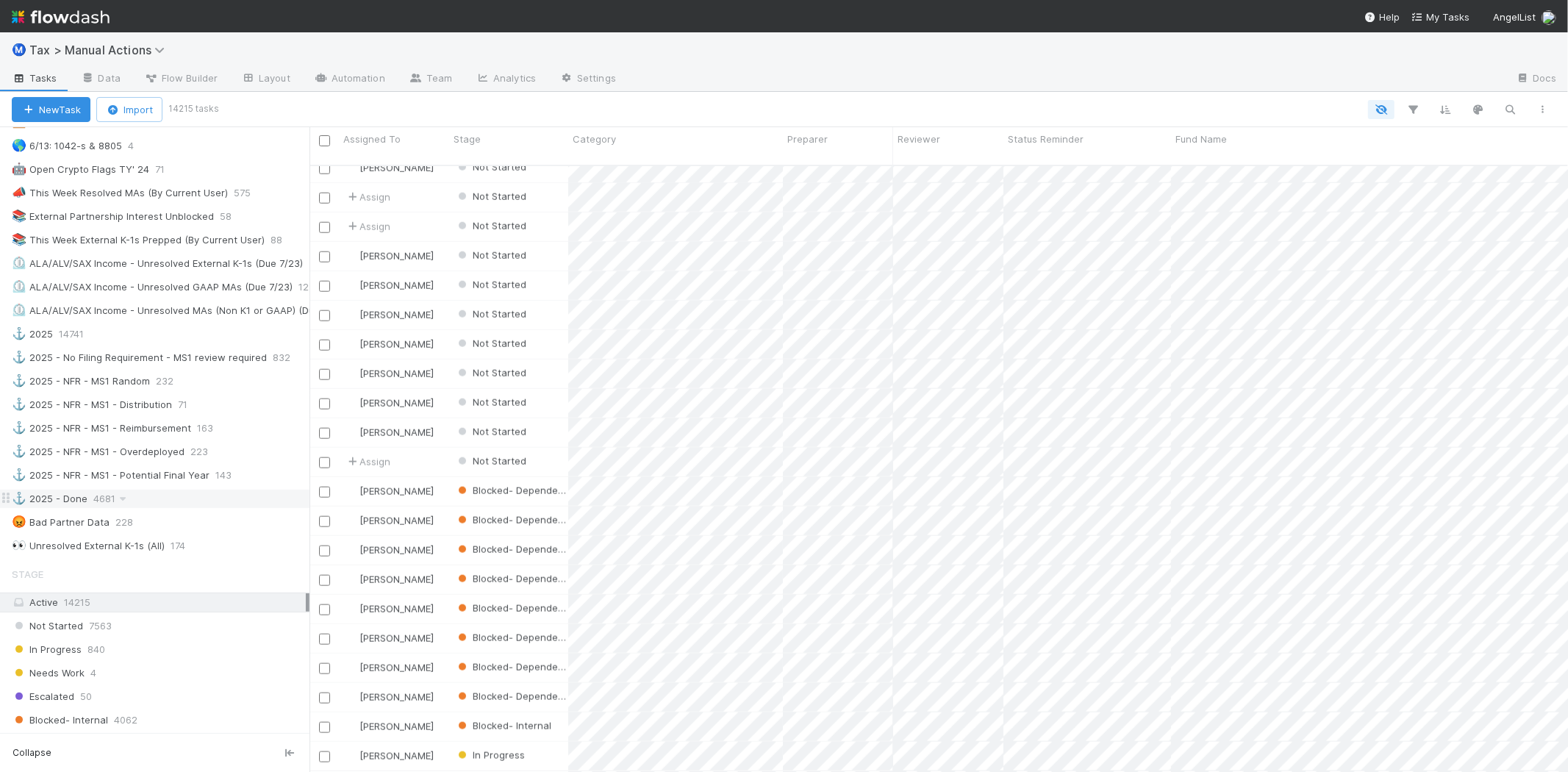
scroll to position [980, 0]
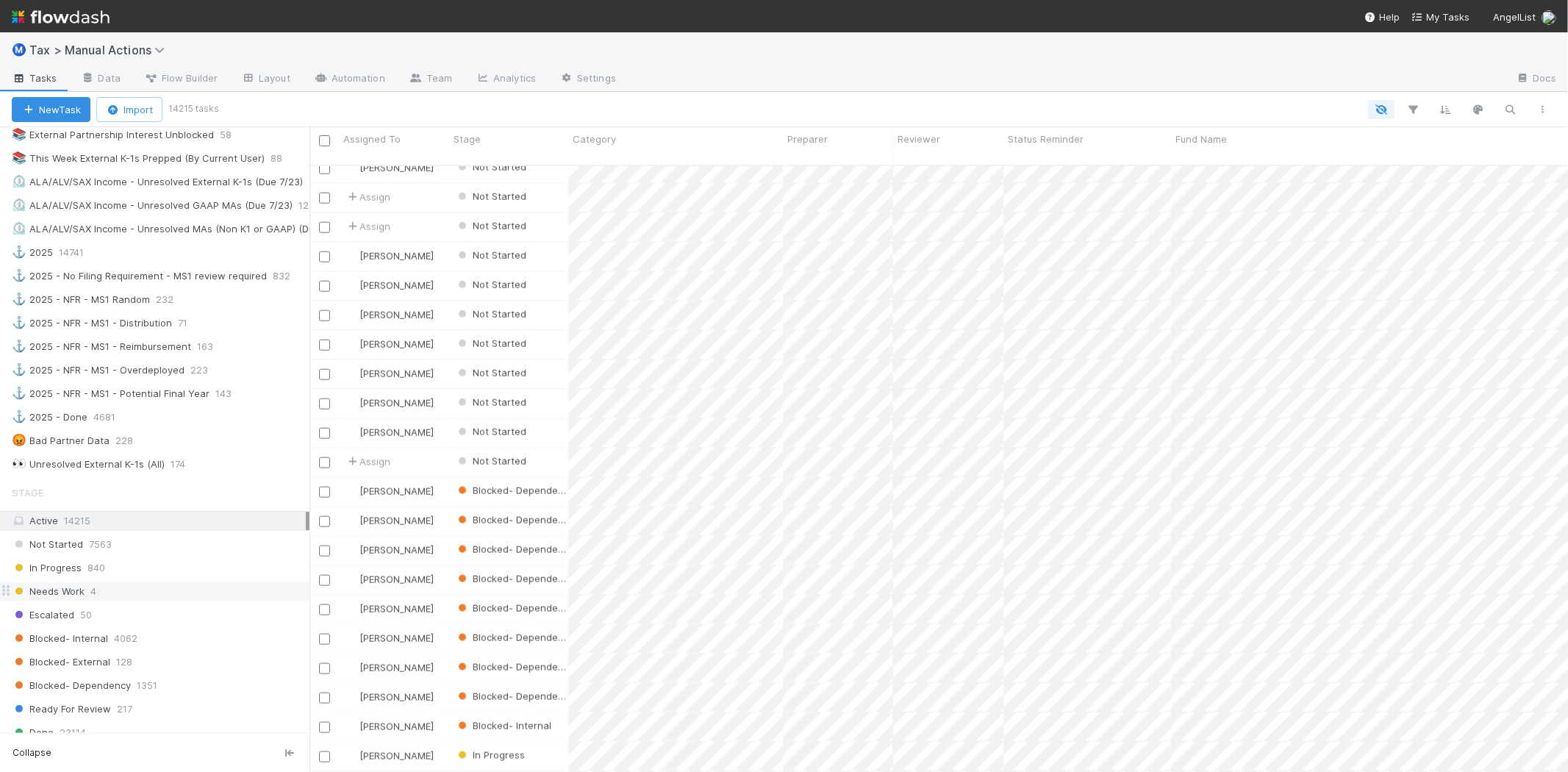
click at [133, 592] on div "Needs Work 4" at bounding box center [160, 592] width 298 height 19
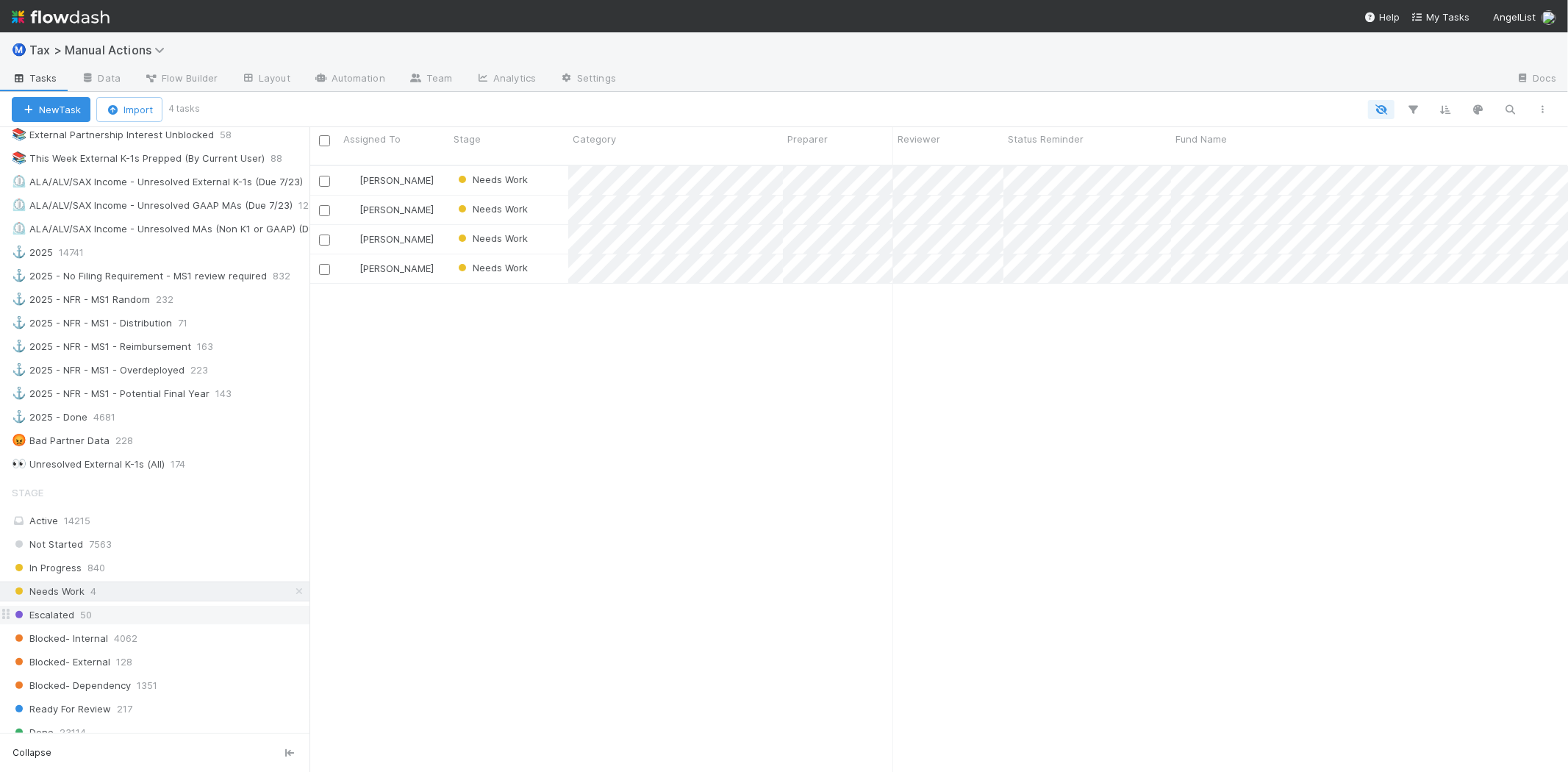
scroll to position [607, 1245]
click at [128, 624] on div "Escalated 50" at bounding box center [160, 615] width 298 height 19
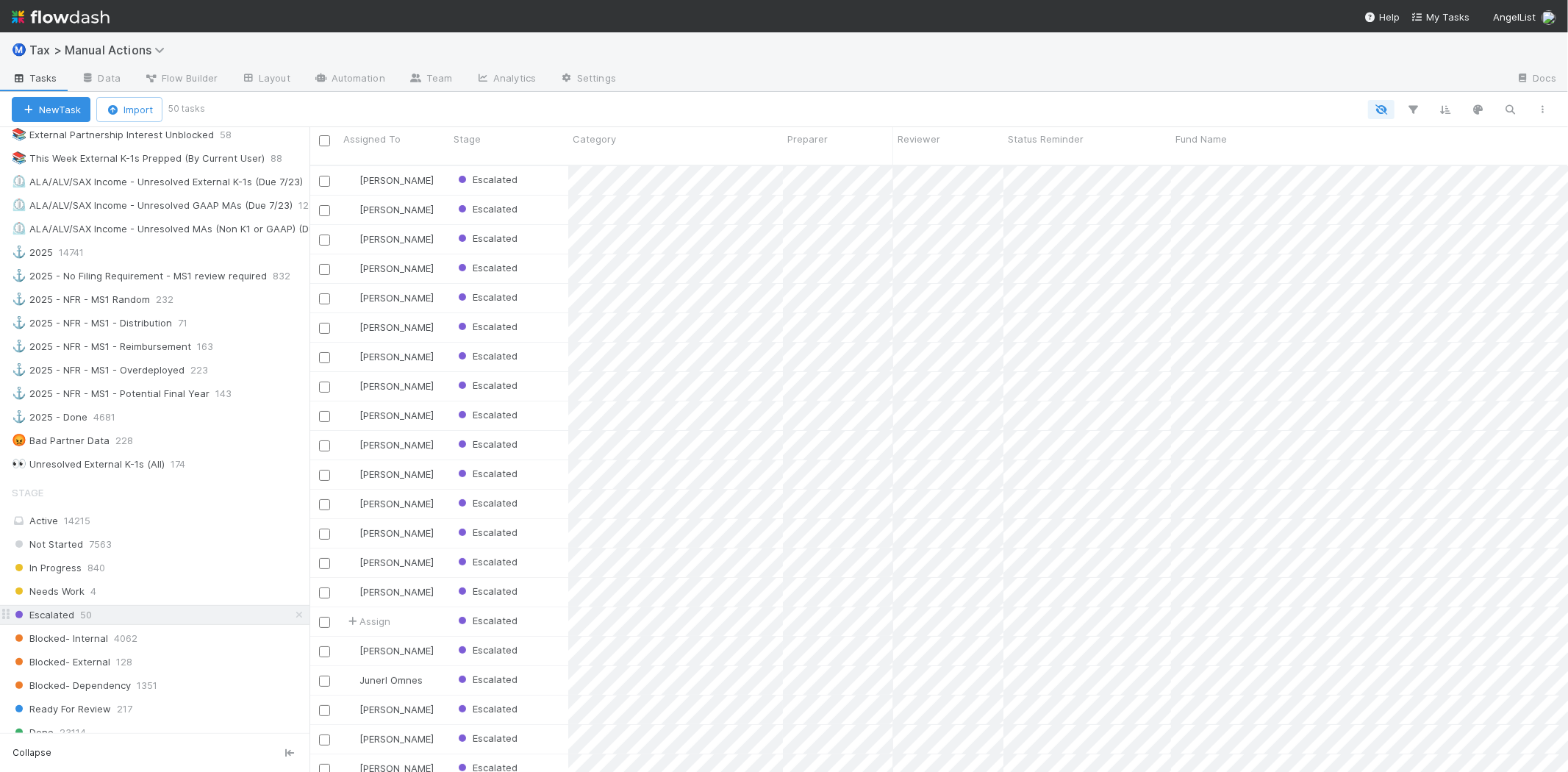
scroll to position [607, 1245]
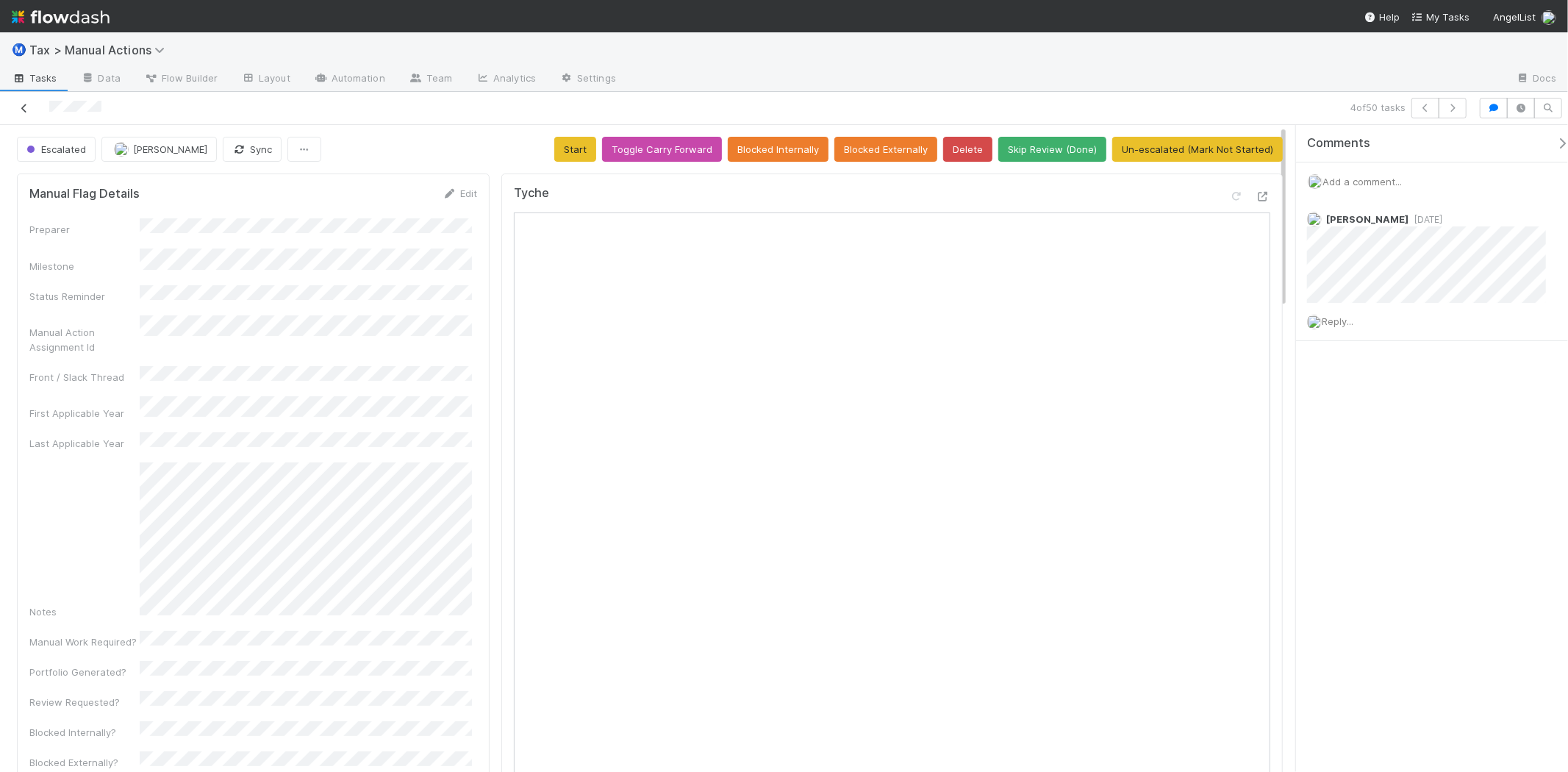
click at [20, 111] on icon at bounding box center [24, 108] width 14 height 10
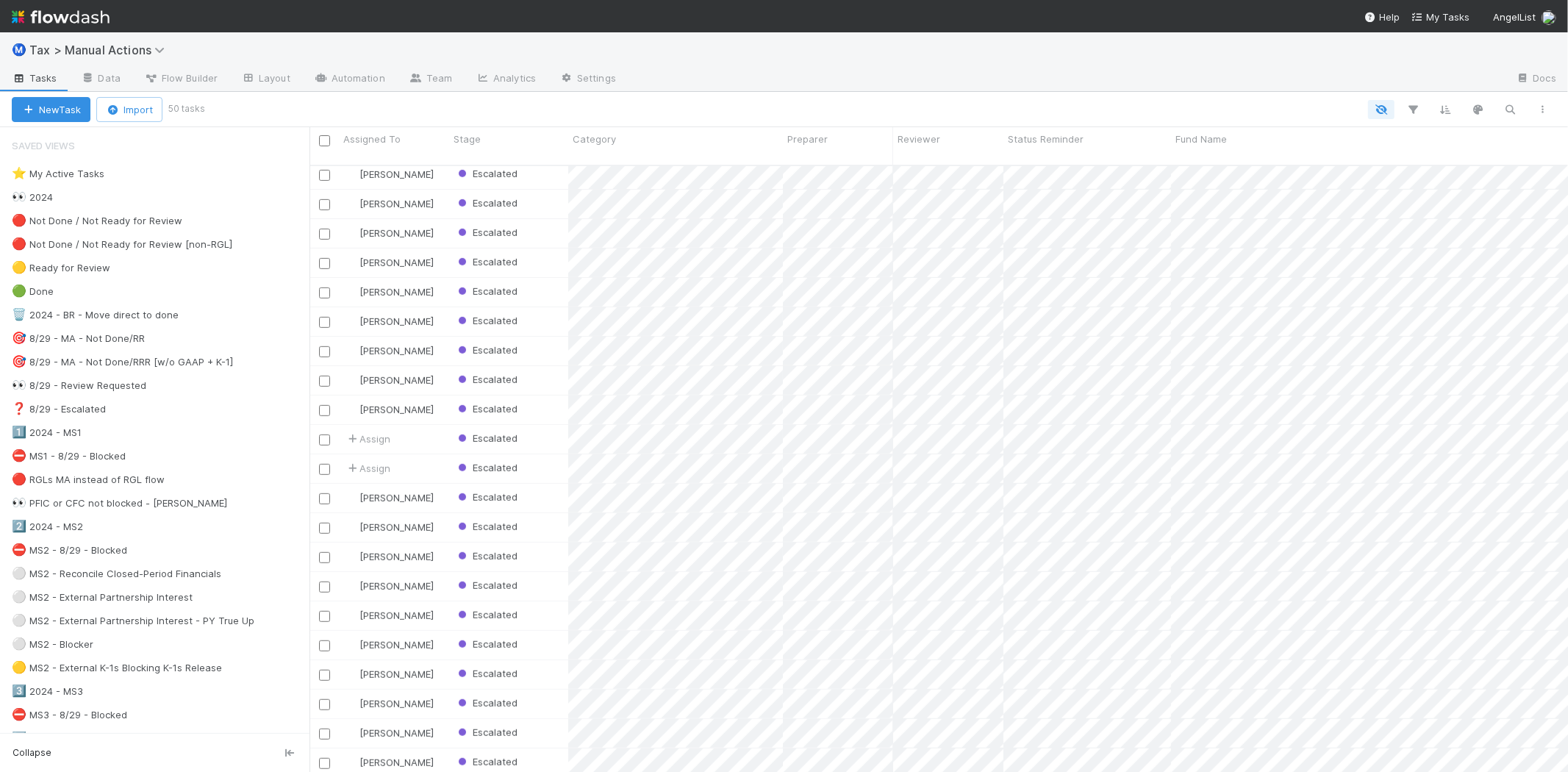
scroll to position [864, 0]
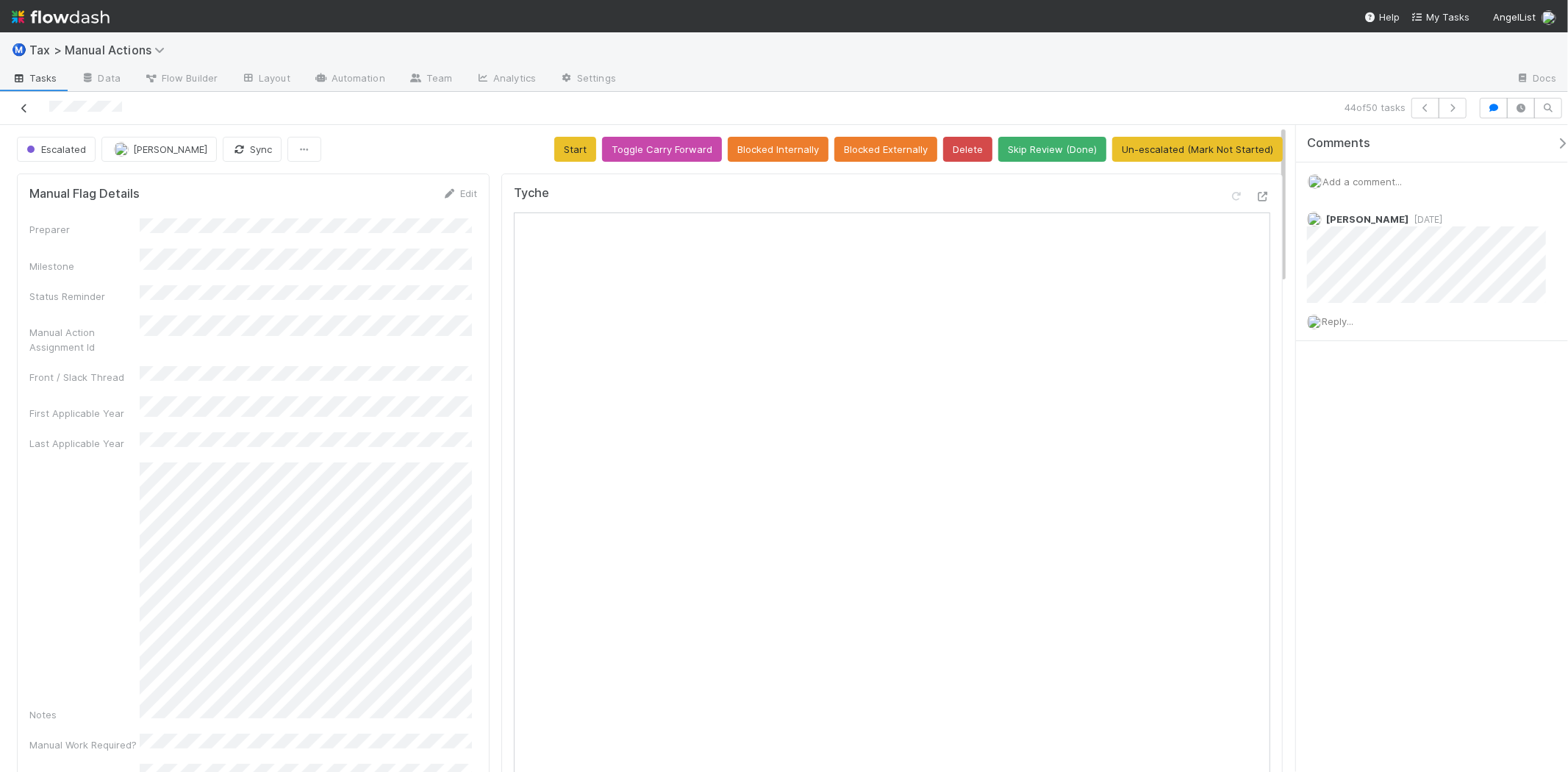
click at [30, 101] on link at bounding box center [24, 108] width 14 height 14
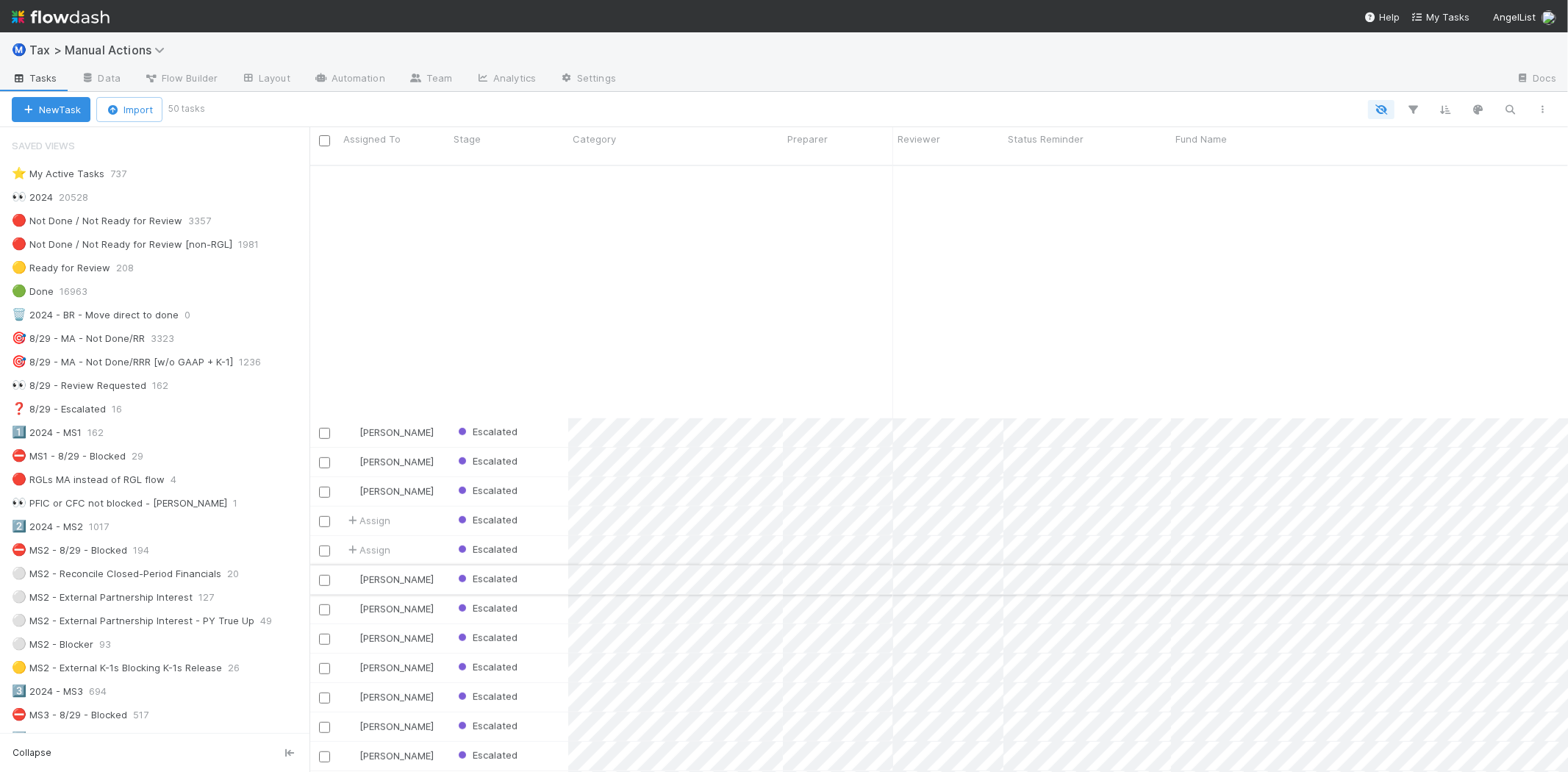
scroll to position [864, 0]
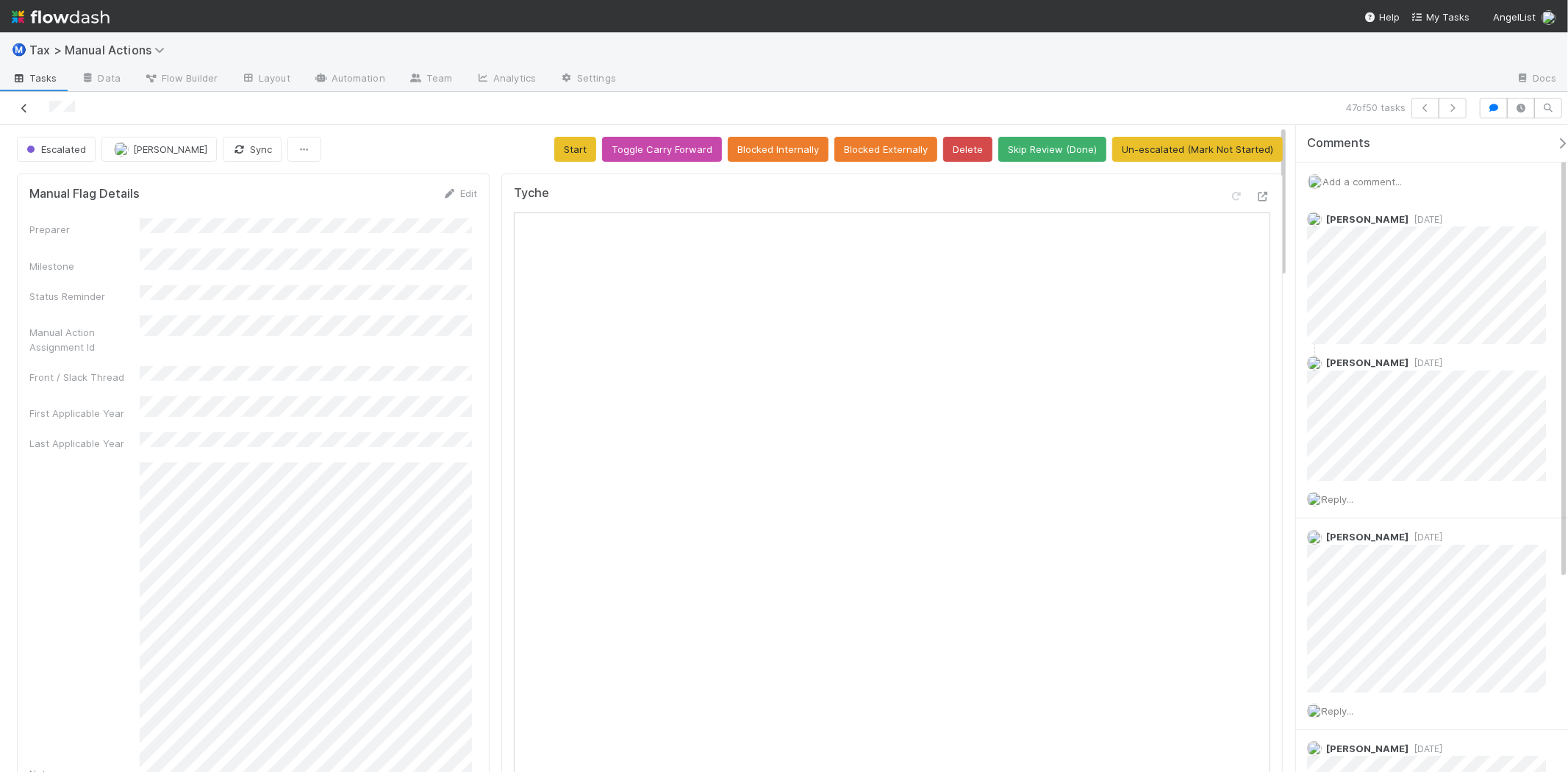
click at [25, 108] on icon at bounding box center [24, 108] width 14 height 10
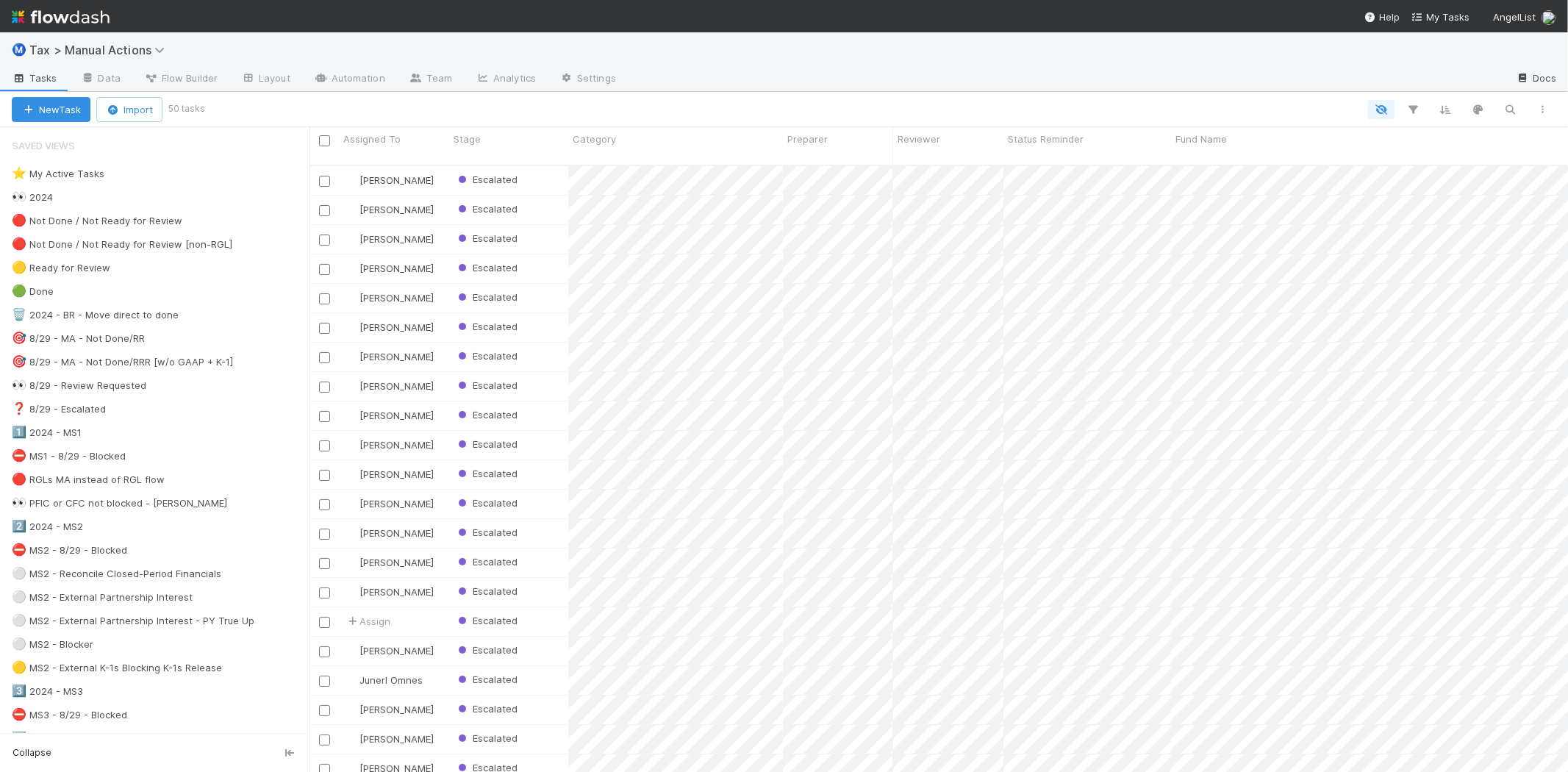
scroll to position [607, 1245]
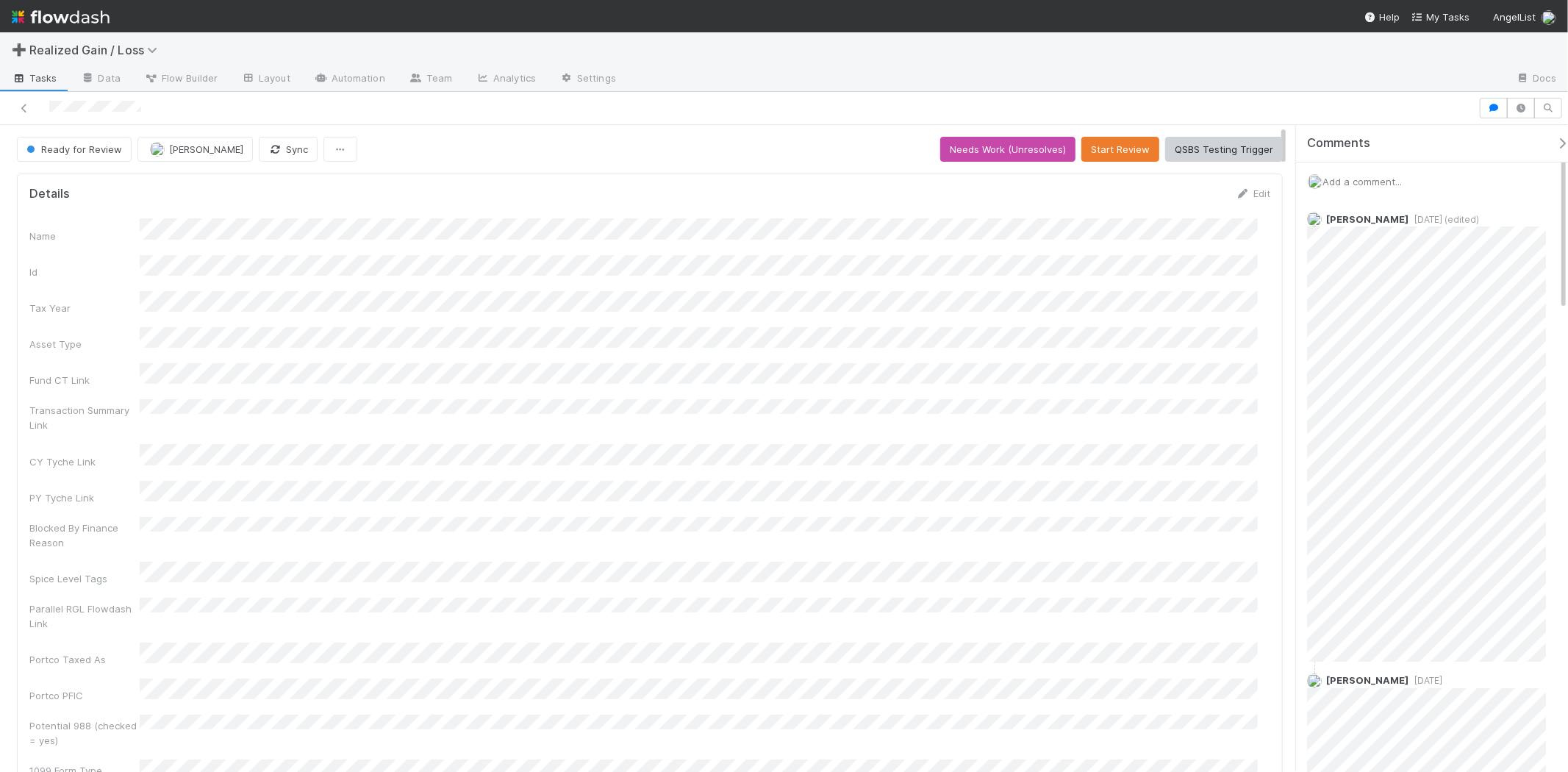
click at [1380, 180] on span "Add a comment..." at bounding box center [1362, 181] width 80 height 12
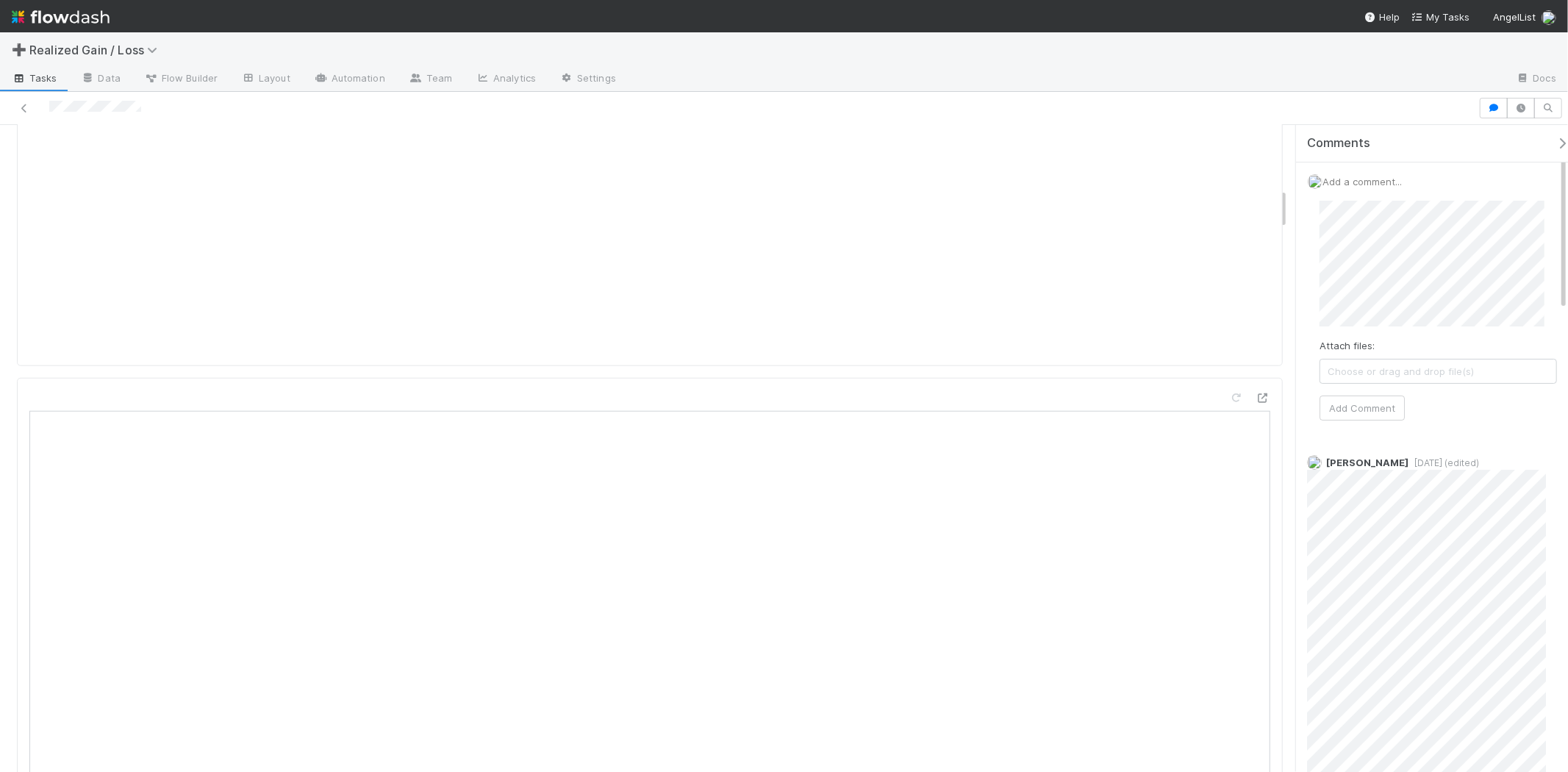
scroll to position [1388, 0]
click at [1378, 409] on button "Add Comment" at bounding box center [1362, 408] width 85 height 25
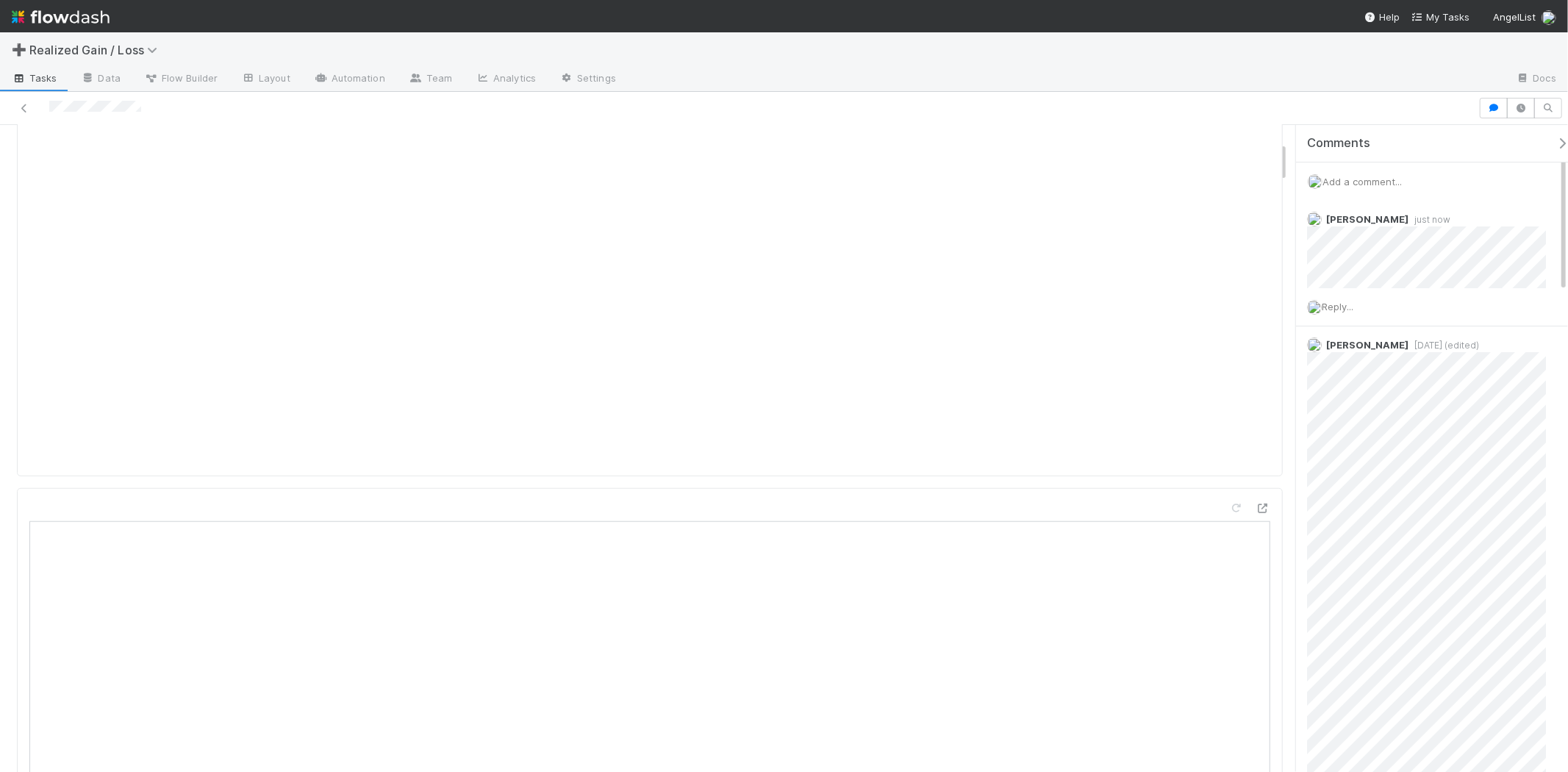
scroll to position [0, 0]
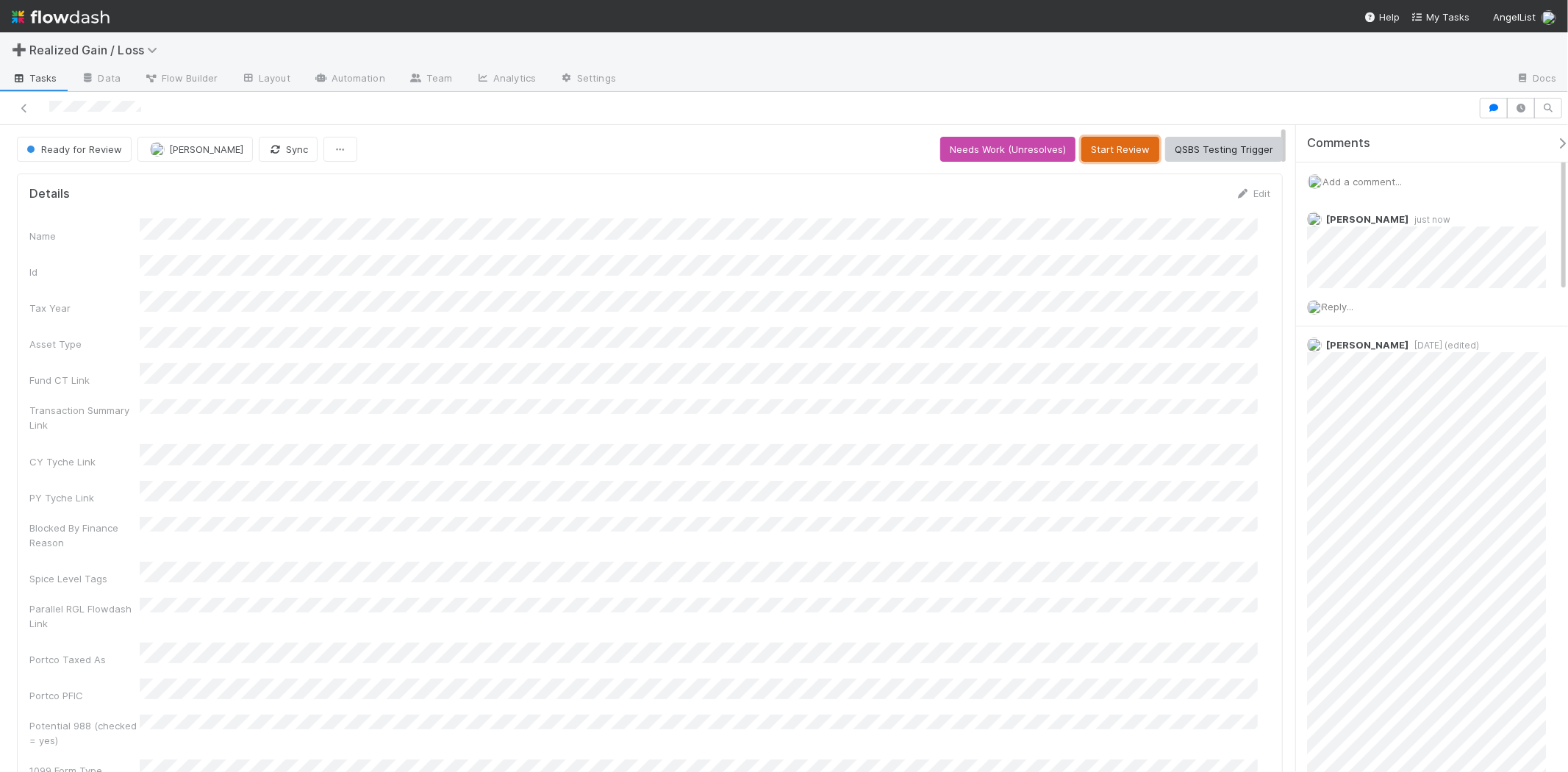
click at [1109, 160] on button "Start Review" at bounding box center [1119, 149] width 78 height 25
click at [1191, 149] on button "Mark Reviewed (Done)" at bounding box center [1220, 149] width 123 height 25
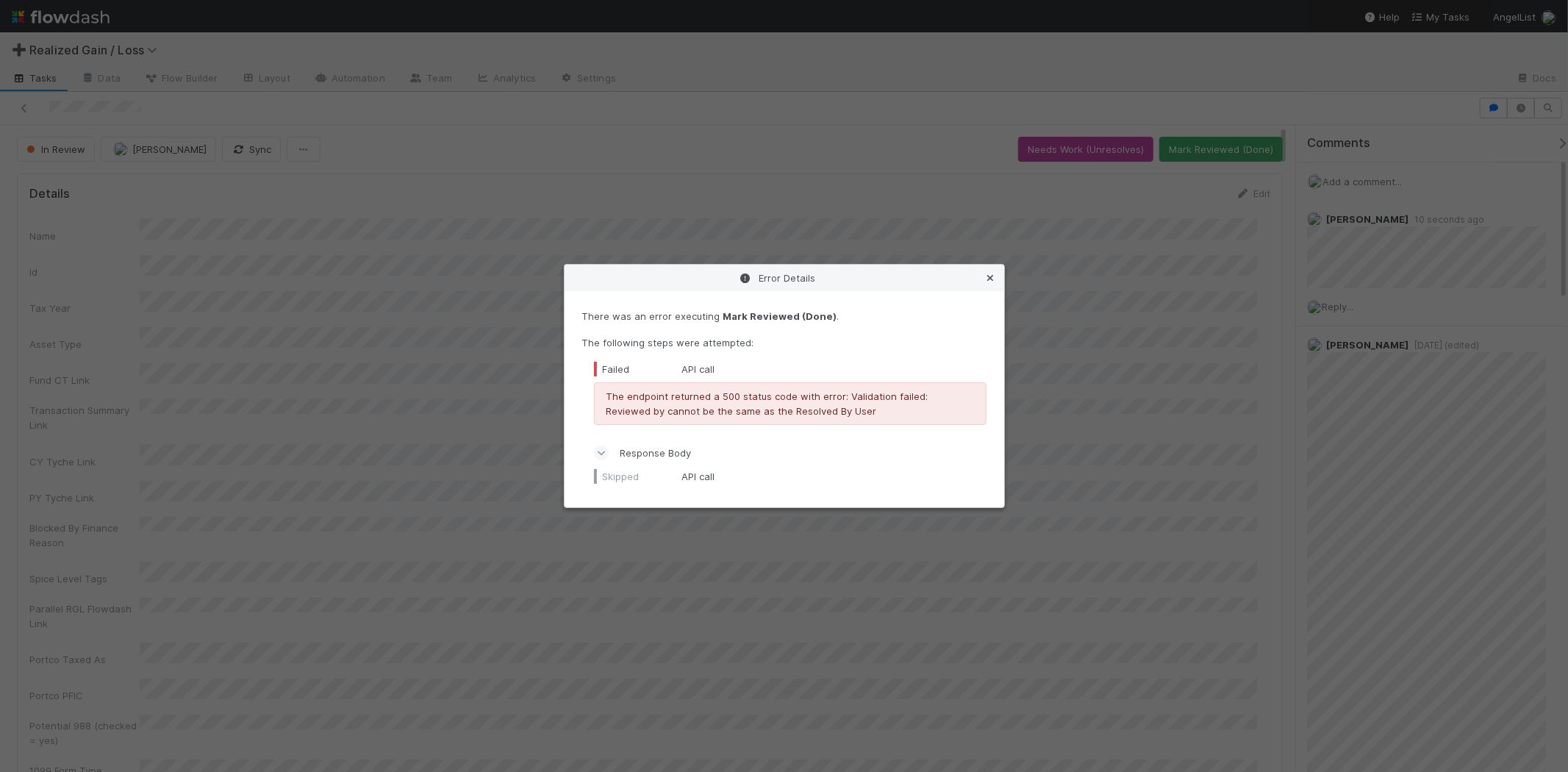
click at [993, 281] on icon at bounding box center [991, 278] width 14 height 10
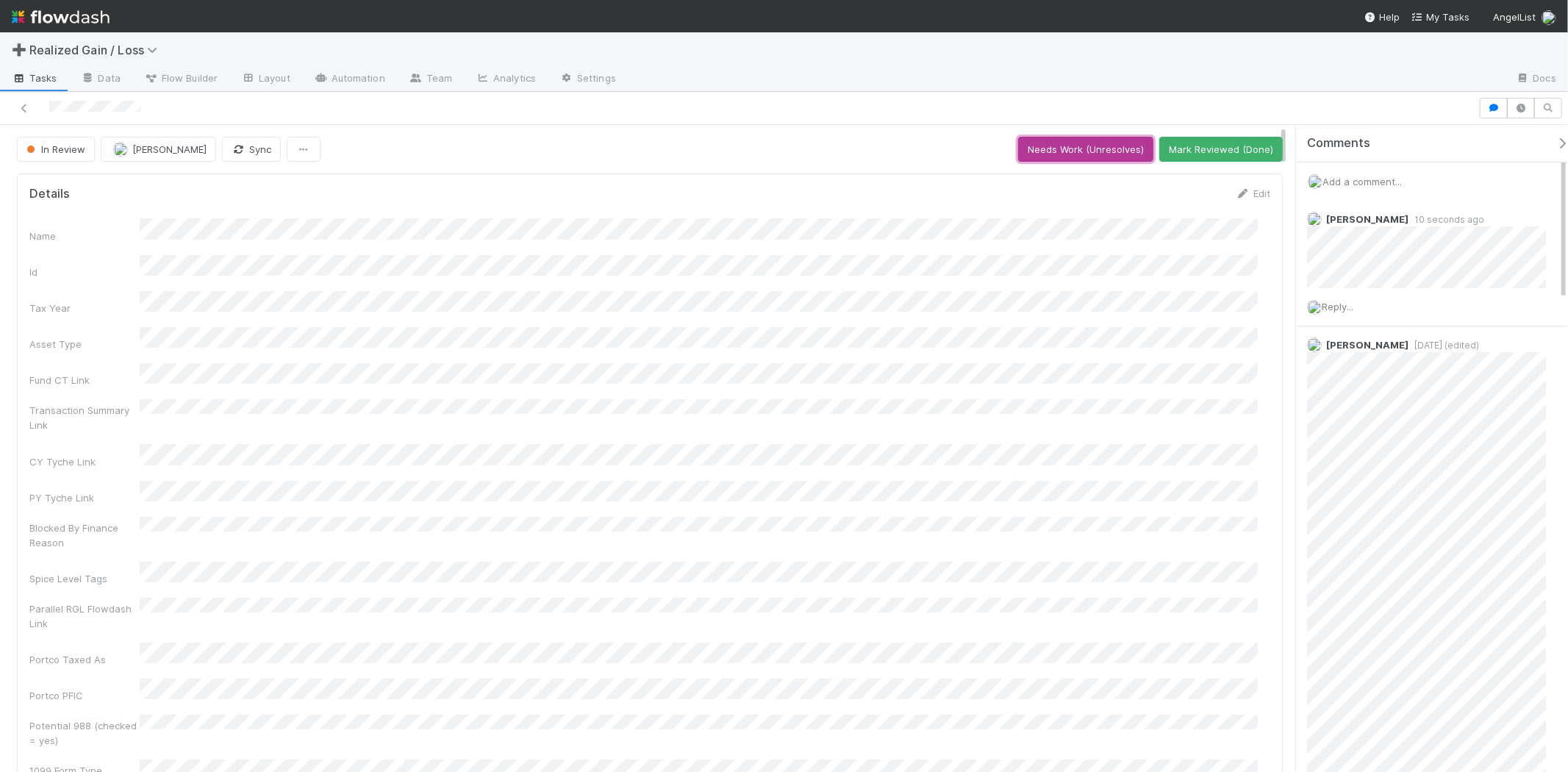
click at [1084, 155] on button "Needs Work (Unresolves)" at bounding box center [1085, 149] width 135 height 25
click at [1133, 148] on button "Start" at bounding box center [1127, 149] width 42 height 25
click at [1135, 153] on button "Request Review (and Resolve)" at bounding box center [1203, 149] width 159 height 25
click at [1135, 153] on button "Start Review" at bounding box center [1119, 149] width 78 height 25
click at [1162, 139] on button "Mark Reviewed (Done)" at bounding box center [1220, 149] width 123 height 25
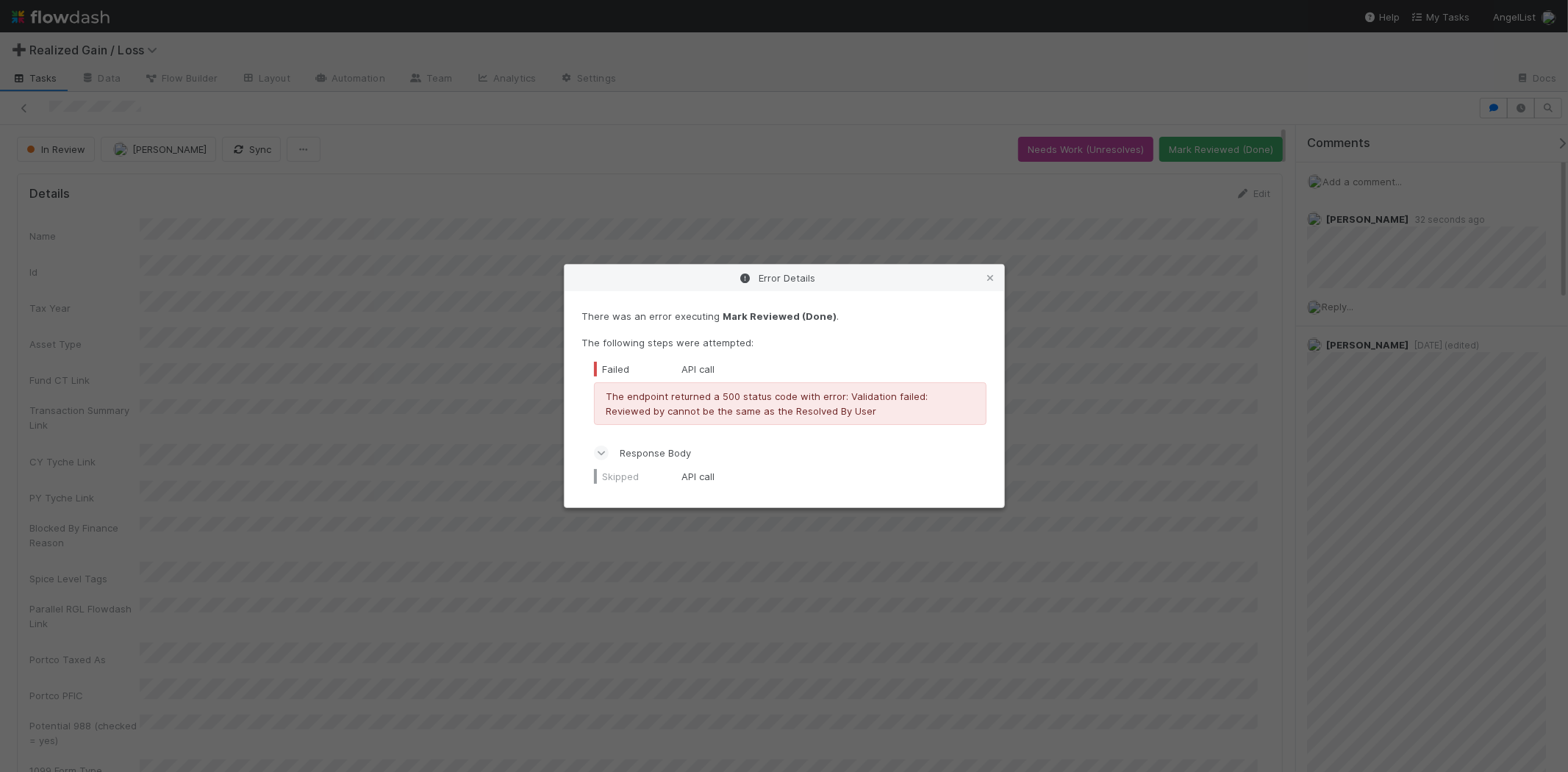
click at [979, 272] on div "Error Details" at bounding box center [784, 278] width 440 height 27
click at [1000, 272] on div "Error Details" at bounding box center [784, 278] width 440 height 27
click at [993, 273] on icon at bounding box center [991, 278] width 14 height 10
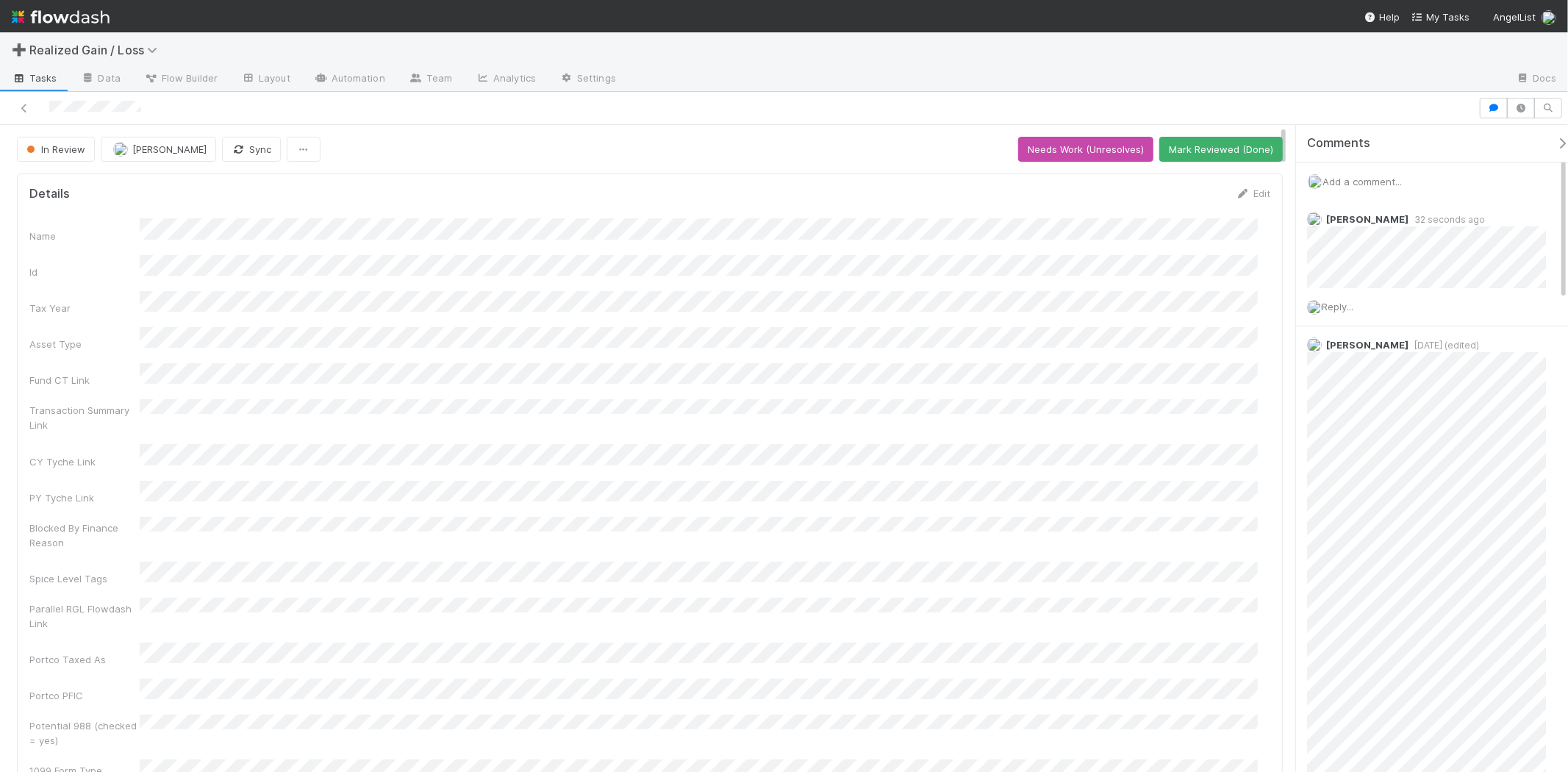
click at [1096, 145] on button "Needs Work (Unresolves)" at bounding box center [1085, 149] width 135 height 25
click at [1106, 145] on button "Start" at bounding box center [1127, 149] width 42 height 25
click at [1083, 145] on button "Blocked" at bounding box center [1091, 149] width 55 height 25
click at [1210, 155] on button "Start (Unblocks)" at bounding box center [1236, 149] width 93 height 25
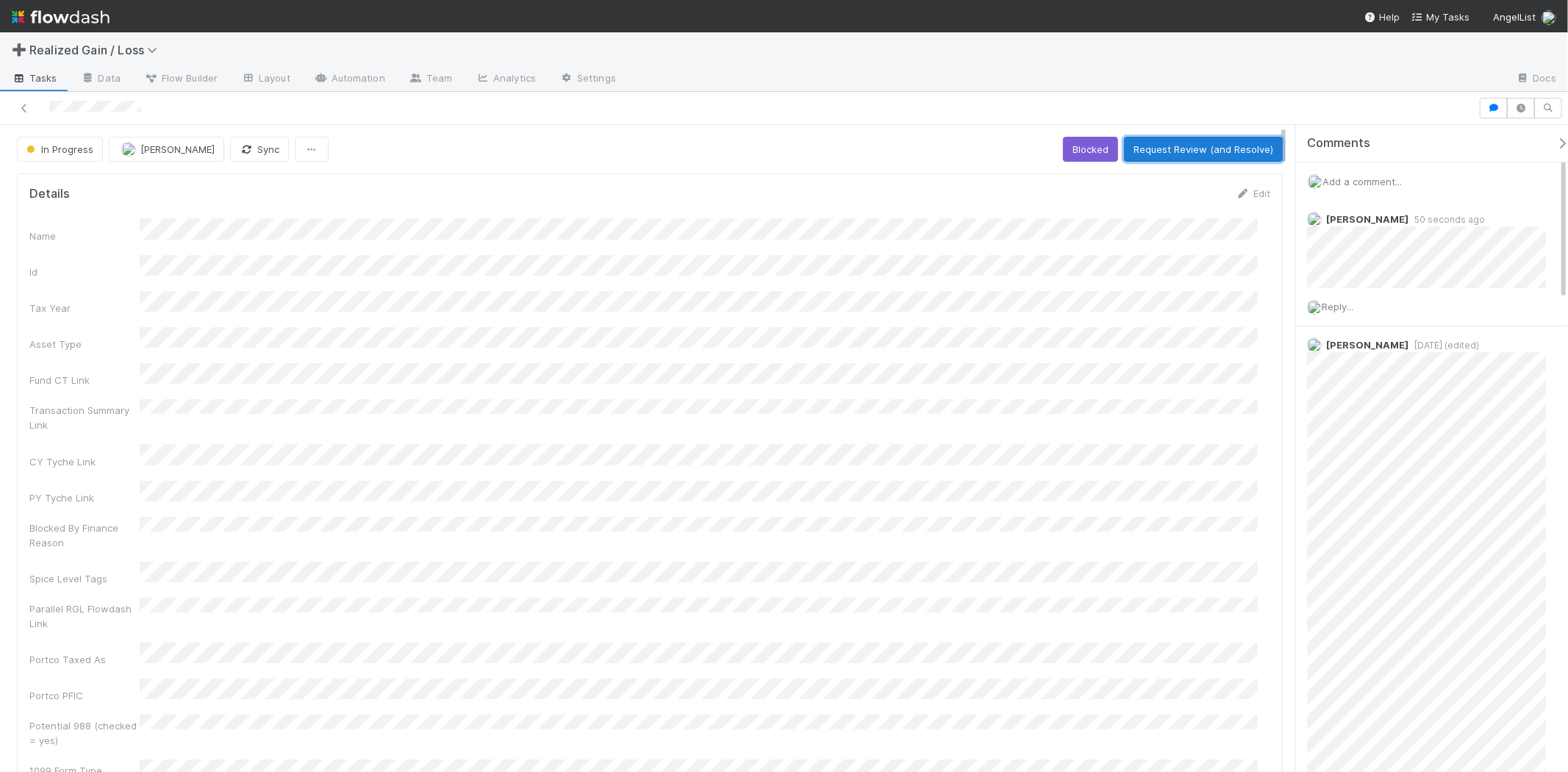
click at [1159, 153] on button "Request Review (and Resolve)" at bounding box center [1203, 149] width 159 height 25
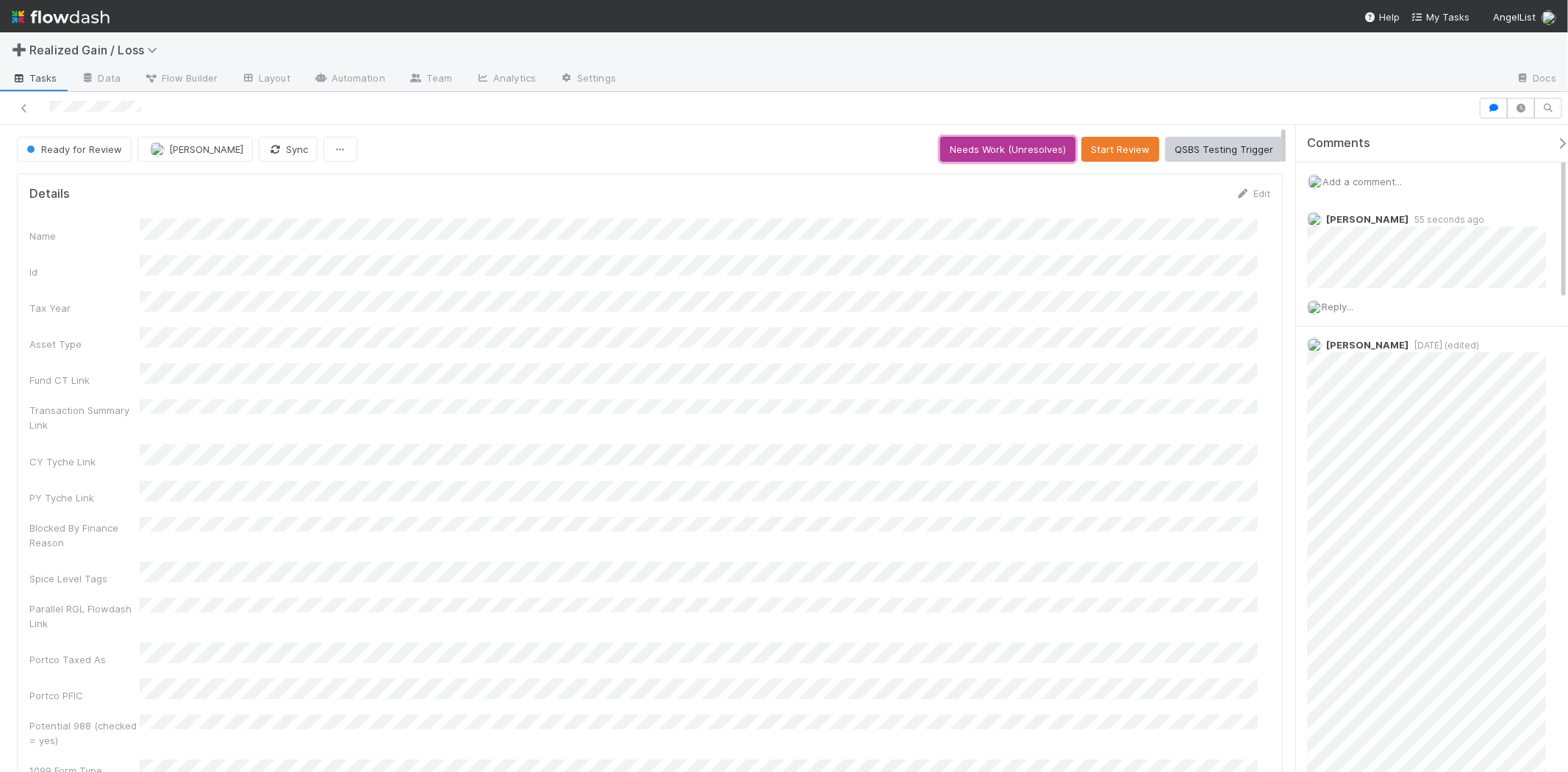
click at [1047, 149] on button "Needs Work (Unresolves)" at bounding box center [1007, 149] width 135 height 25
click at [1201, 143] on button "Skip Prep (and Resolve)" at bounding box center [1219, 149] width 129 height 25
click at [1123, 140] on button "Start Review" at bounding box center [1119, 149] width 78 height 25
click at [1173, 141] on button "Mark Reviewed (Done)" at bounding box center [1220, 149] width 123 height 25
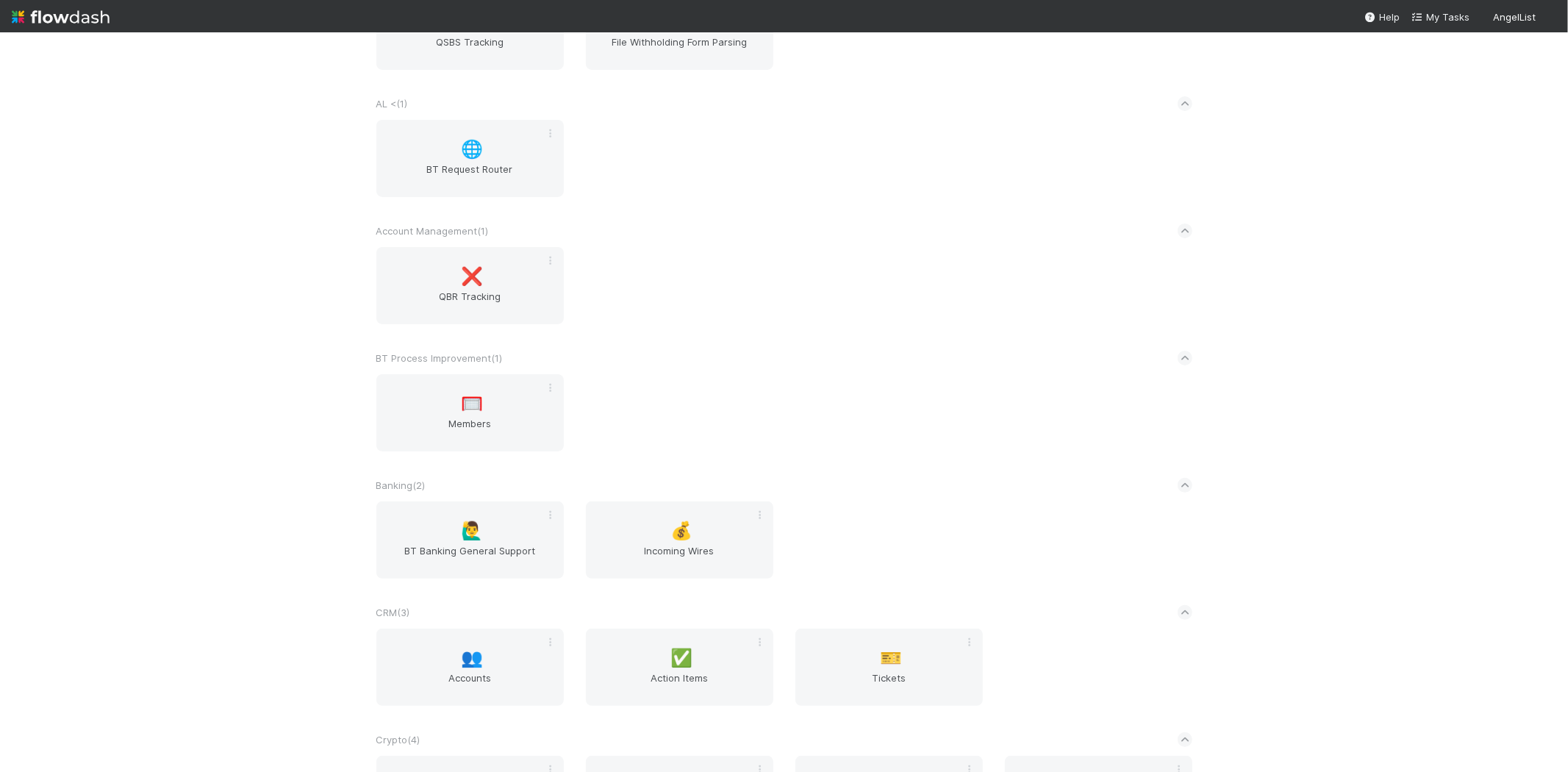
scroll to position [245, 0]
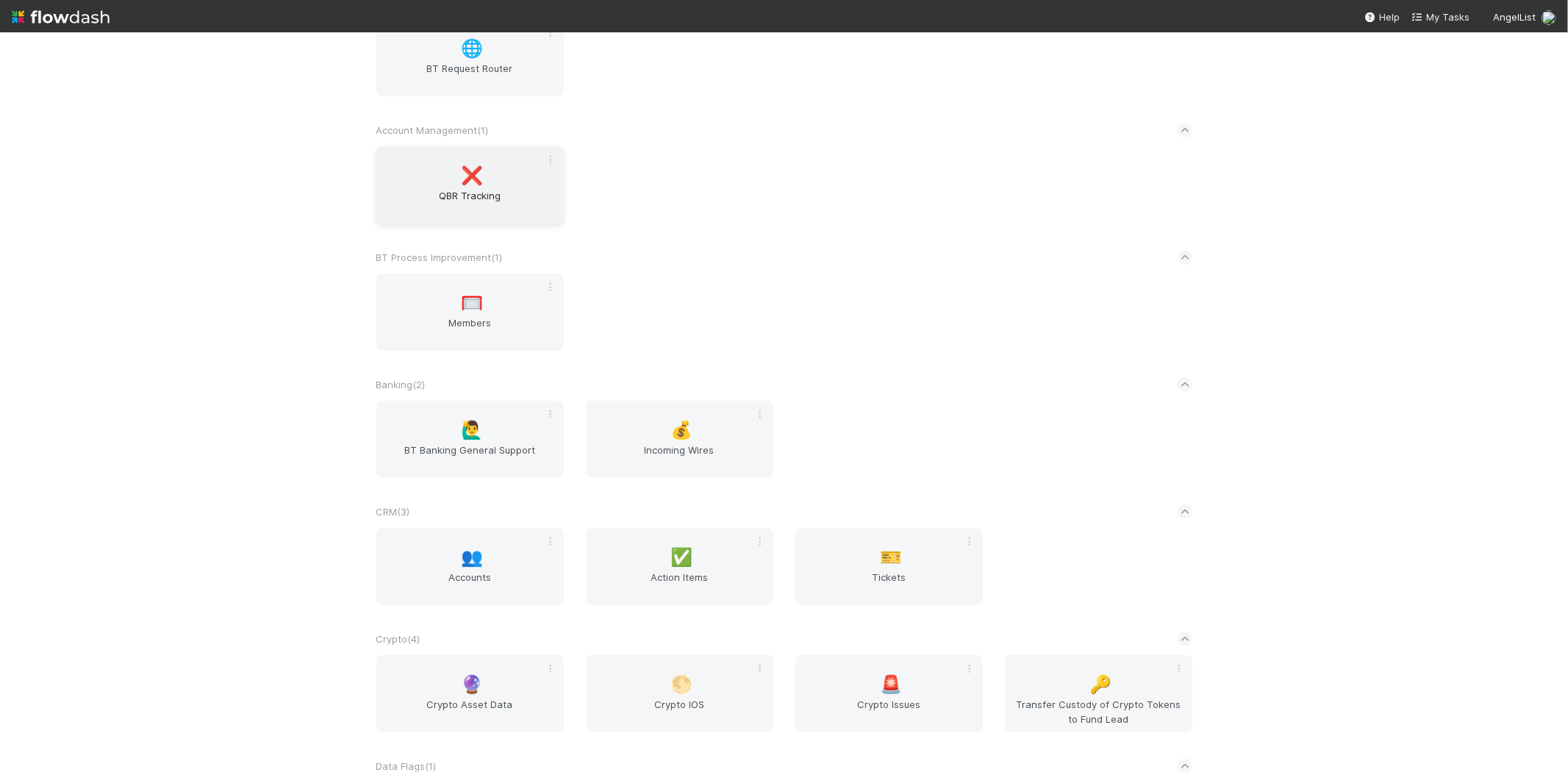
click at [505, 194] on span "QBR Tracking" at bounding box center [470, 203] width 176 height 29
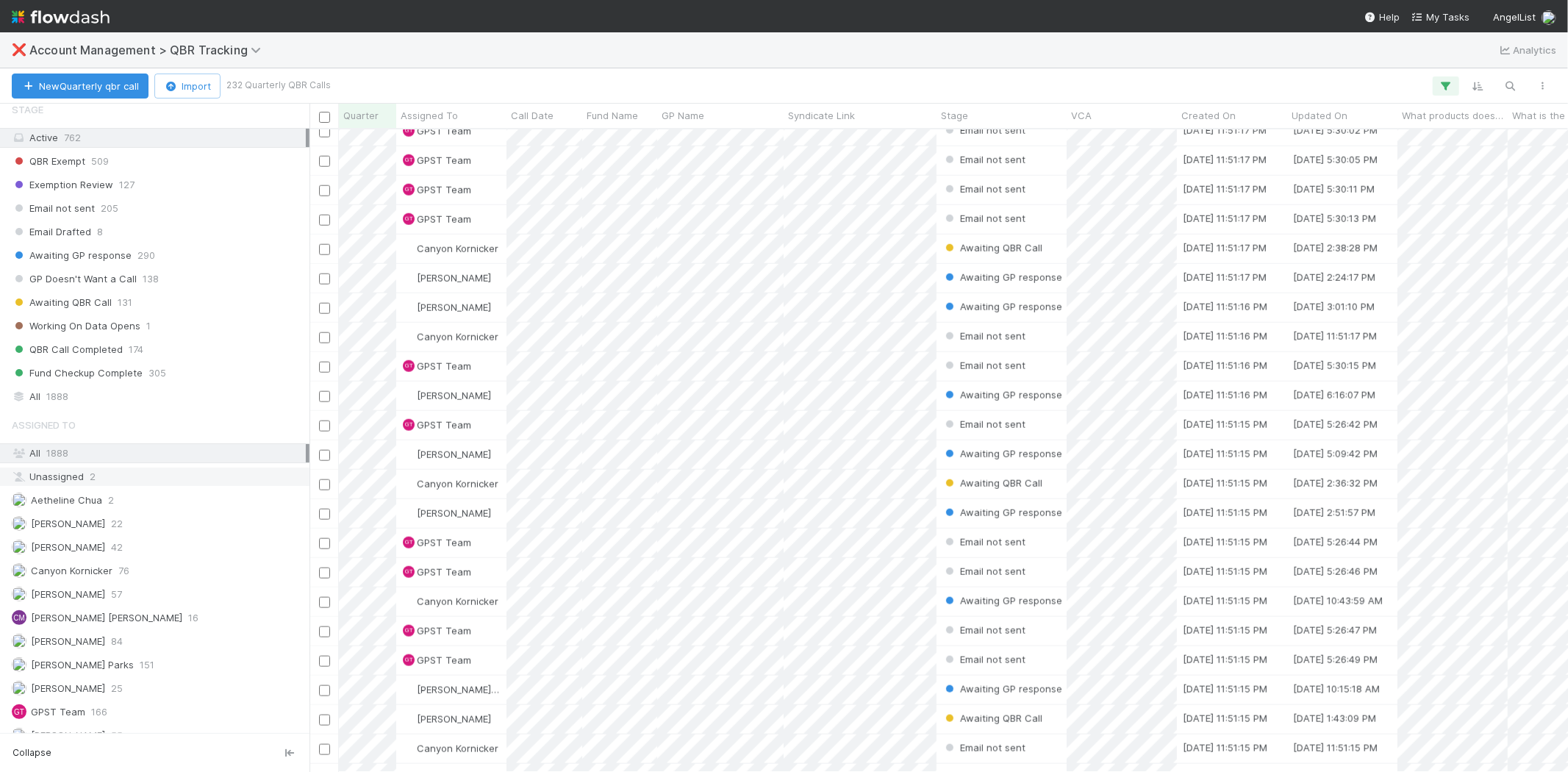
scroll to position [445, 0]
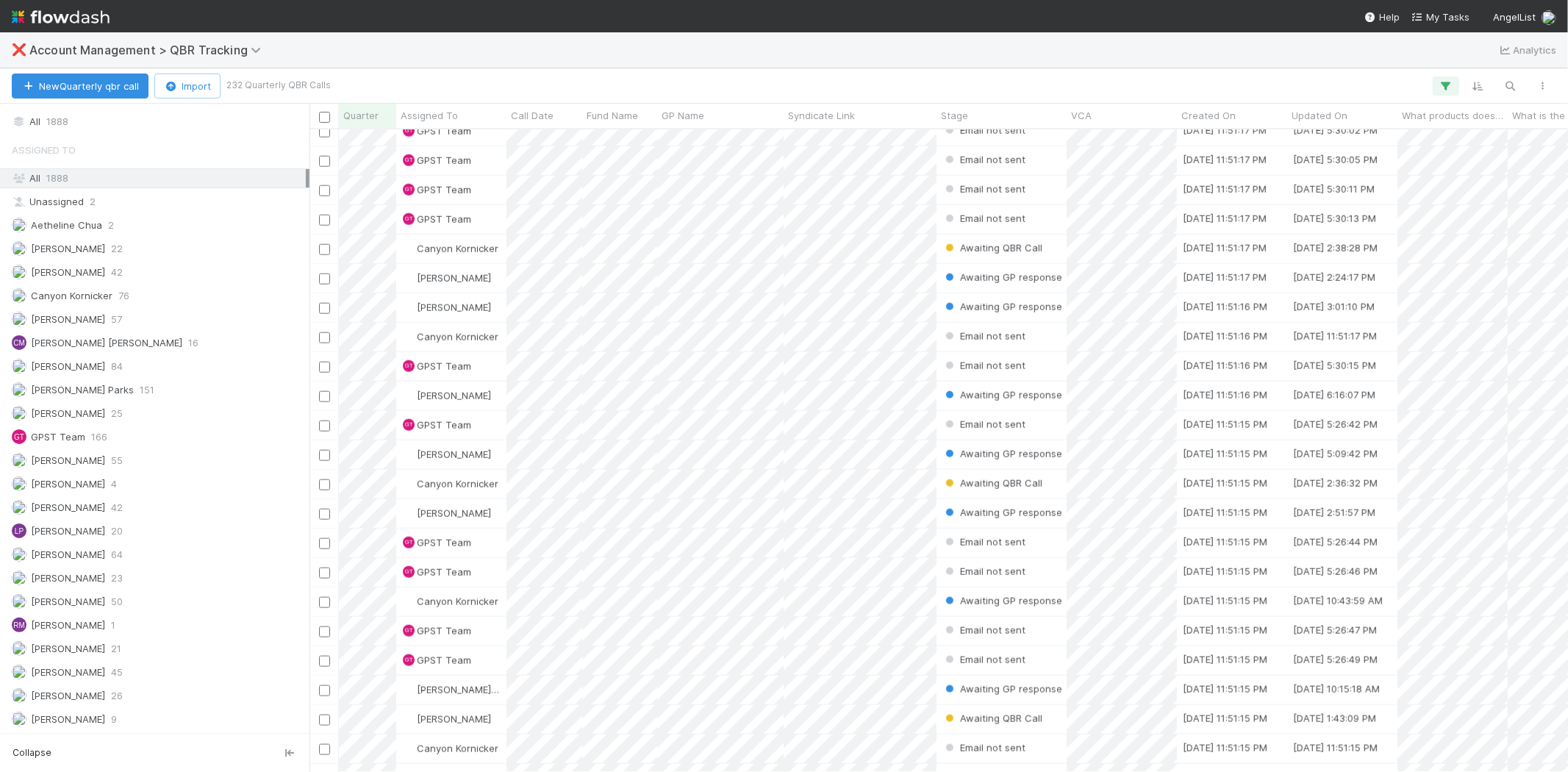
click at [24, 6] on img at bounding box center [60, 17] width 97 height 25
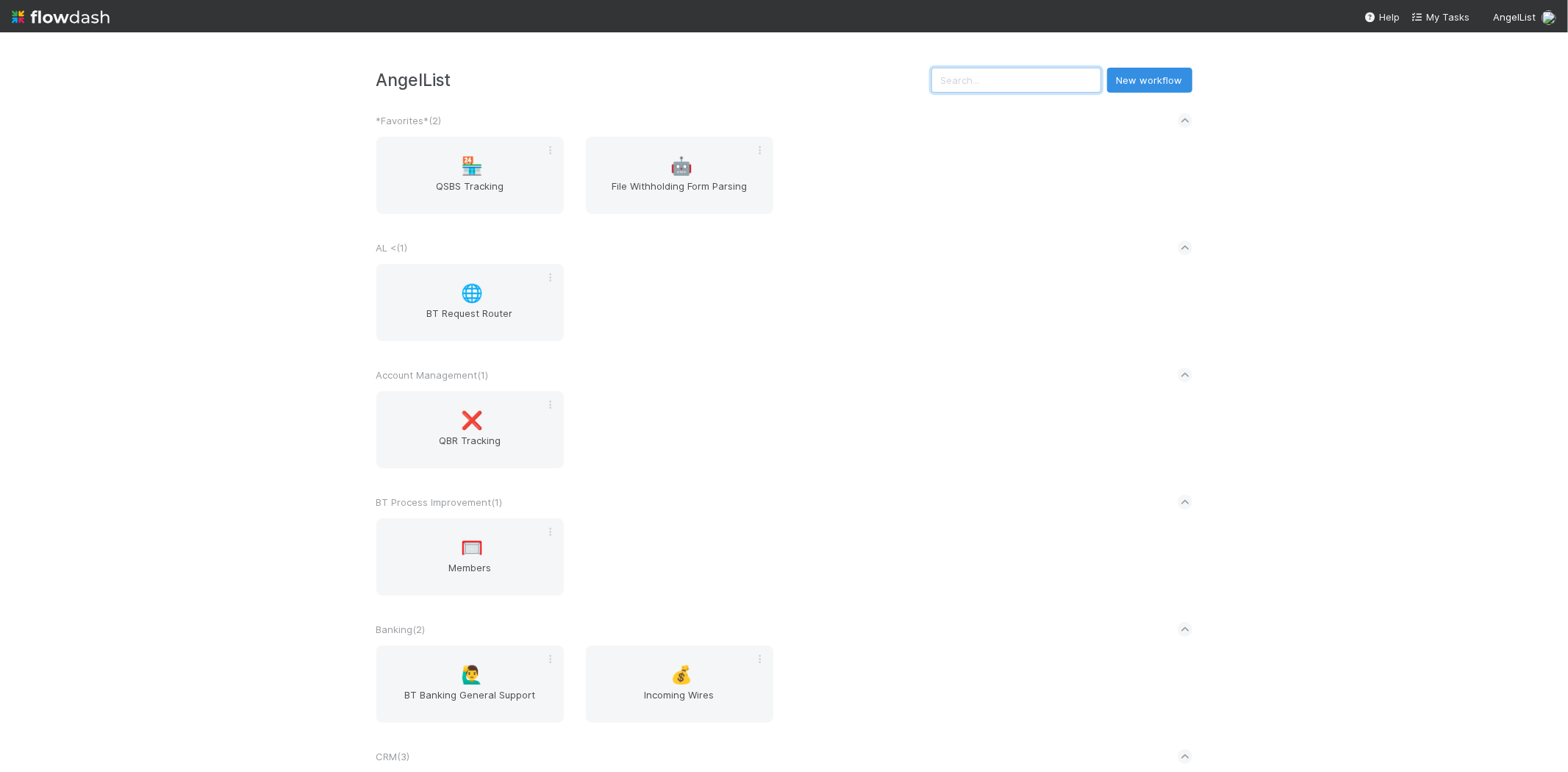
click at [1010, 73] on input "text" at bounding box center [1016, 80] width 170 height 25
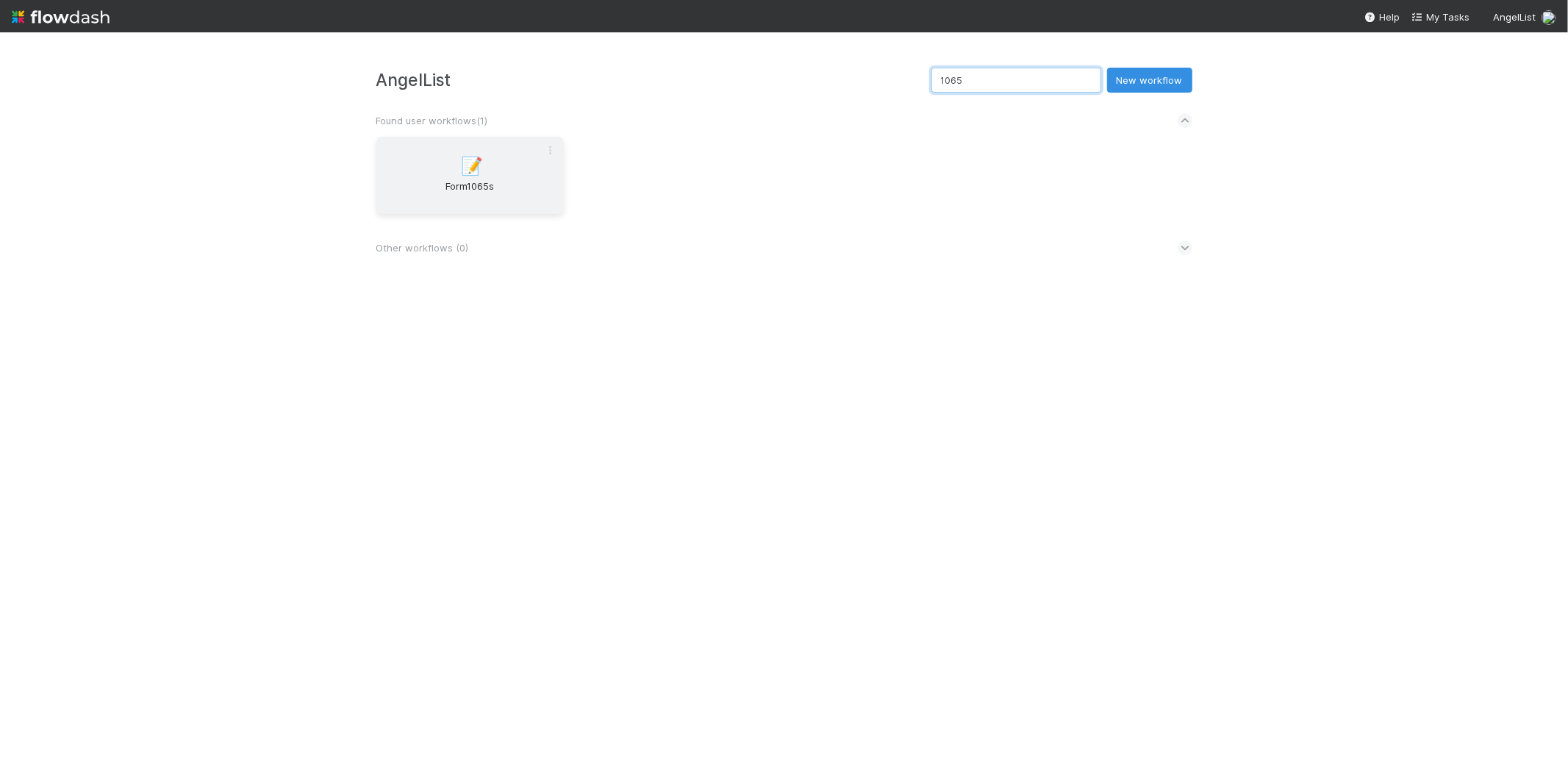
type input "1065"
click at [535, 164] on div "📝 Form1065s" at bounding box center [470, 175] width 188 height 77
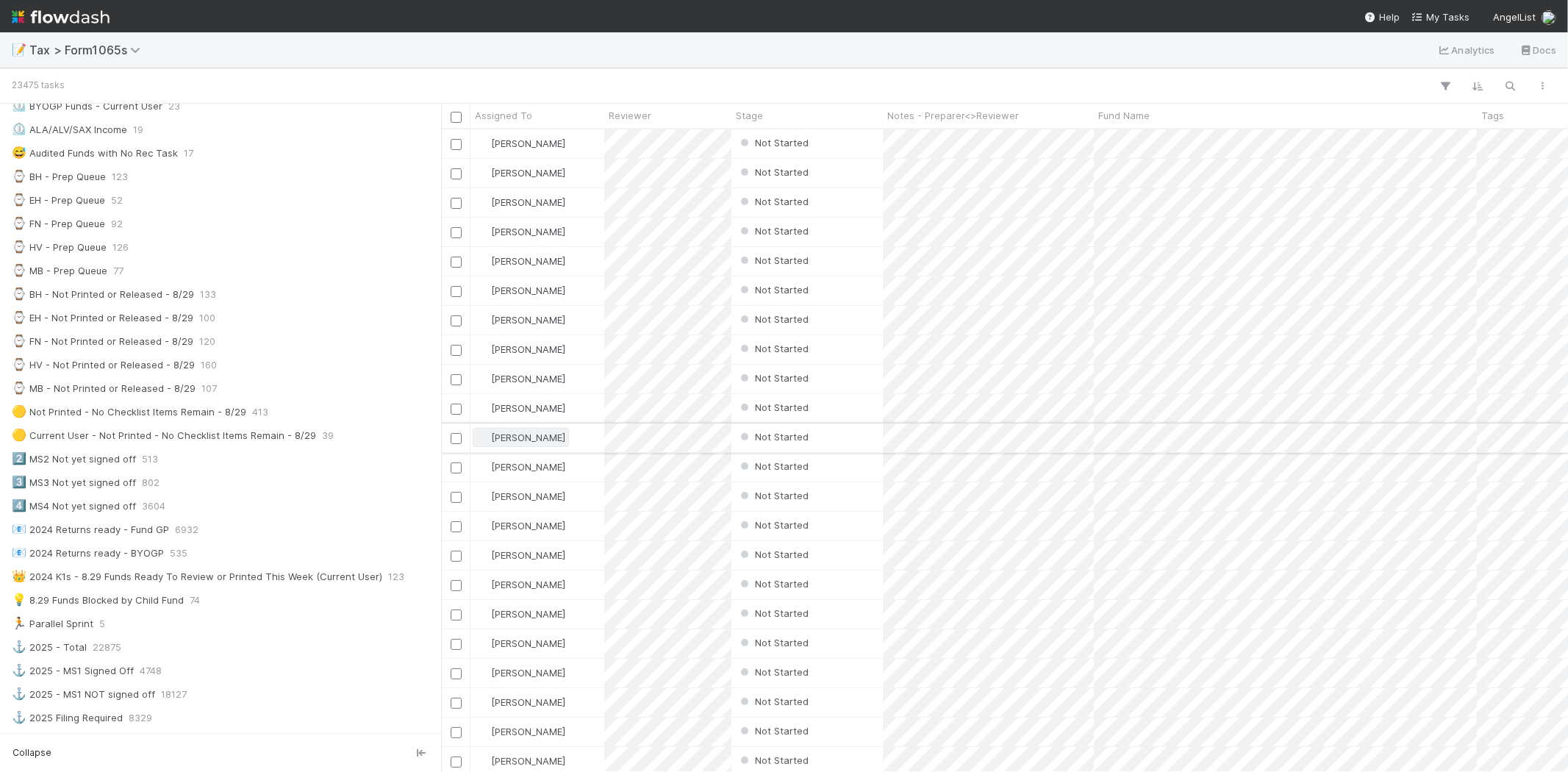
scroll to position [13, 13]
click at [649, 485] on div "Assigned To Reviewer Stage Notes - Preparer<>Reviewer Fund Name Tags Priority F…" at bounding box center [784, 438] width 1568 height 668
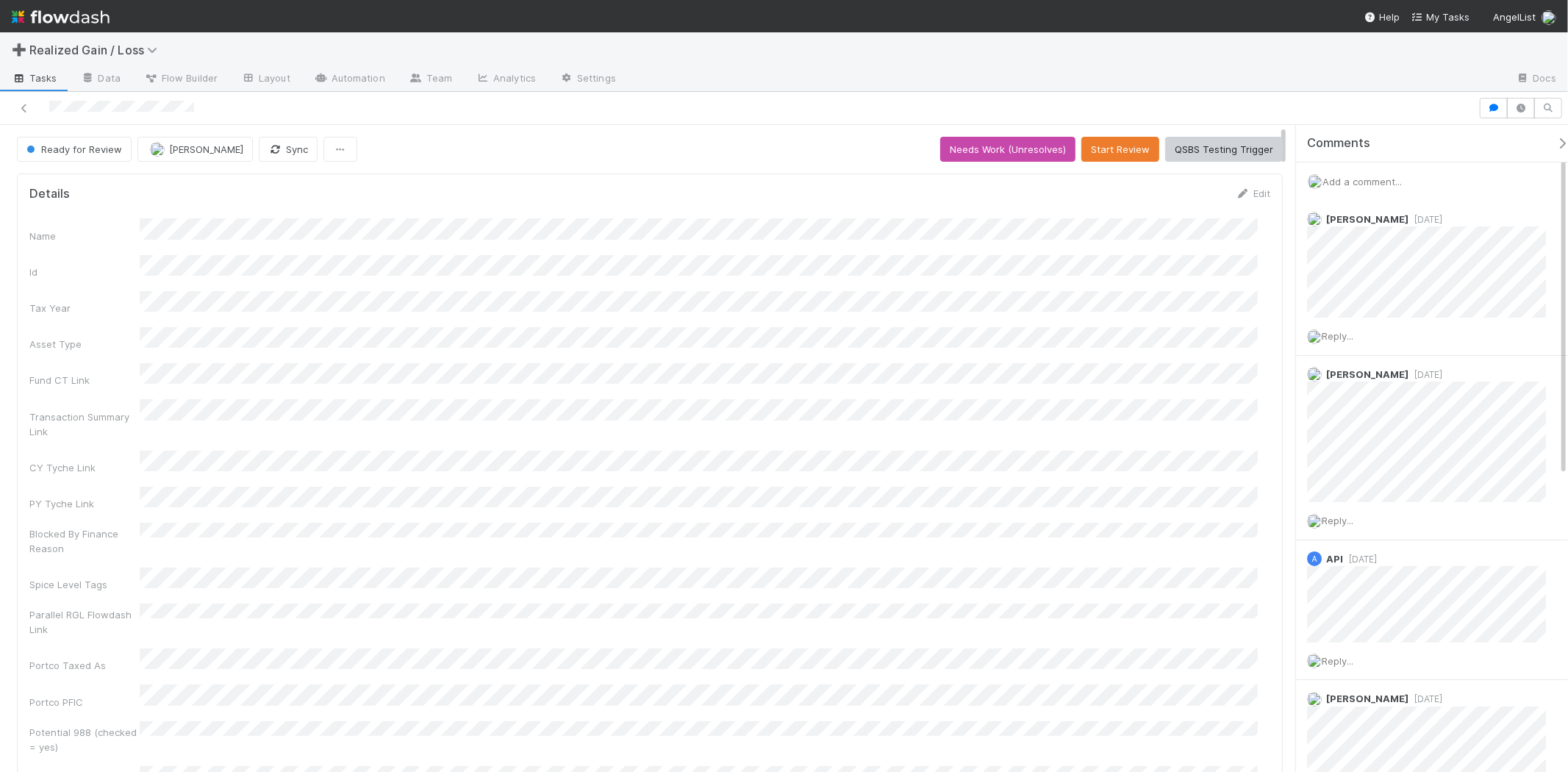
click at [1376, 179] on span "Add a comment..." at bounding box center [1362, 181] width 80 height 12
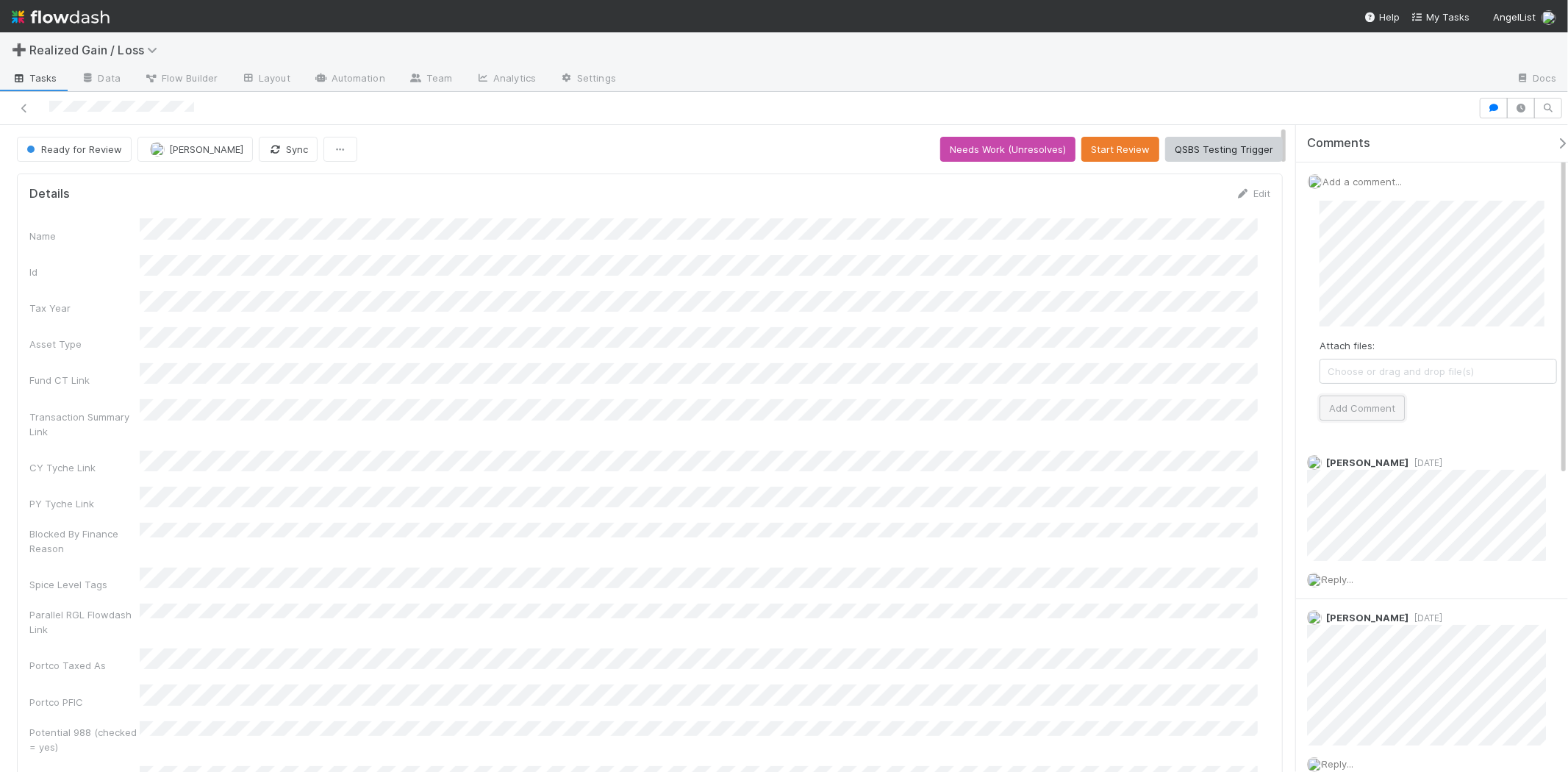
click at [1380, 419] on button "Add Comment" at bounding box center [1362, 408] width 85 height 25
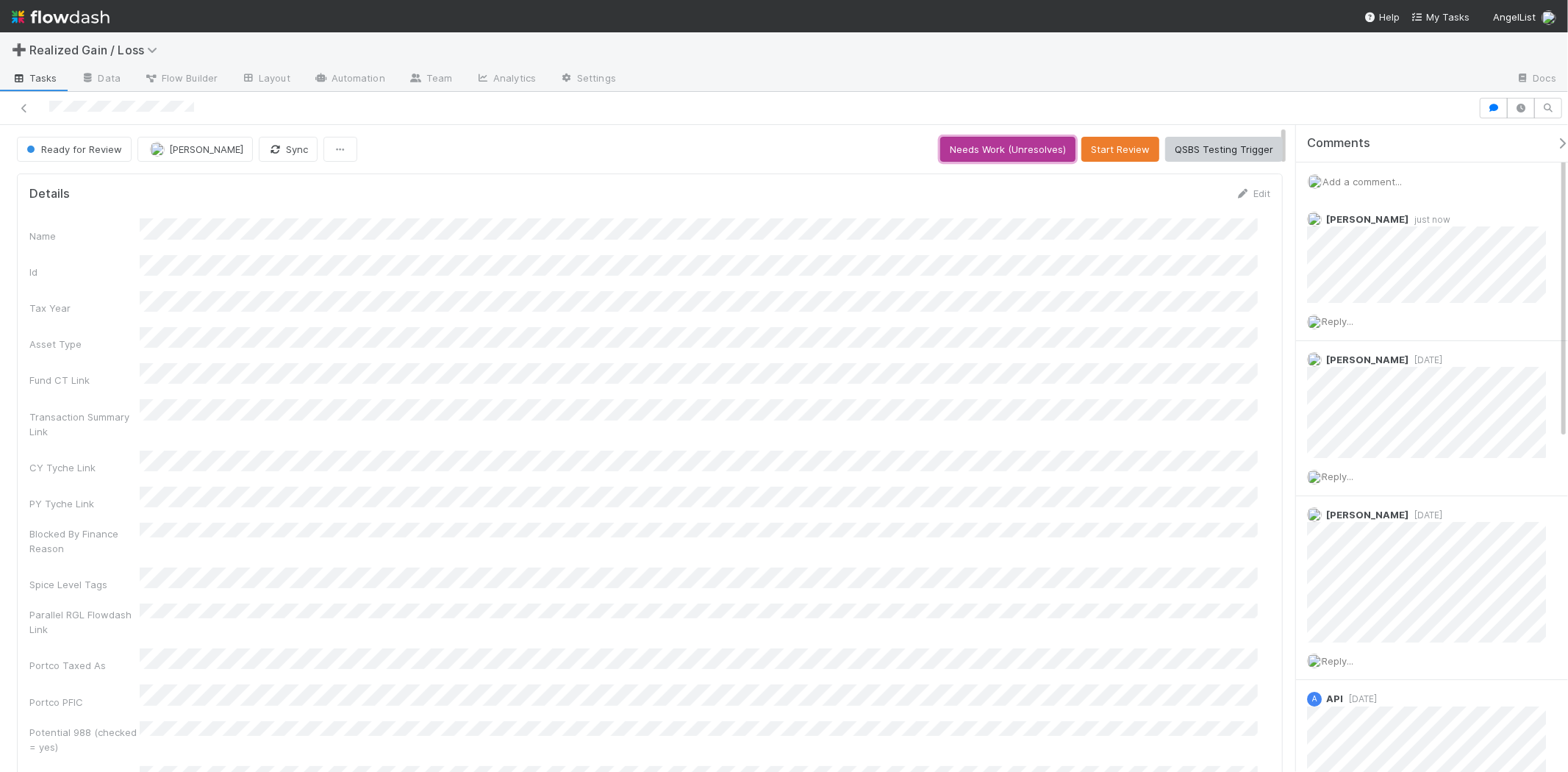
click at [960, 155] on button "Needs Work (Unresolves)" at bounding box center [1007, 149] width 135 height 25
click at [1119, 150] on button "Start" at bounding box center [1127, 149] width 42 height 25
click at [1063, 160] on button "Blocked" at bounding box center [1091, 149] width 55 height 25
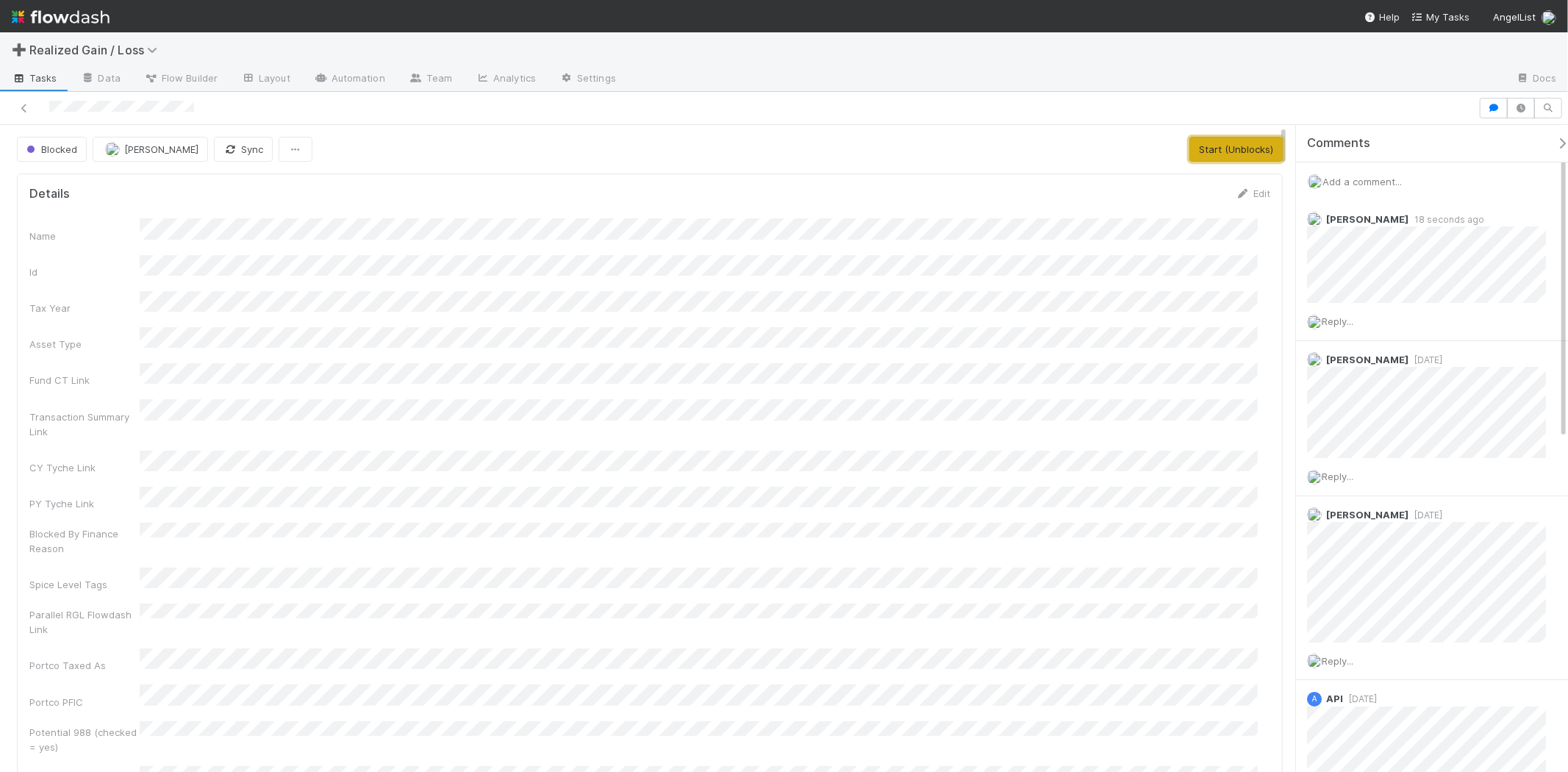
click at [1189, 160] on button "Start (Unblocks)" at bounding box center [1236, 149] width 93 height 25
click at [1167, 146] on button "Request Review (and Resolve)" at bounding box center [1203, 149] width 159 height 25
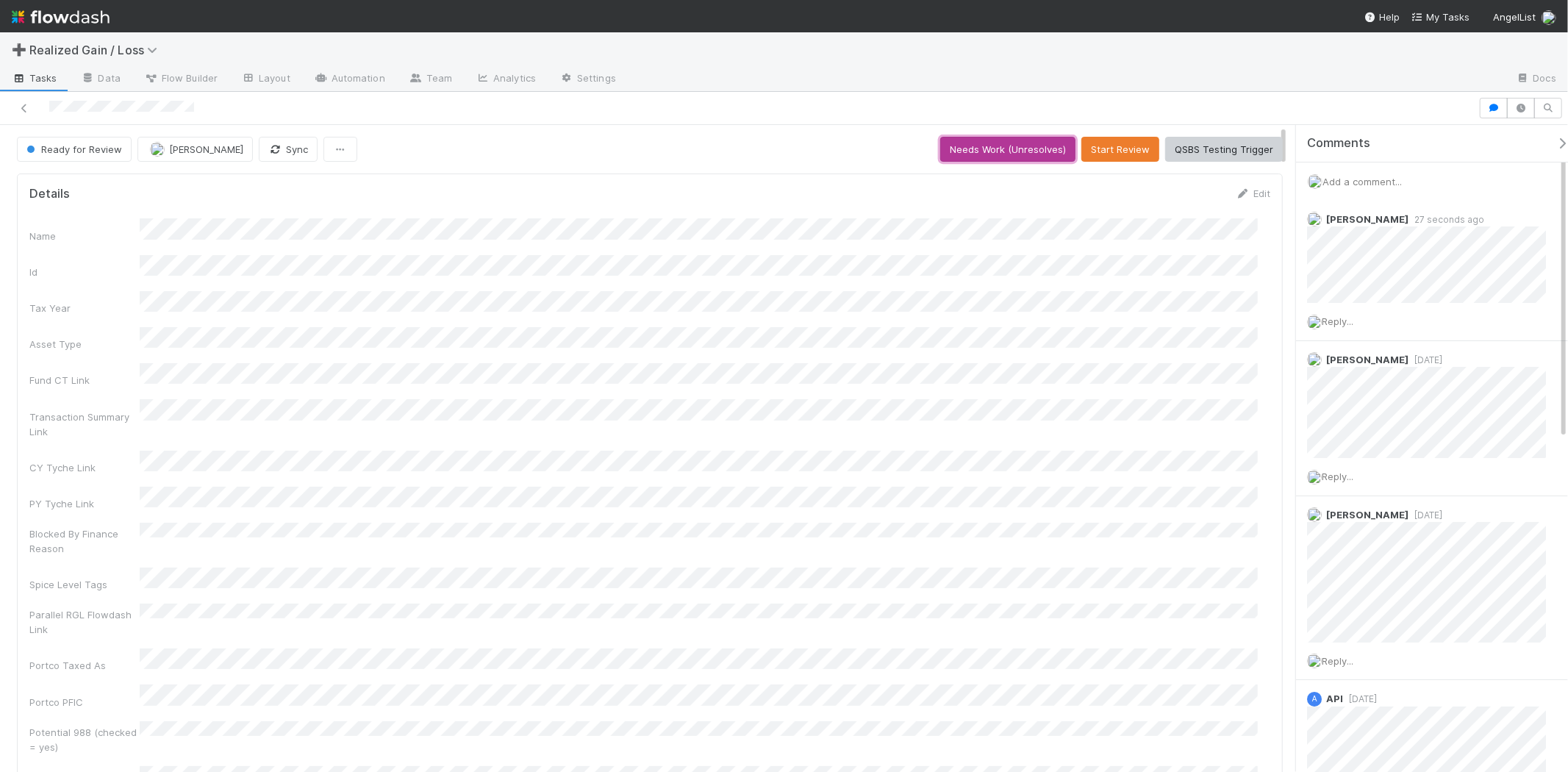
click at [1022, 146] on button "Needs Work (Unresolves)" at bounding box center [1007, 149] width 135 height 25
click at [1155, 147] on button "Skip Prep (and Resolve)" at bounding box center [1219, 149] width 129 height 25
click at [1145, 147] on button "Start Review" at bounding box center [1119, 149] width 78 height 25
click at [1159, 147] on button "Mark Reviewed (Done)" at bounding box center [1220, 149] width 123 height 25
click at [86, 4] on img at bounding box center [60, 17] width 97 height 25
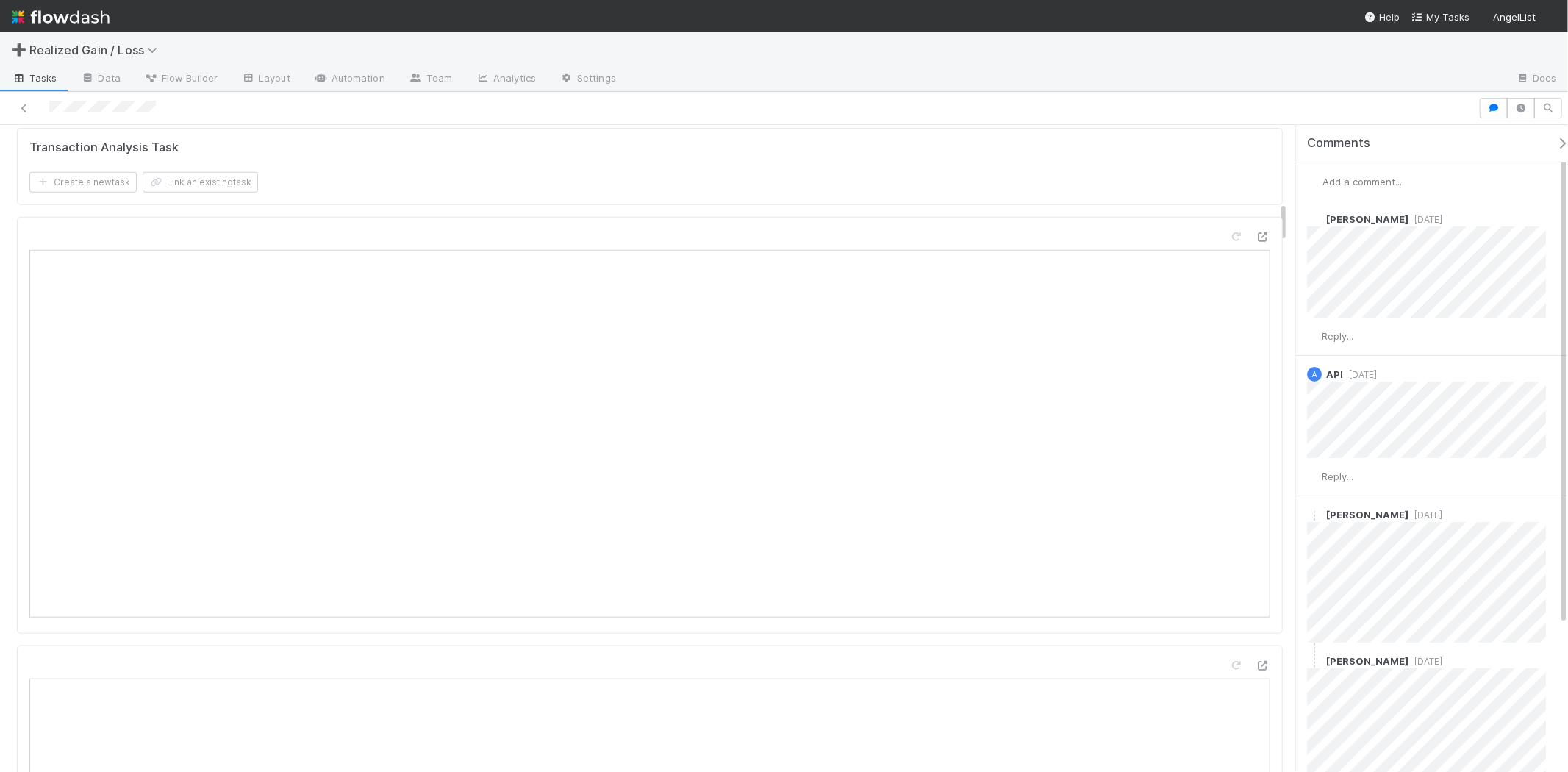
scroll to position [1224, 0]
click at [1382, 189] on div "Add a comment..." at bounding box center [1438, 181] width 284 height 38
click at [1371, 177] on span "Add a comment..." at bounding box center [1362, 181] width 80 height 12
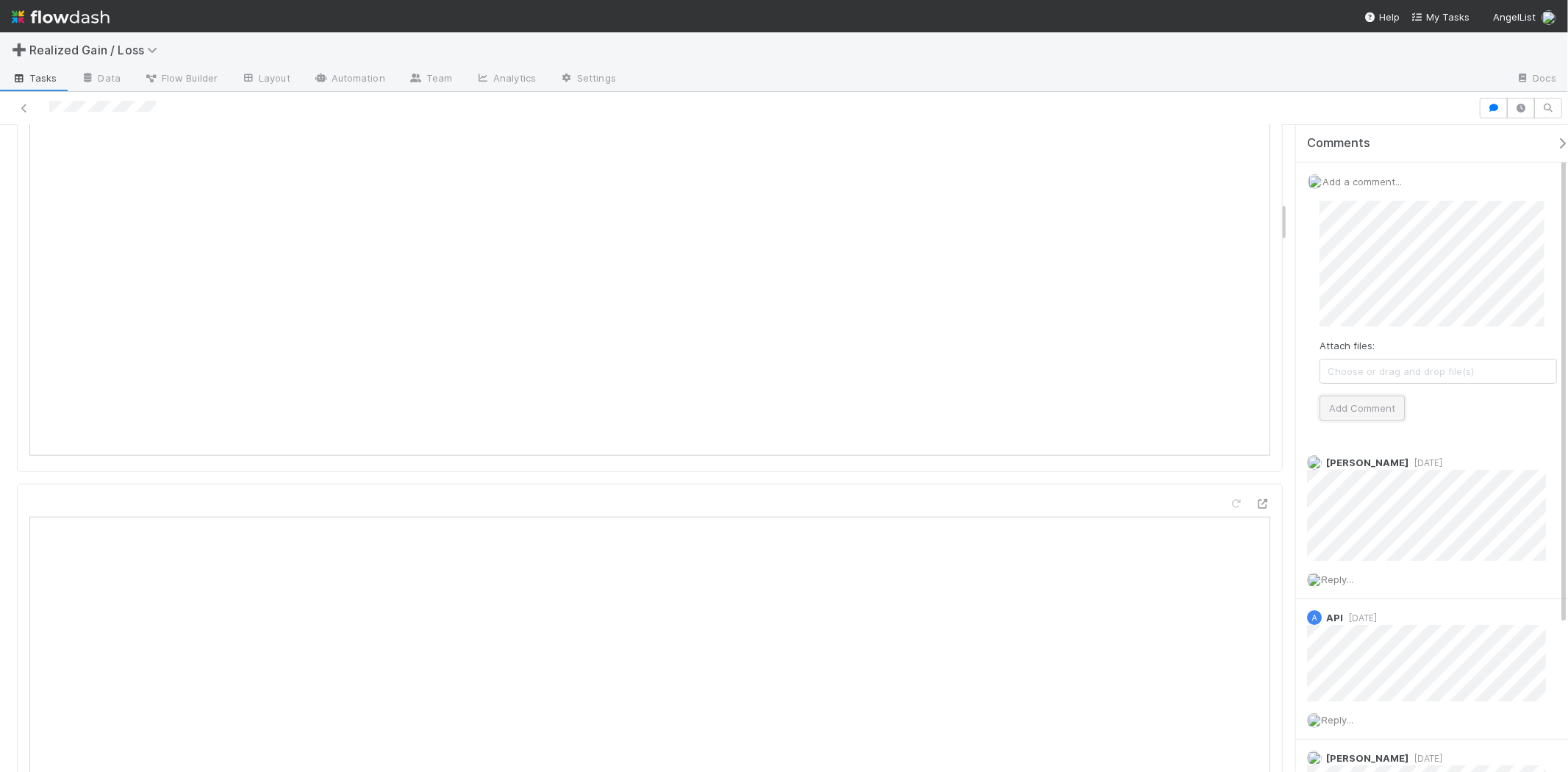
click at [1379, 406] on button "Add Comment" at bounding box center [1362, 408] width 85 height 25
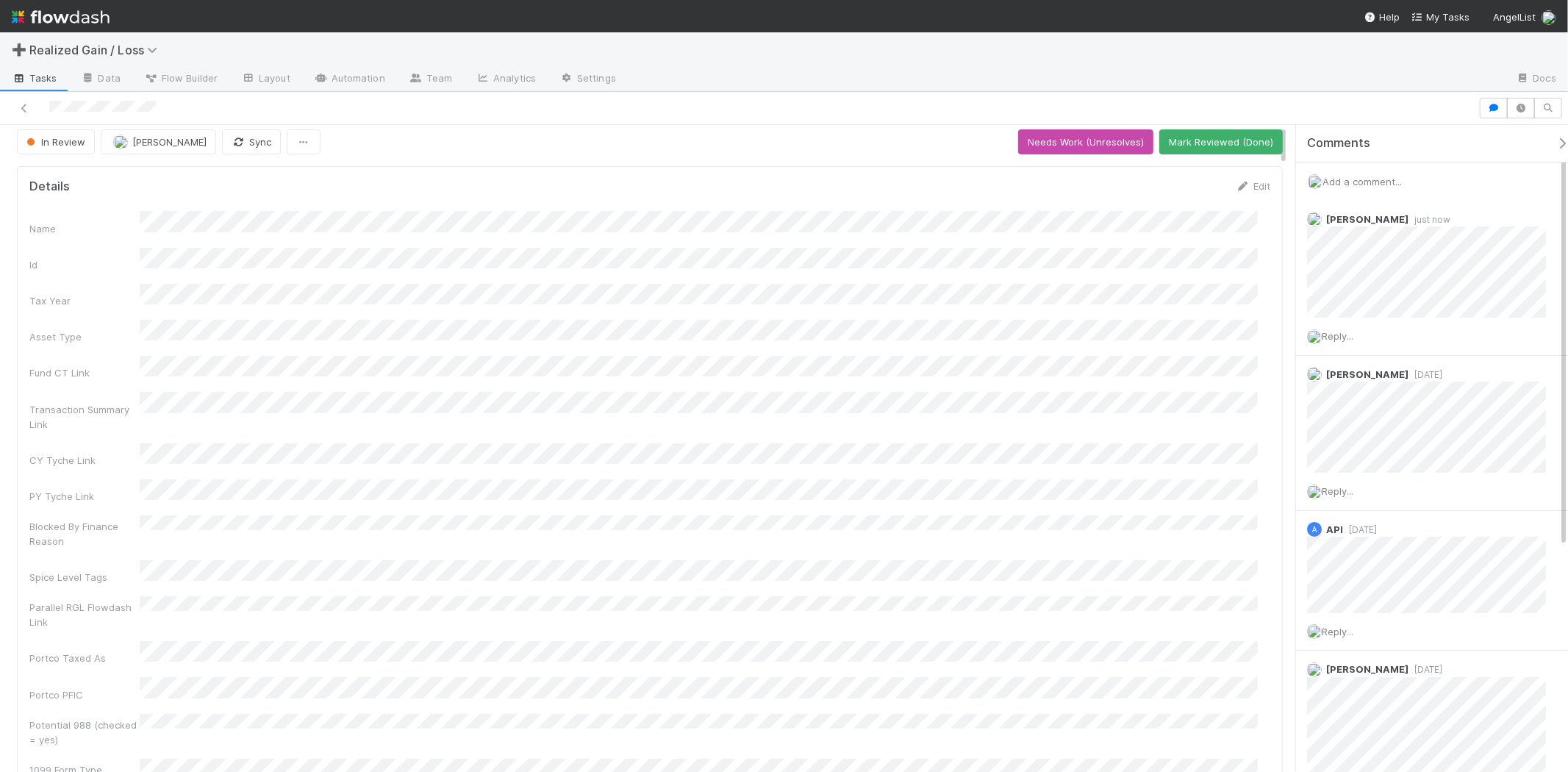
scroll to position [0, 0]
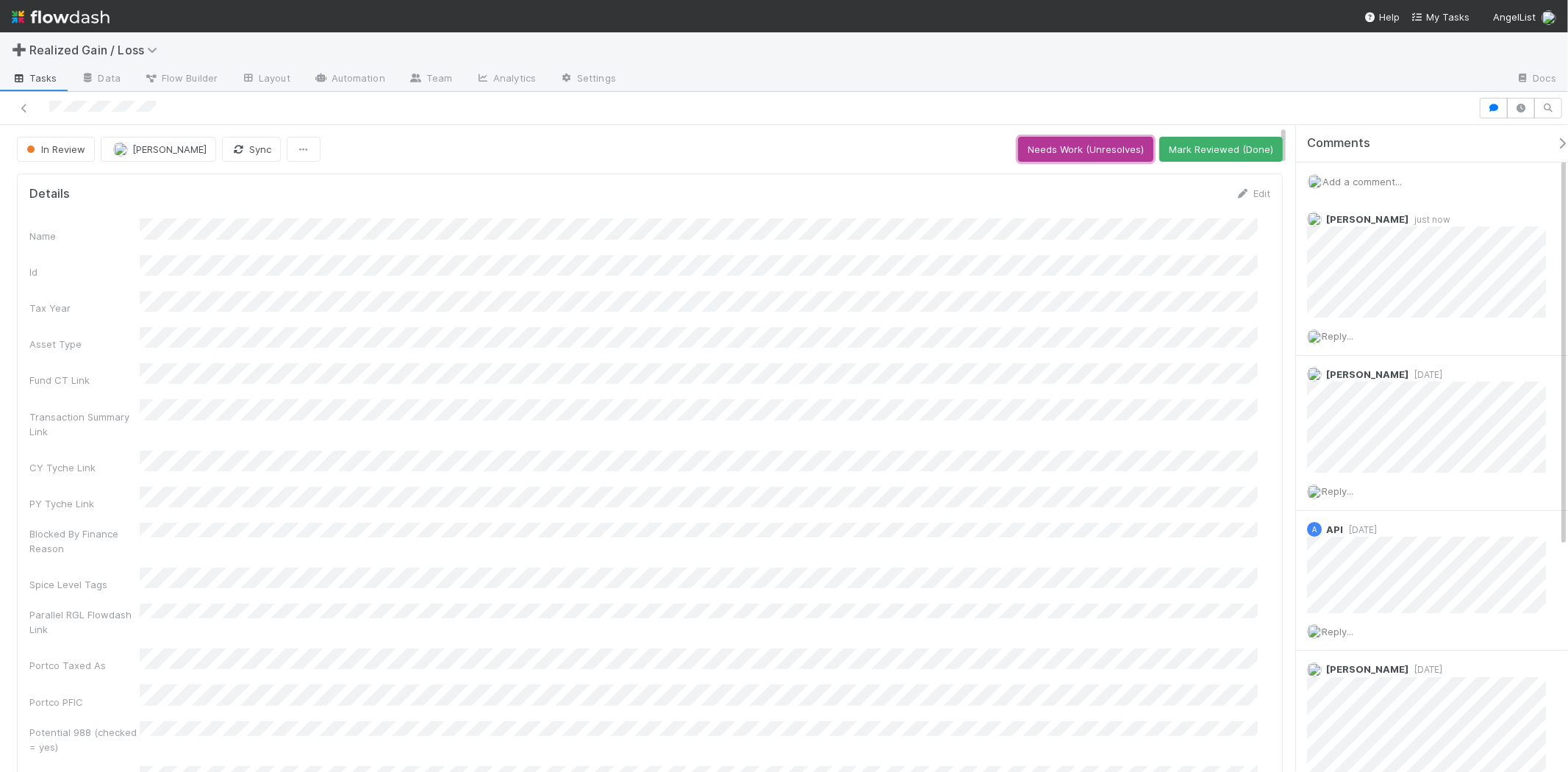
click at [1112, 153] on button "Needs Work (Unresolves)" at bounding box center [1085, 149] width 135 height 25
click at [1178, 147] on button "Skip Prep (and Resolve)" at bounding box center [1219, 149] width 129 height 25
click at [1125, 151] on button "Start Review" at bounding box center [1119, 149] width 78 height 25
click at [1222, 153] on button "Mark Reviewed (Done)" at bounding box center [1220, 149] width 123 height 25
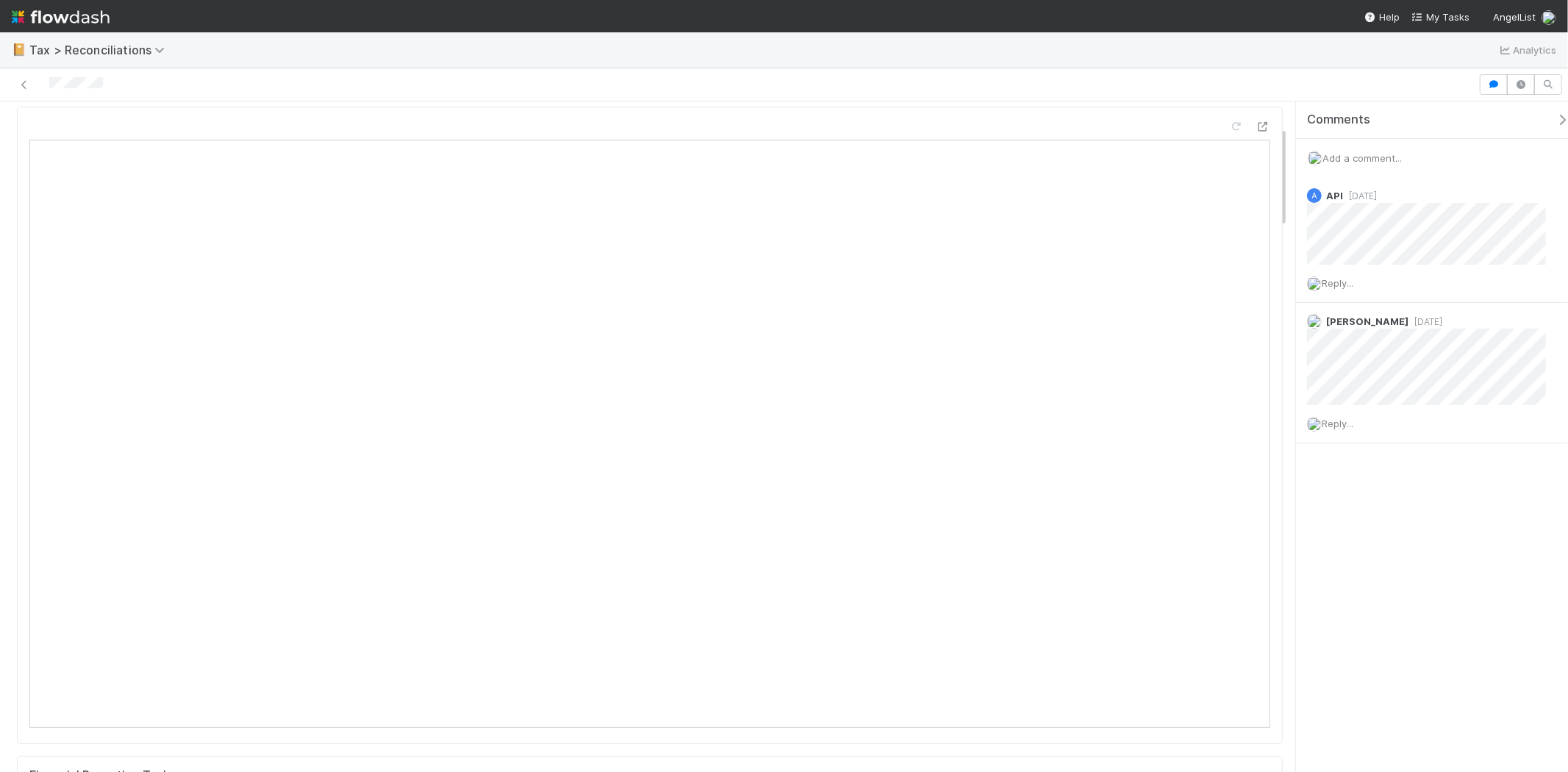
scroll to position [164, 0]
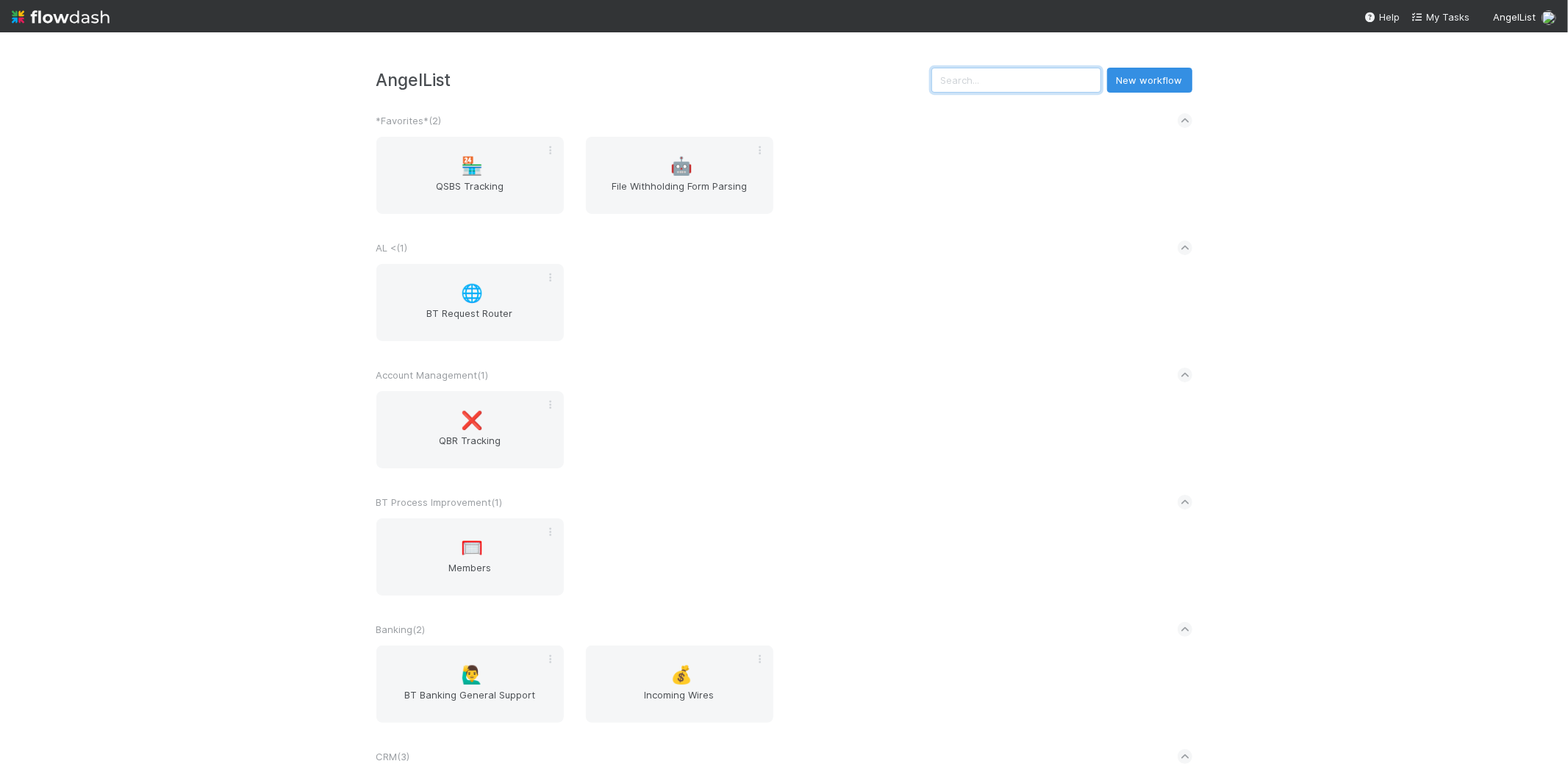
click at [1003, 69] on input "text" at bounding box center [1016, 80] width 170 height 25
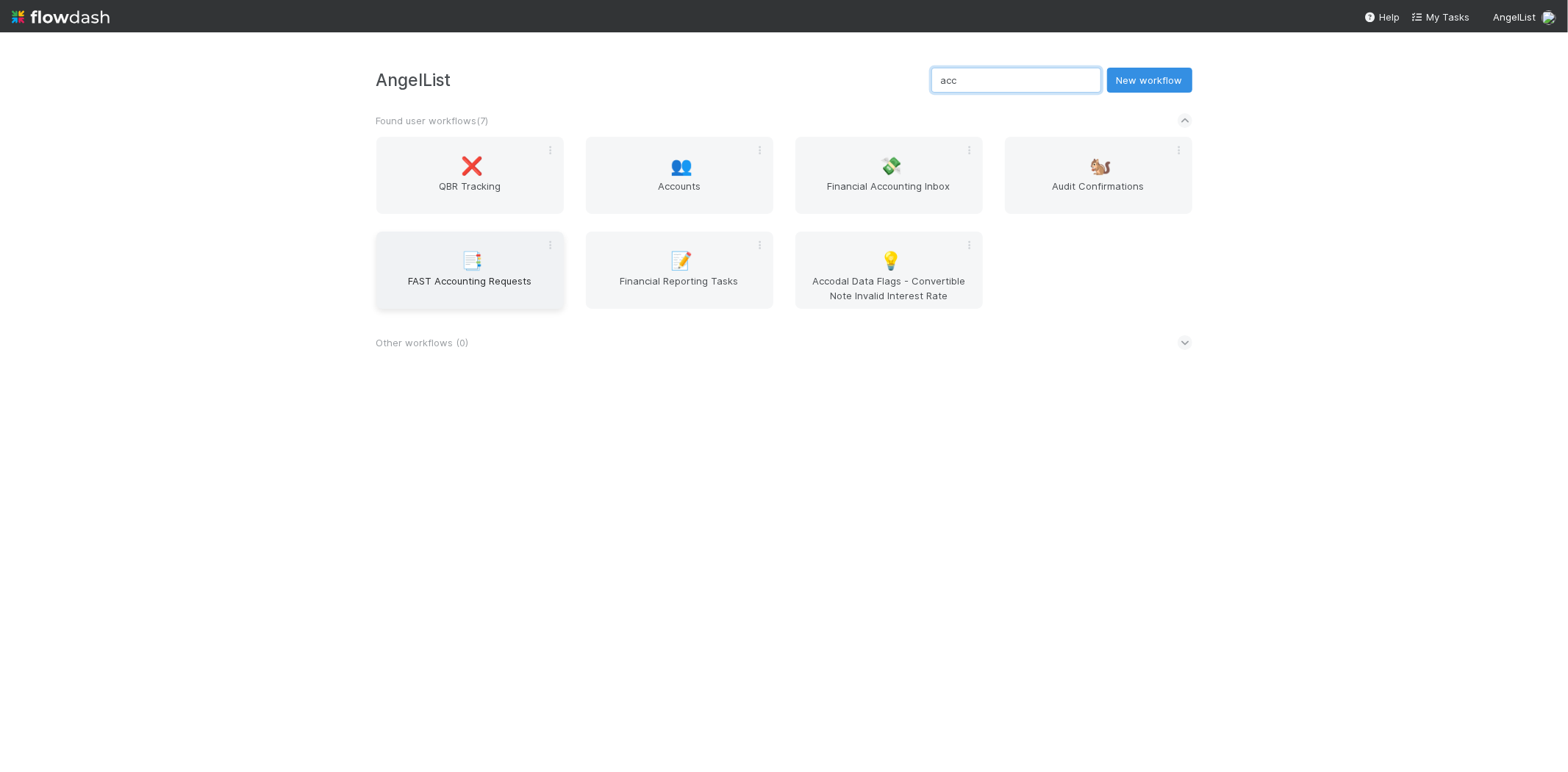
type input "acc"
click at [520, 264] on div "📑 FAST Accounting Requests" at bounding box center [470, 270] width 188 height 77
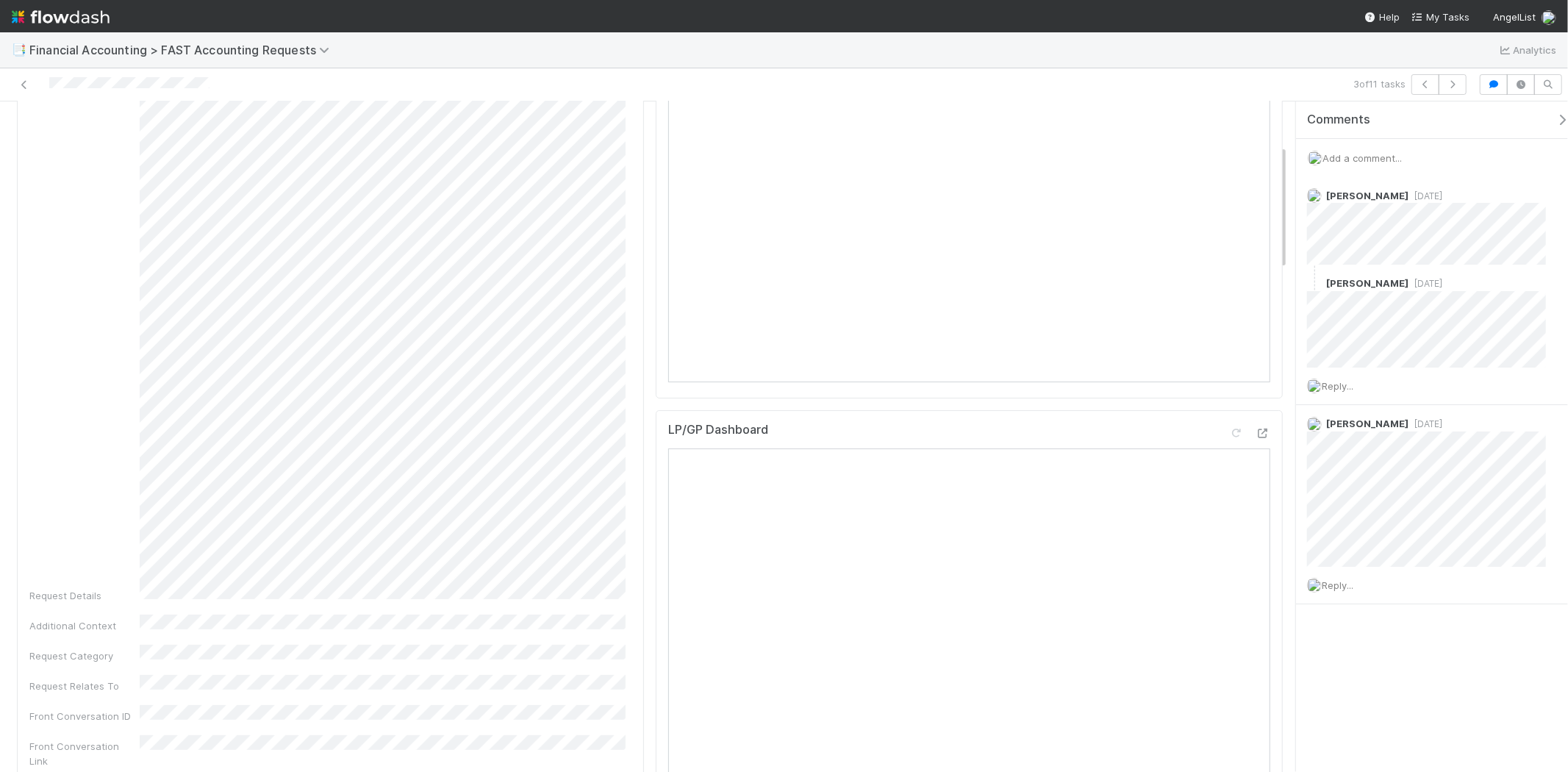
scroll to position [326, 0]
click at [31, 89] on icon at bounding box center [24, 85] width 14 height 10
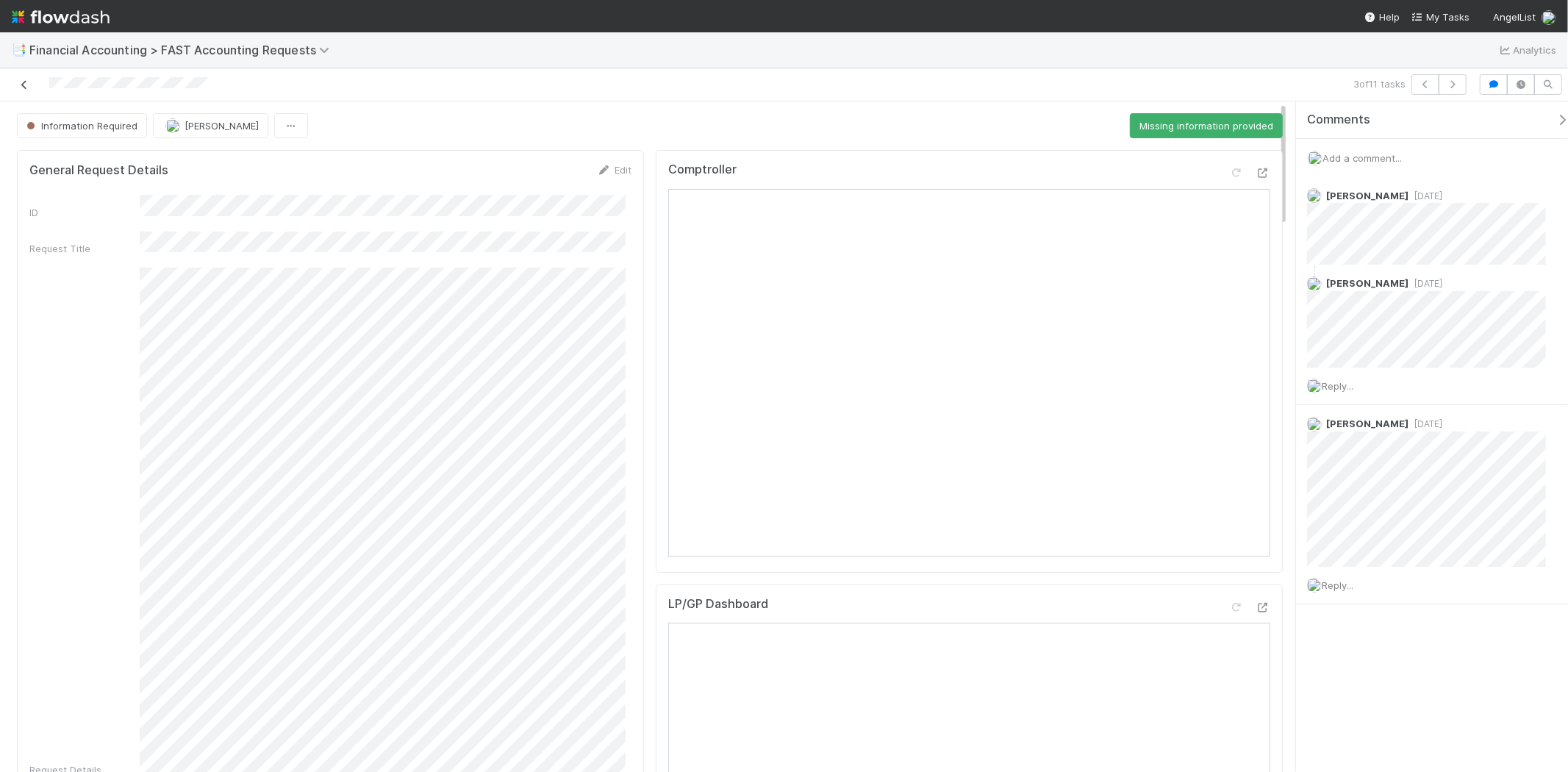
click at [18, 83] on icon at bounding box center [24, 85] width 14 height 10
